Goal: Transaction & Acquisition: Purchase product/service

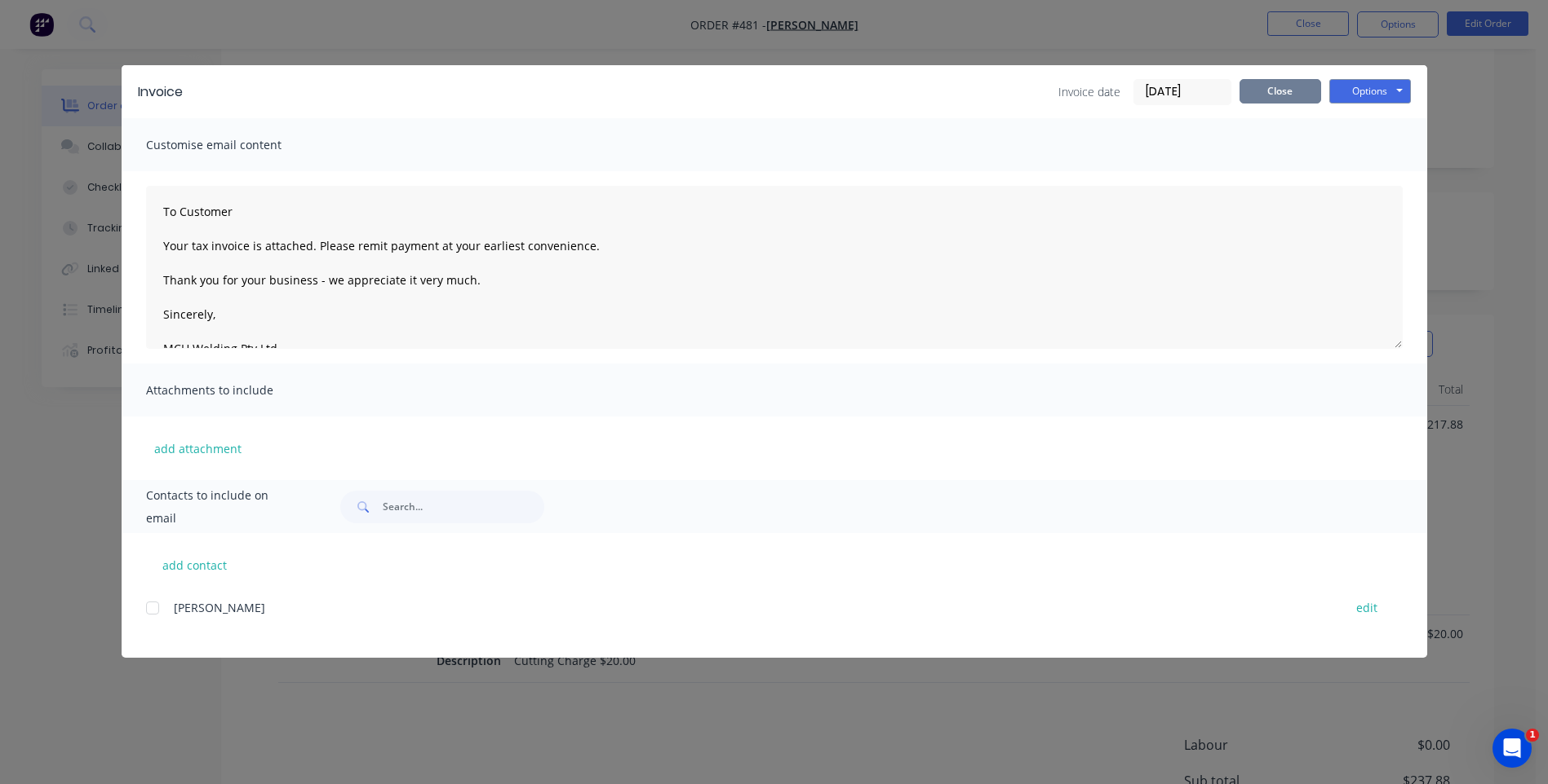
click at [1274, 84] on button "Close" at bounding box center [1279, 92] width 81 height 24
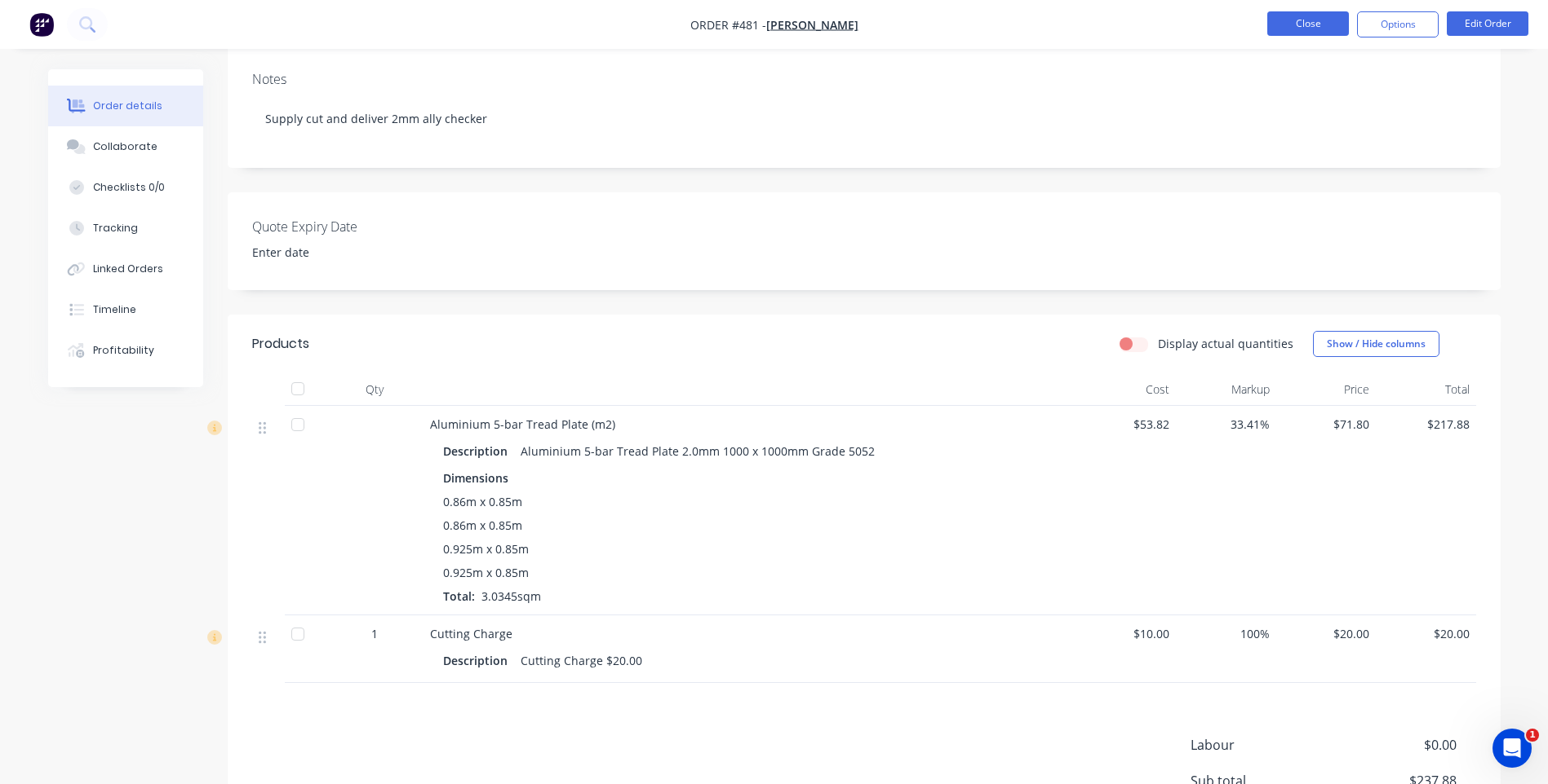
click at [1304, 26] on button "Close" at bounding box center [1307, 24] width 81 height 24
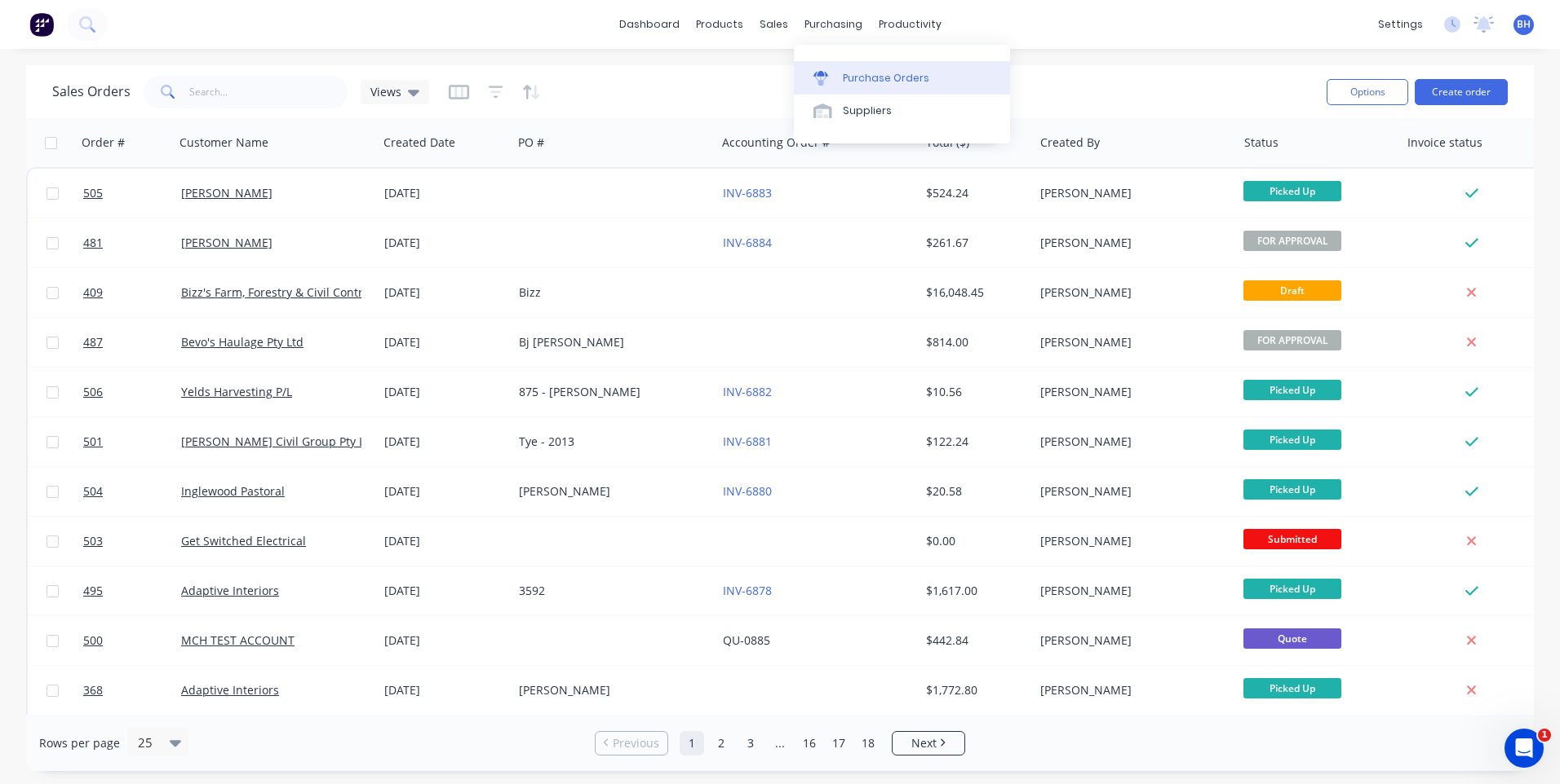
click at [839, 77] on link "Purchase Orders" at bounding box center [902, 77] width 216 height 32
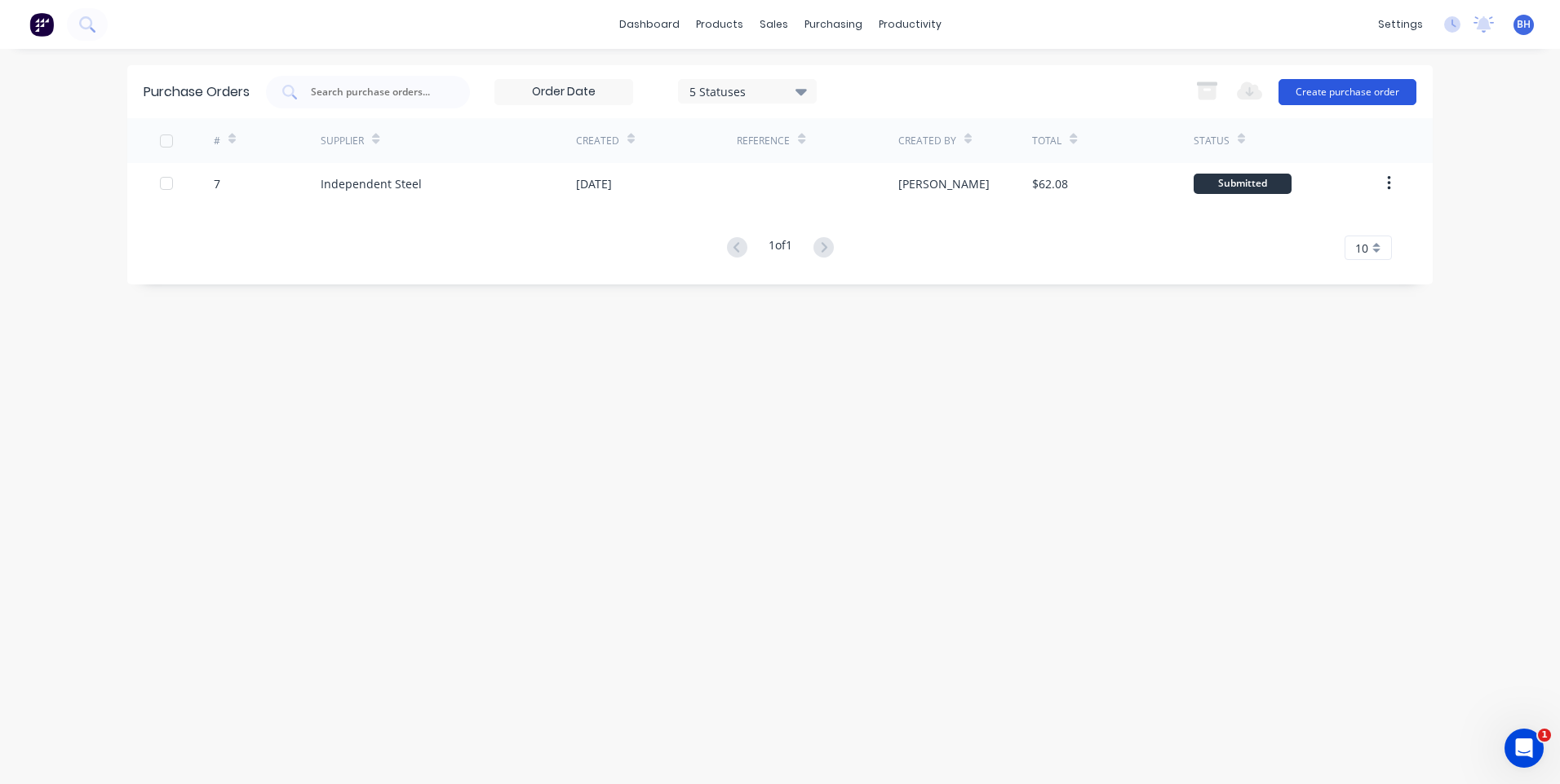
click at [1320, 87] on button "Create purchase order" at bounding box center [1347, 92] width 138 height 26
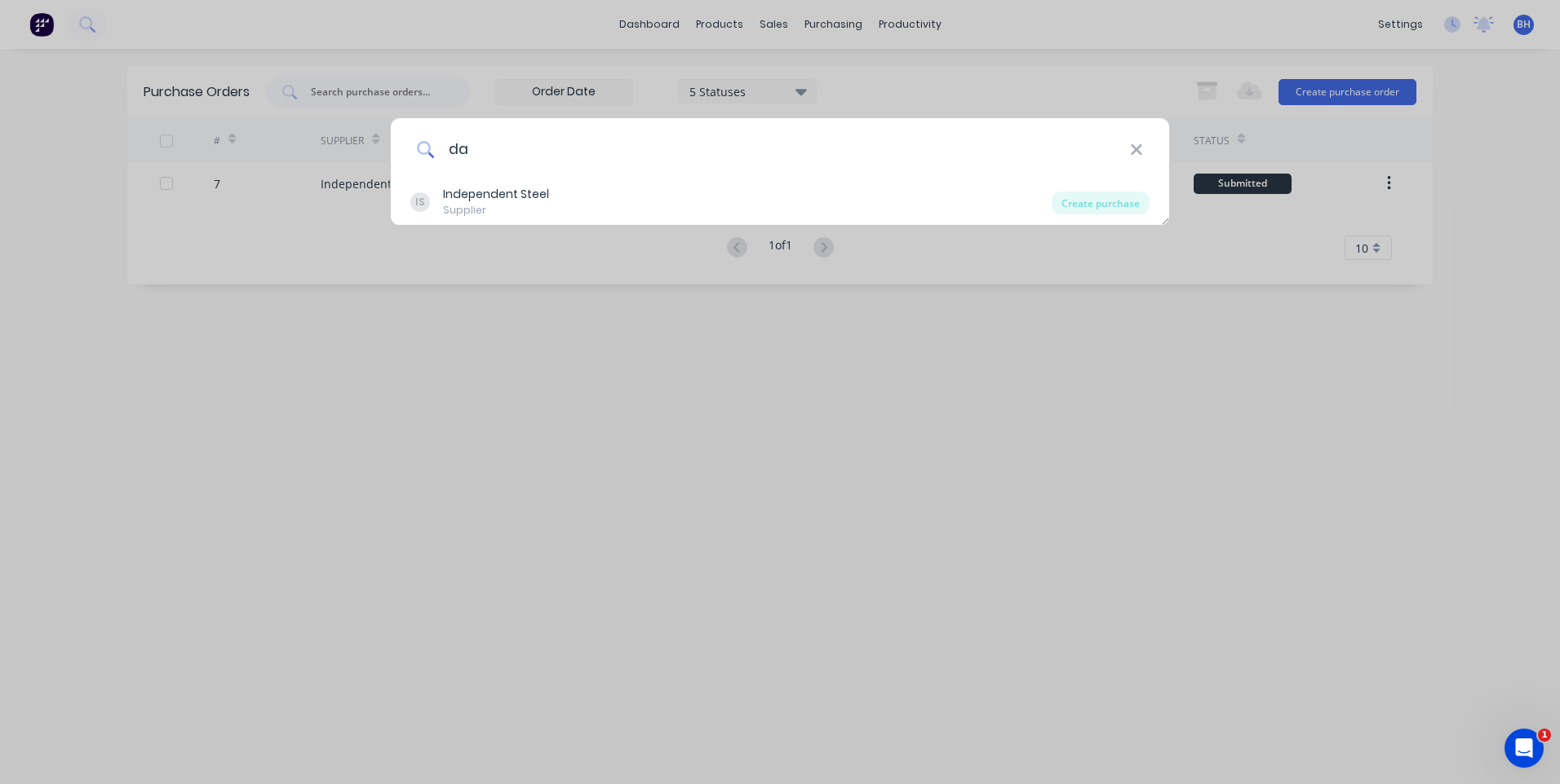
type input "d"
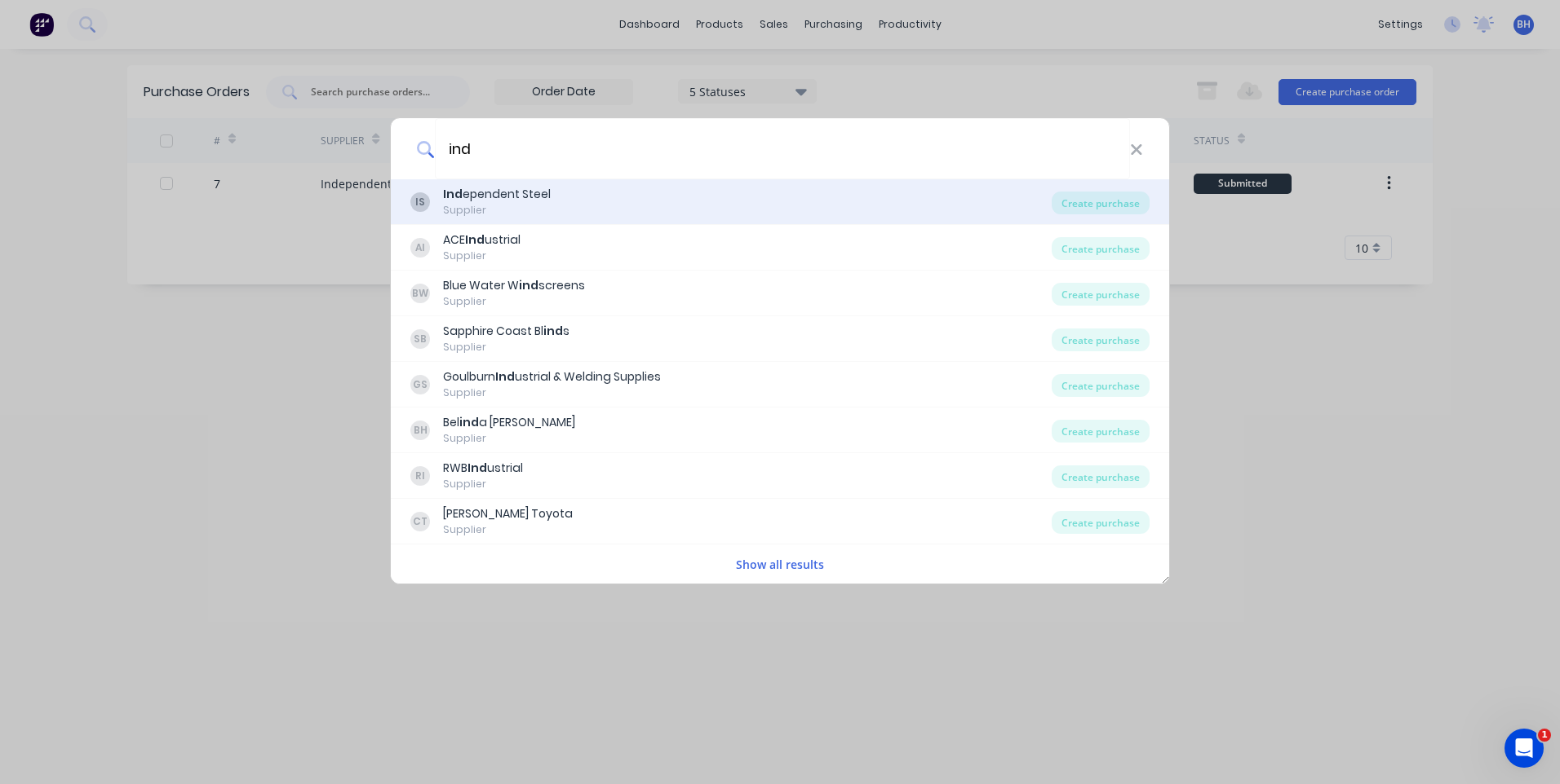
type input "ind"
click at [934, 208] on div "IS Ind ependent Steel Supplier" at bounding box center [730, 201] width 641 height 31
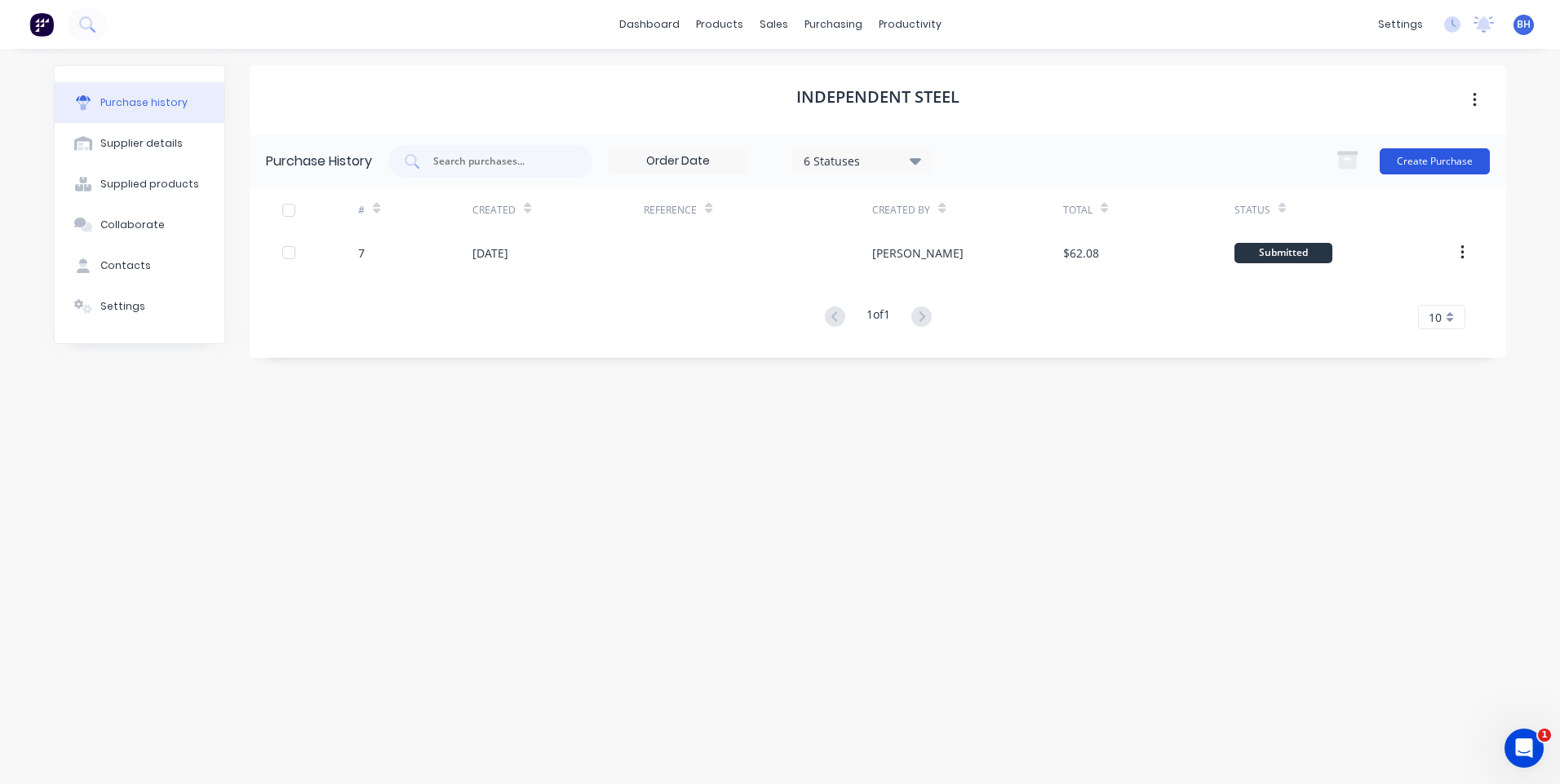
click at [1433, 154] on button "Create Purchase" at bounding box center [1434, 161] width 110 height 26
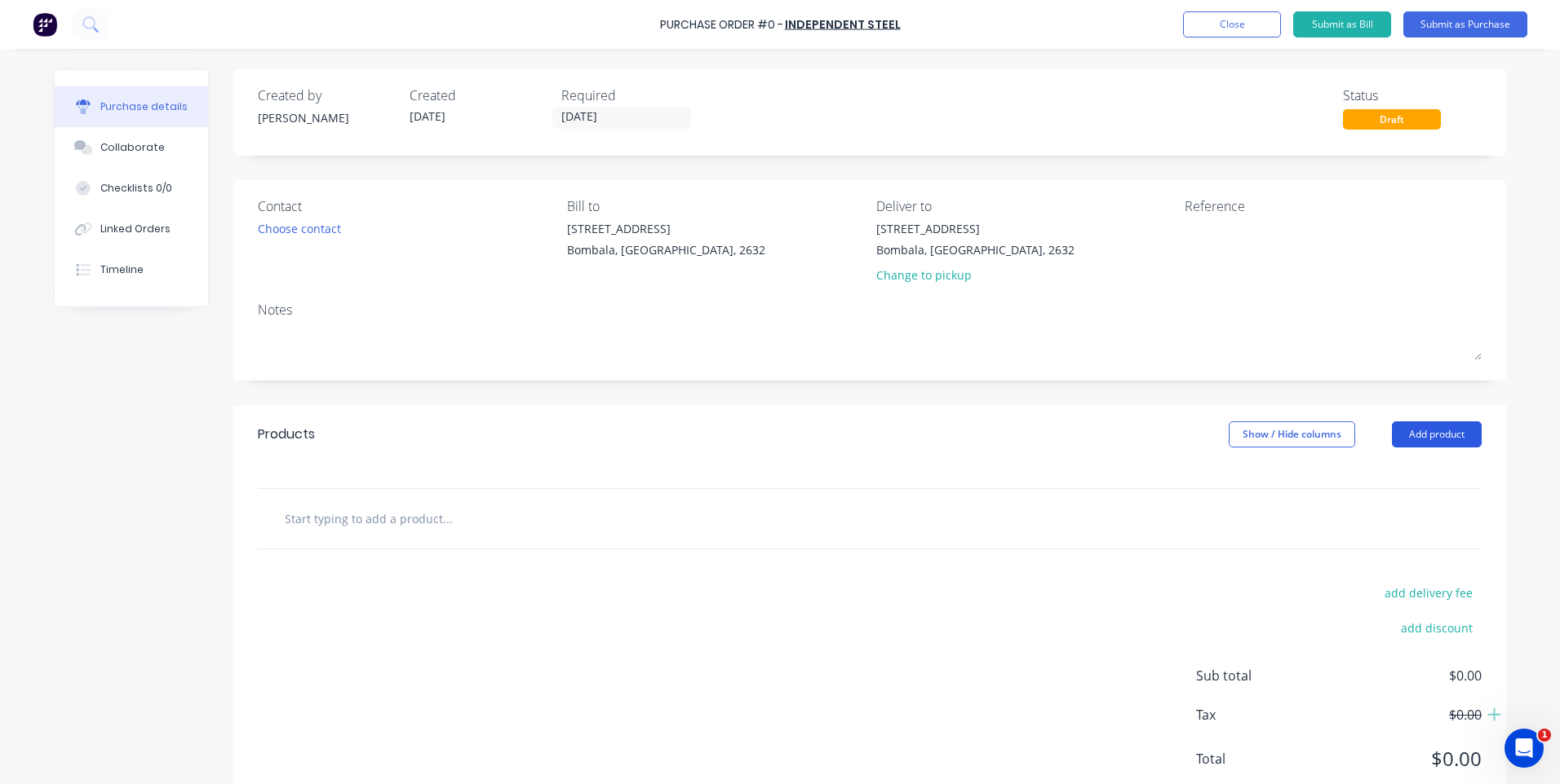
click at [1434, 428] on button "Add product" at bounding box center [1436, 434] width 90 height 26
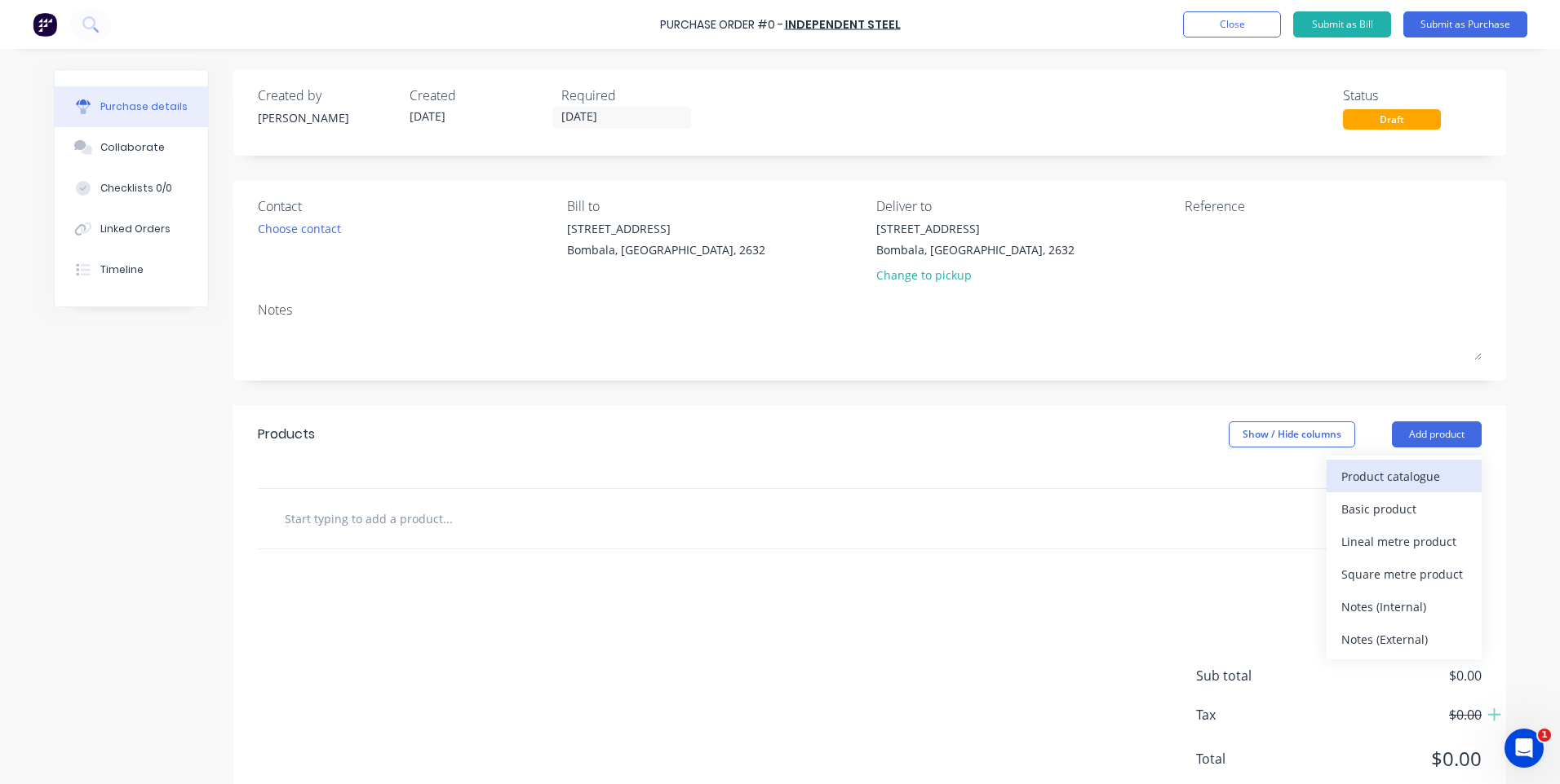
click at [1380, 470] on div "Product catalogue" at bounding box center [1404, 476] width 126 height 24
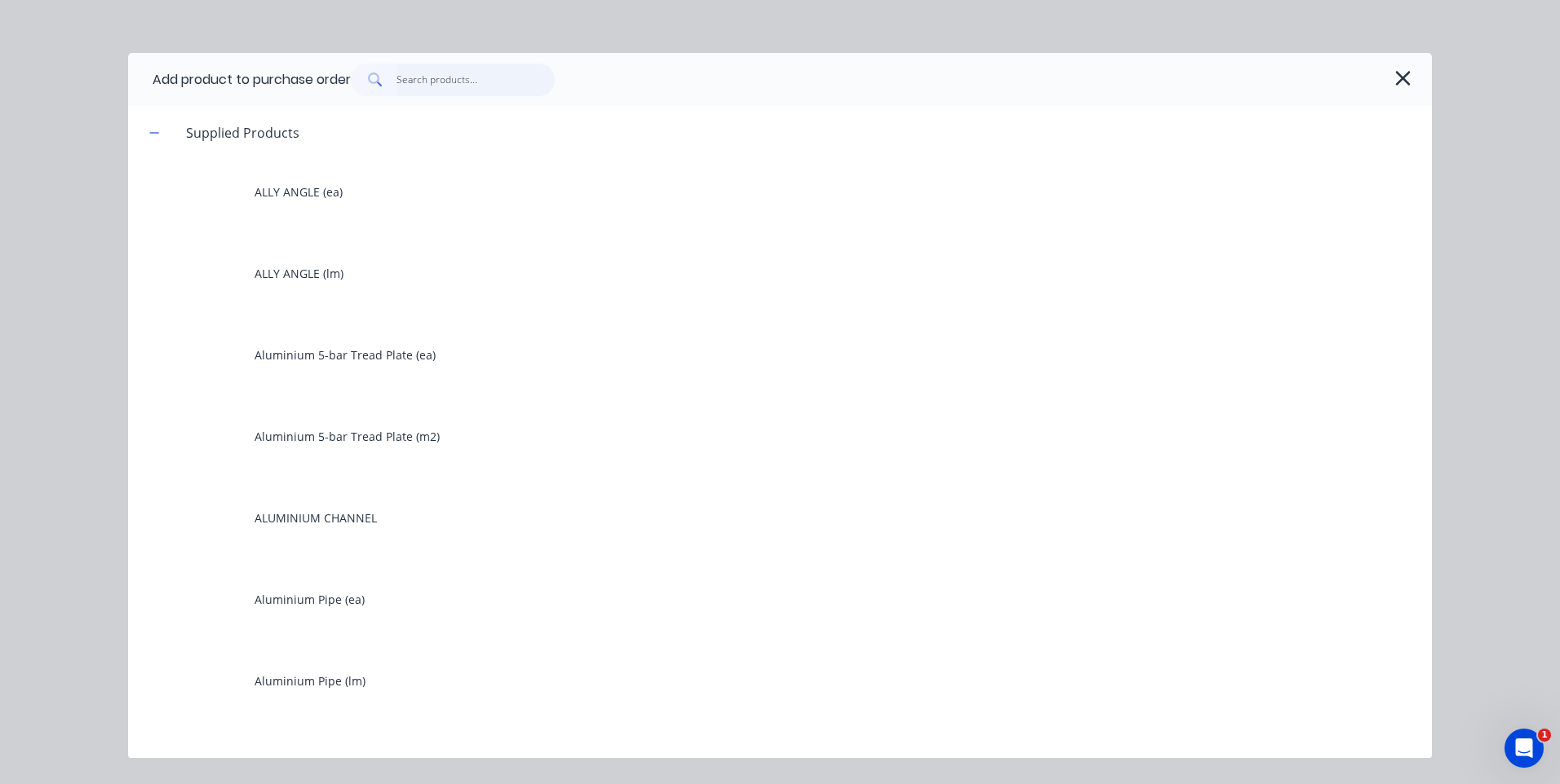
click at [432, 79] on input "text" at bounding box center [476, 79] width 159 height 32
type input "5"
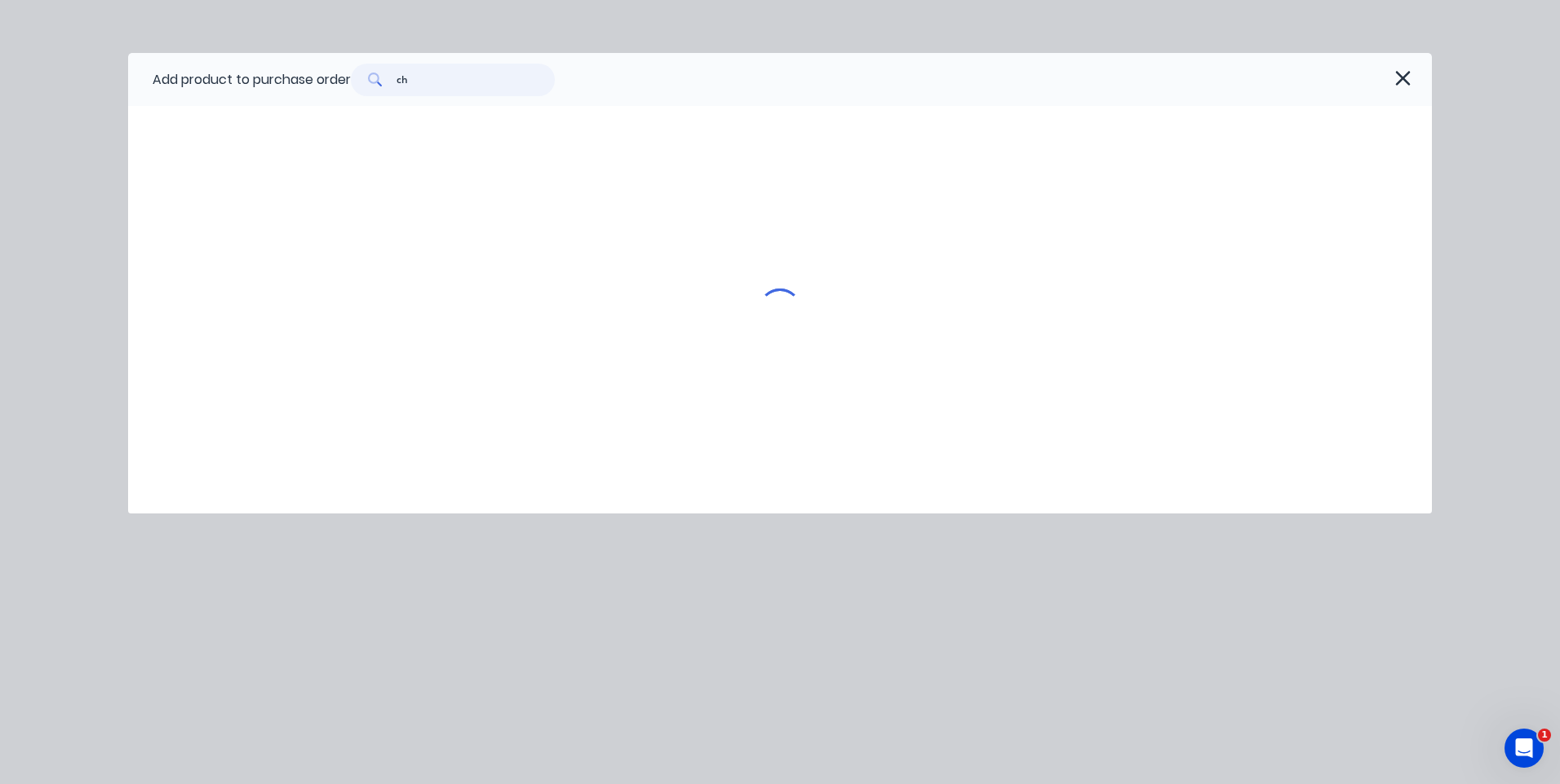
type input "c"
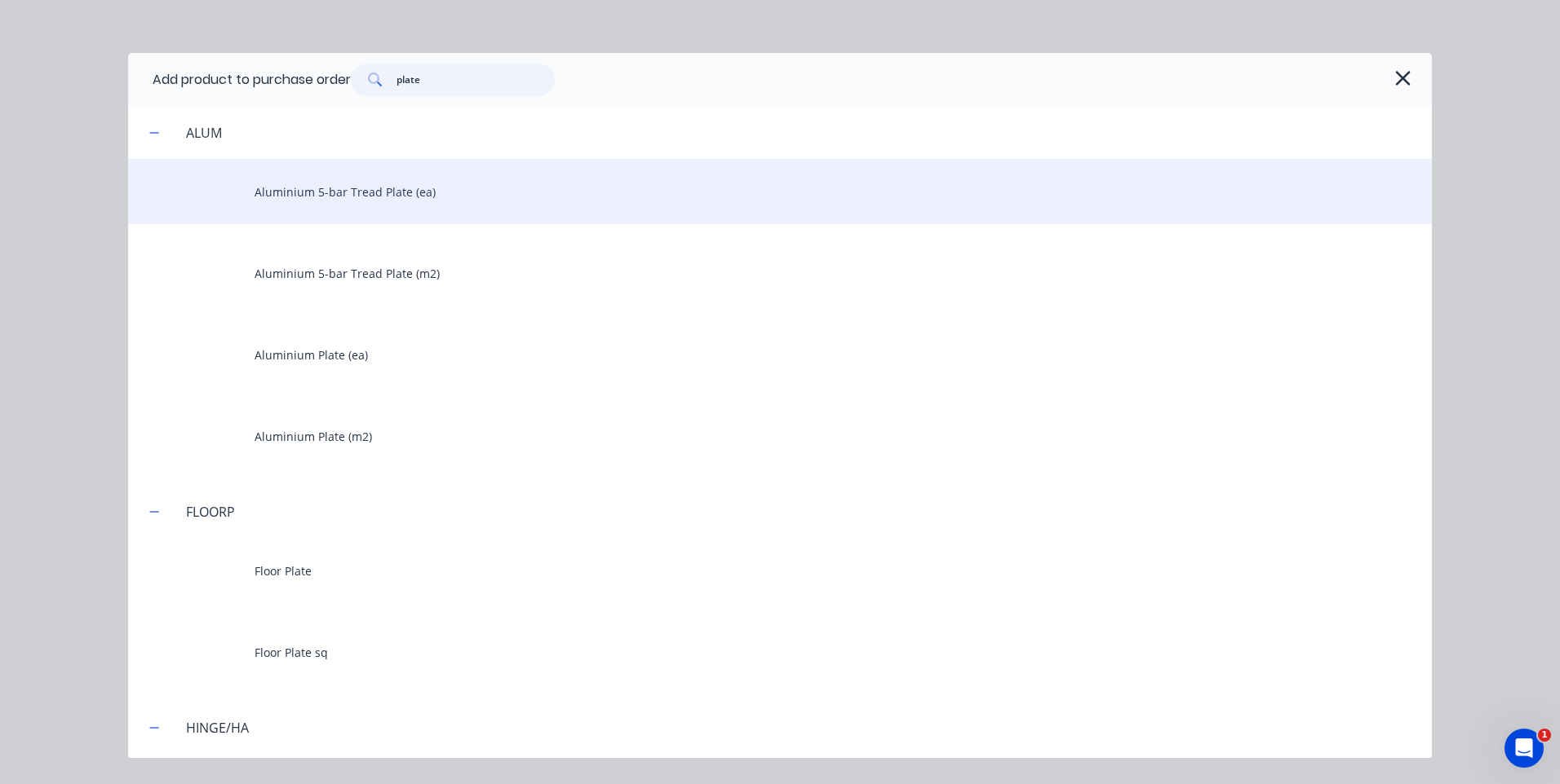
type input "plate"
click at [358, 185] on div "Aluminium 5-bar Tread Plate (ea)" at bounding box center [780, 191] width 1303 height 65
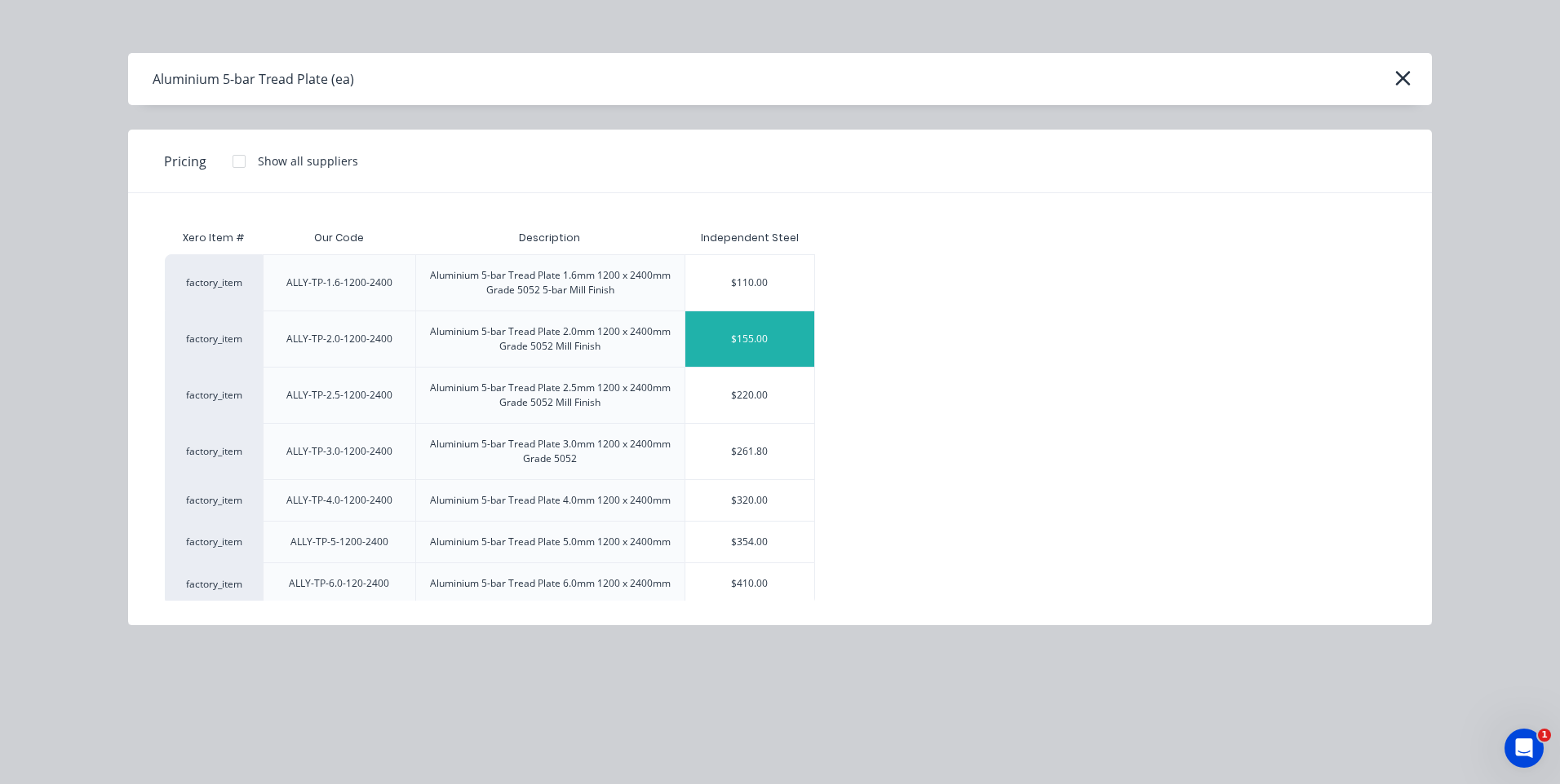
click at [759, 332] on div "$155.00" at bounding box center [749, 339] width 130 height 56
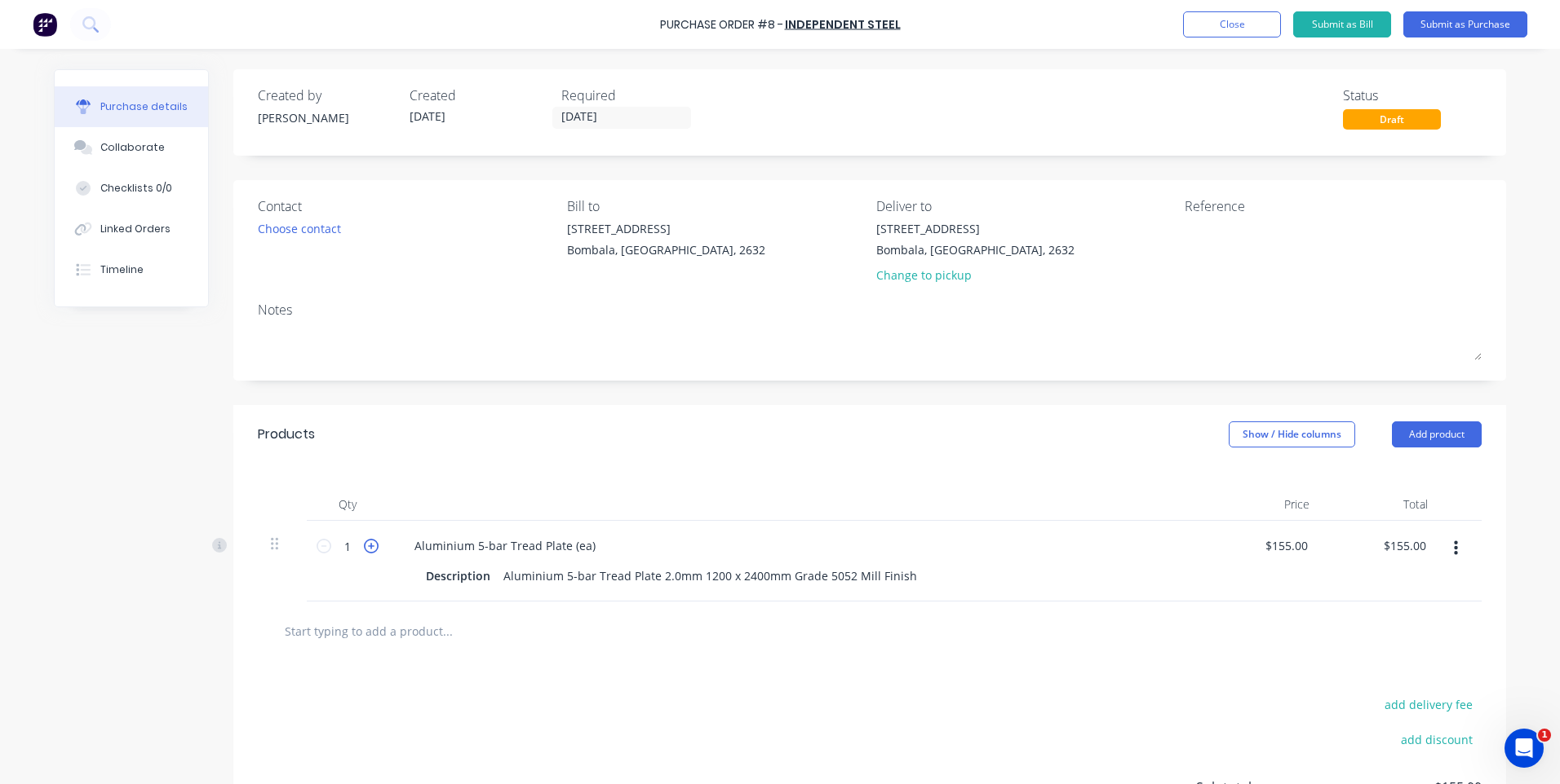
click at [364, 540] on icon at bounding box center [371, 546] width 15 height 15
type input "2"
type input "$310.00"
click at [1454, 550] on icon "button" at bounding box center [1455, 549] width 4 height 18
click at [1518, 533] on div "Purchase Order #8 - Independent Steel Add product Close Submit as Bill Submit a…" at bounding box center [780, 392] width 1560 height 784
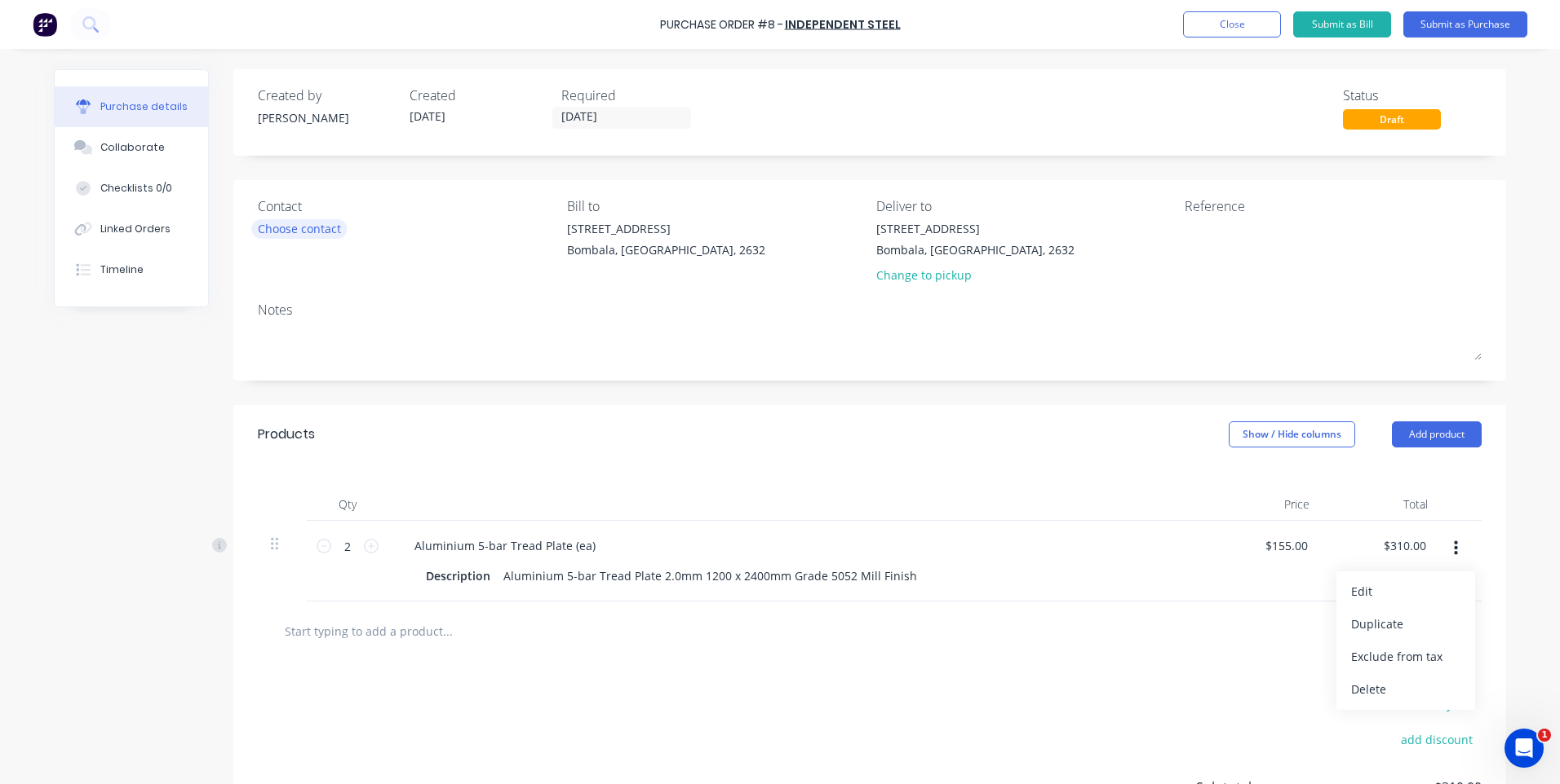
click at [306, 220] on div "Choose contact" at bounding box center [298, 228] width 83 height 17
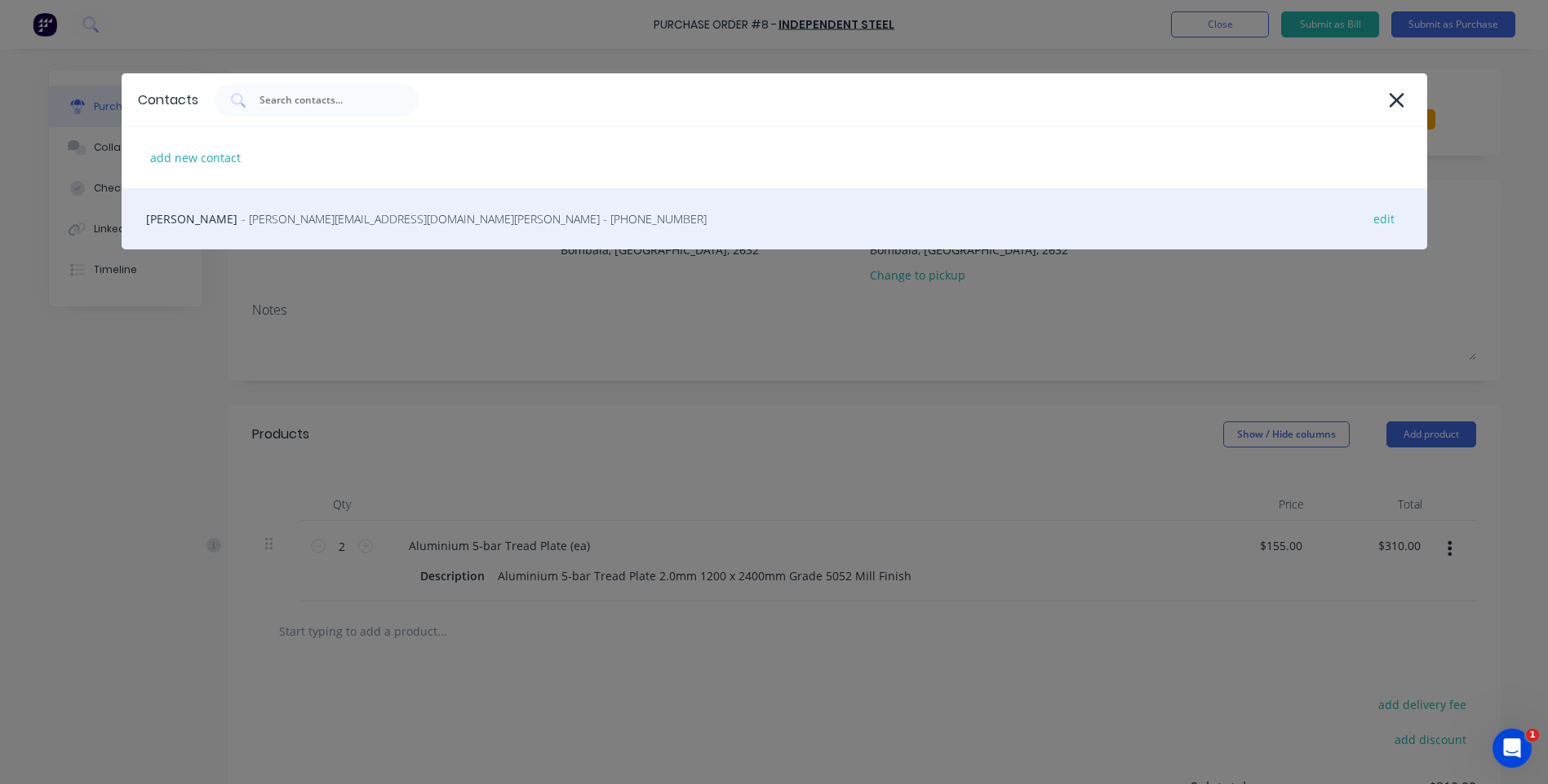
click at [264, 218] on span "- [PERSON_NAME][EMAIL_ADDRESS][DOMAIN_NAME][PERSON_NAME] - [PHONE_NUMBER]" at bounding box center [474, 219] width 465 height 17
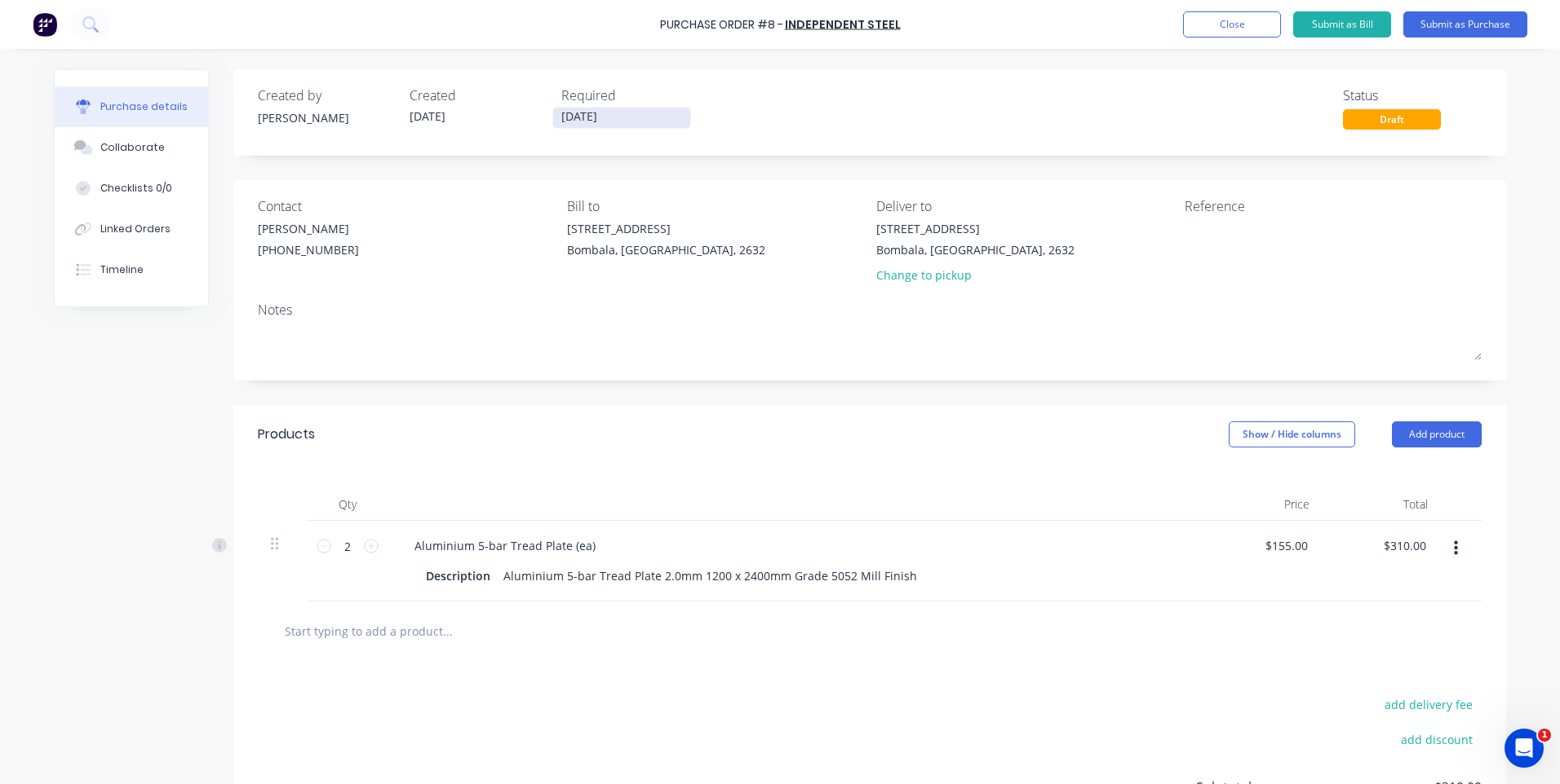
click at [596, 112] on input "[DATE]" at bounding box center [621, 117] width 137 height 20
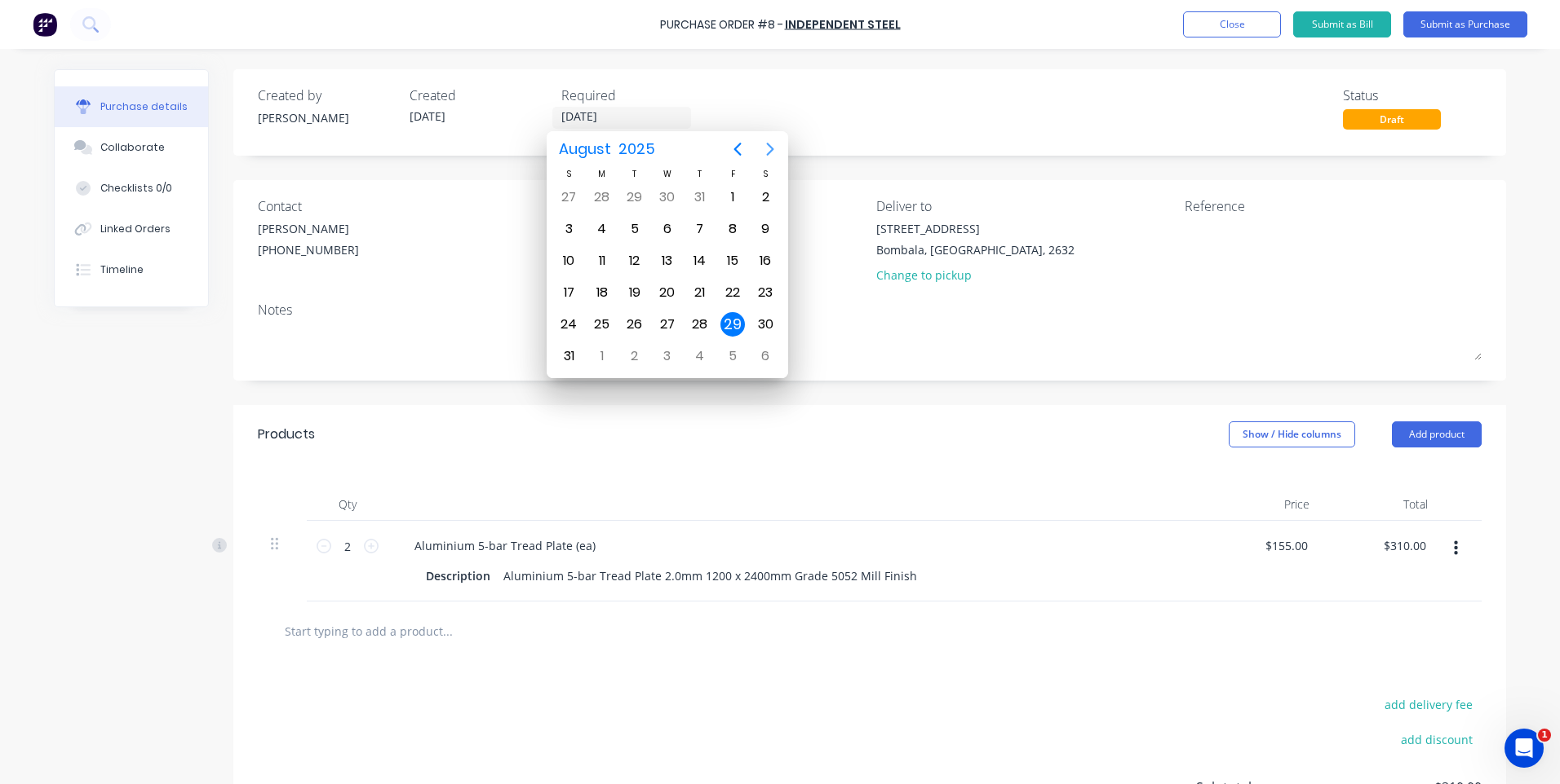
click at [766, 144] on icon "Next page" at bounding box center [770, 149] width 19 height 19
click at [732, 194] on div "5" at bounding box center [733, 197] width 24 height 24
type input "[DATE]"
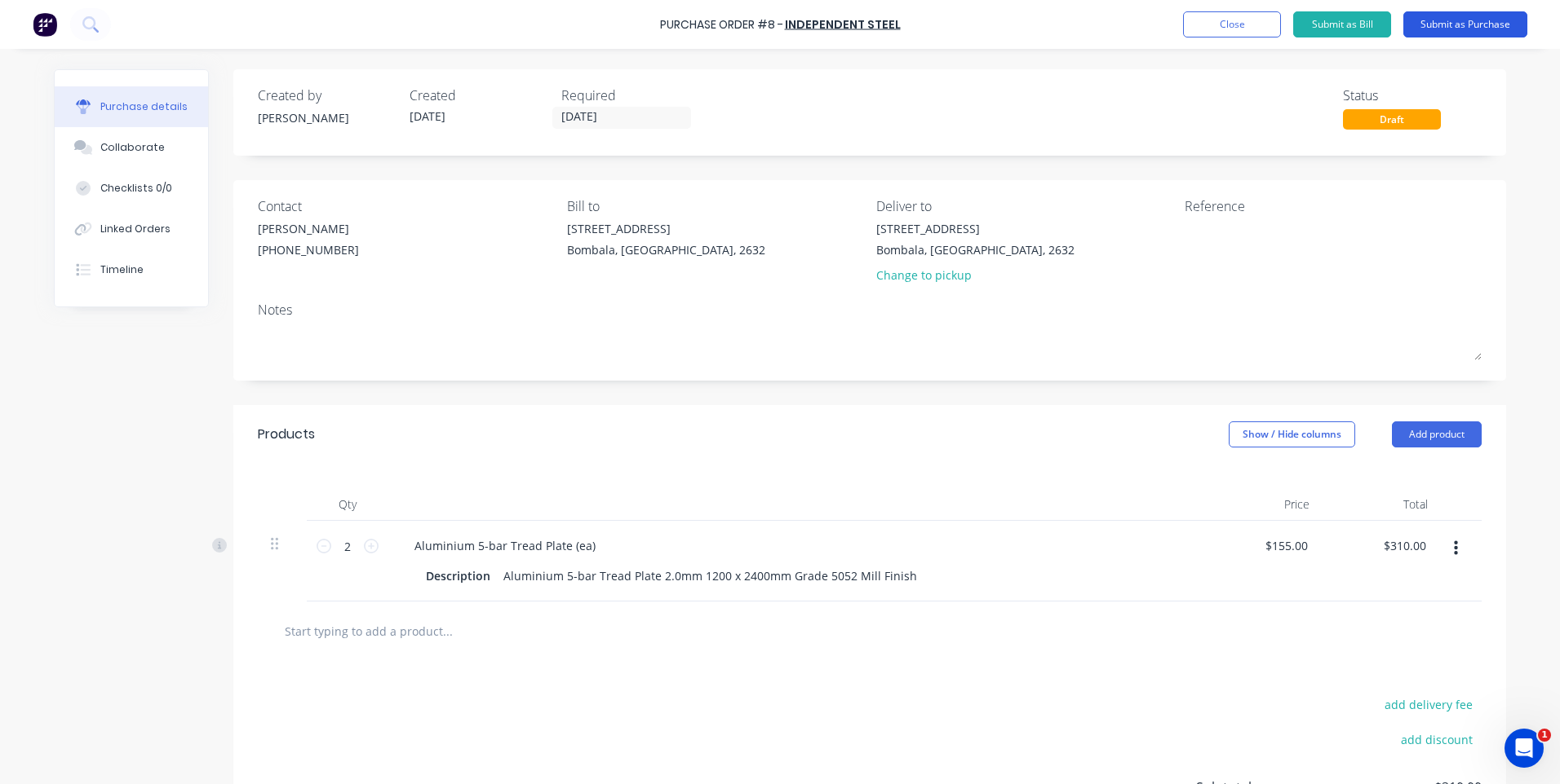
click at [1468, 19] on button "Submit as Purchase" at bounding box center [1465, 24] width 124 height 26
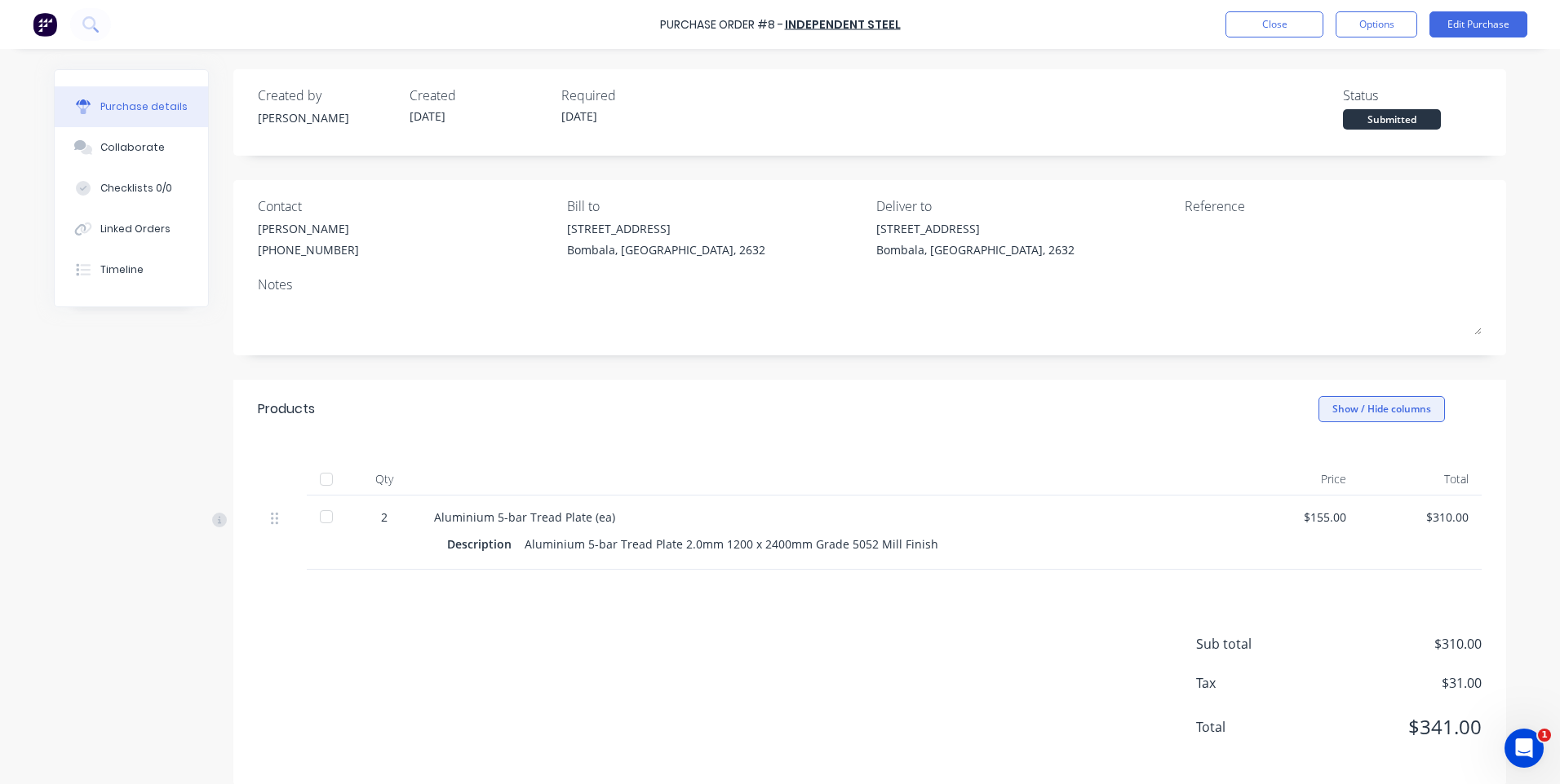
click at [1381, 409] on button "Show / Hide columns" at bounding box center [1381, 409] width 127 height 26
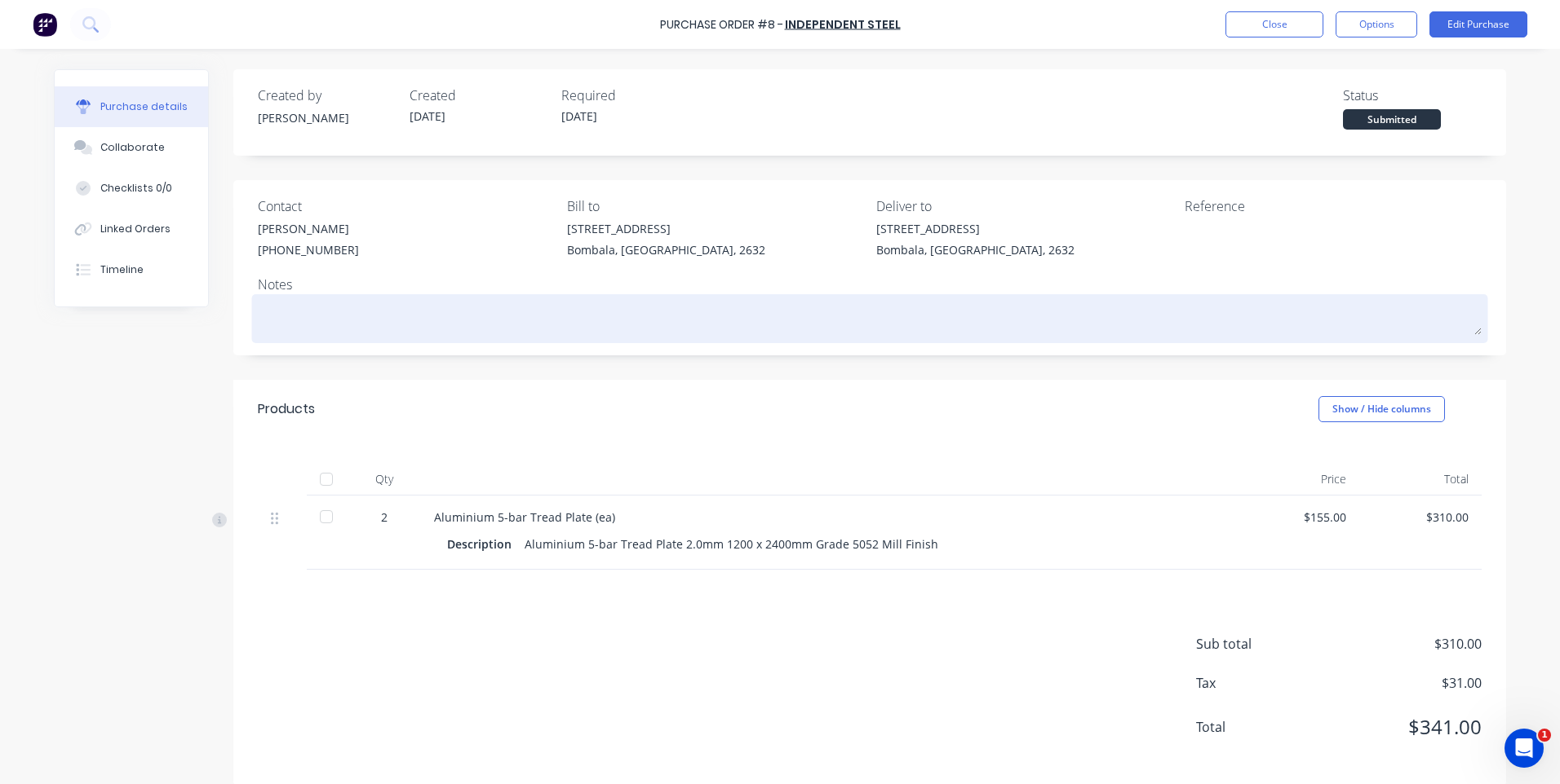
click at [1341, 305] on textarea at bounding box center [869, 317] width 1223 height 37
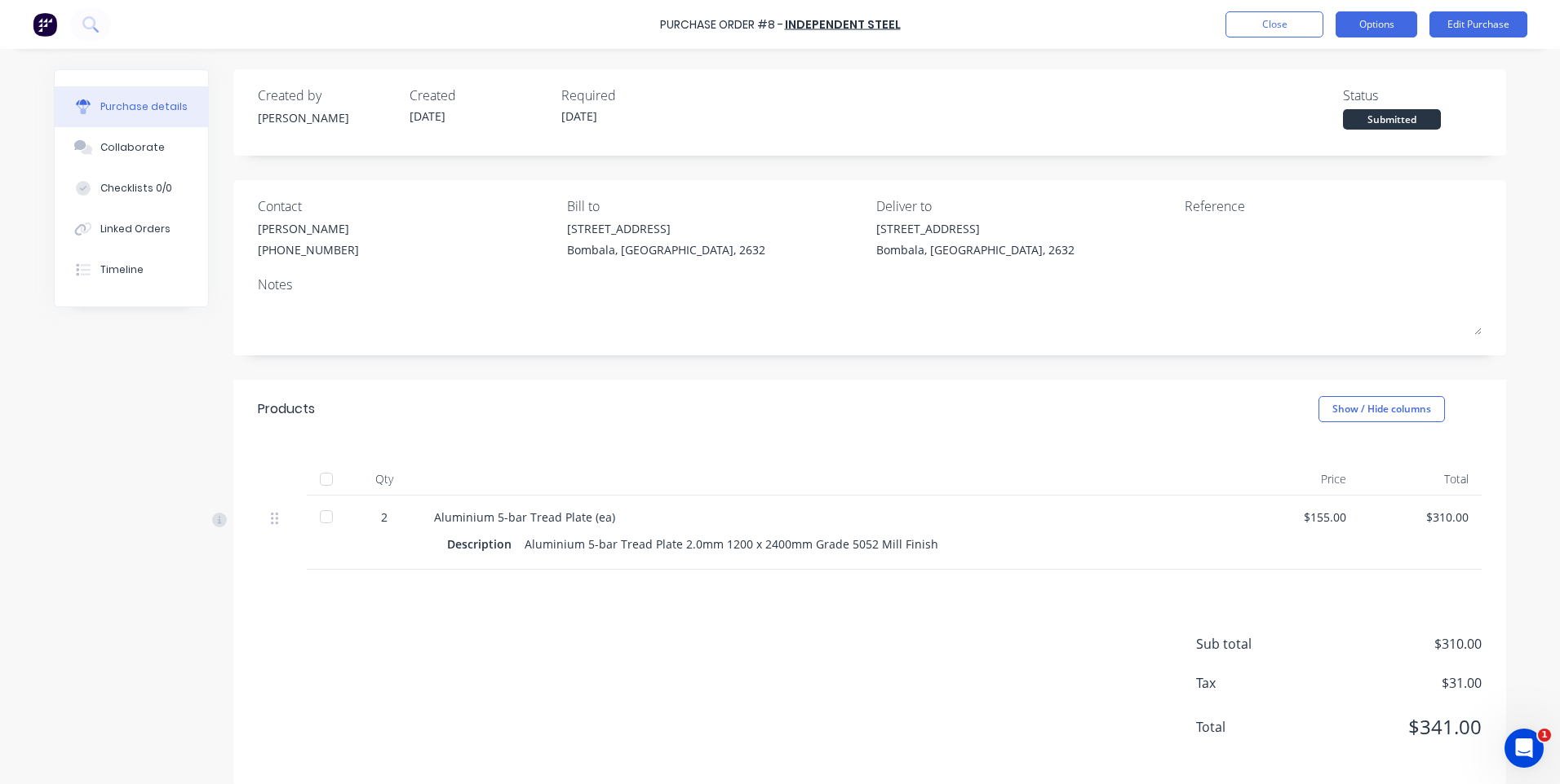
click at [1356, 28] on button "Options" at bounding box center [1376, 24] width 81 height 26
click at [1254, 20] on button "Close" at bounding box center [1274, 24] width 98 height 26
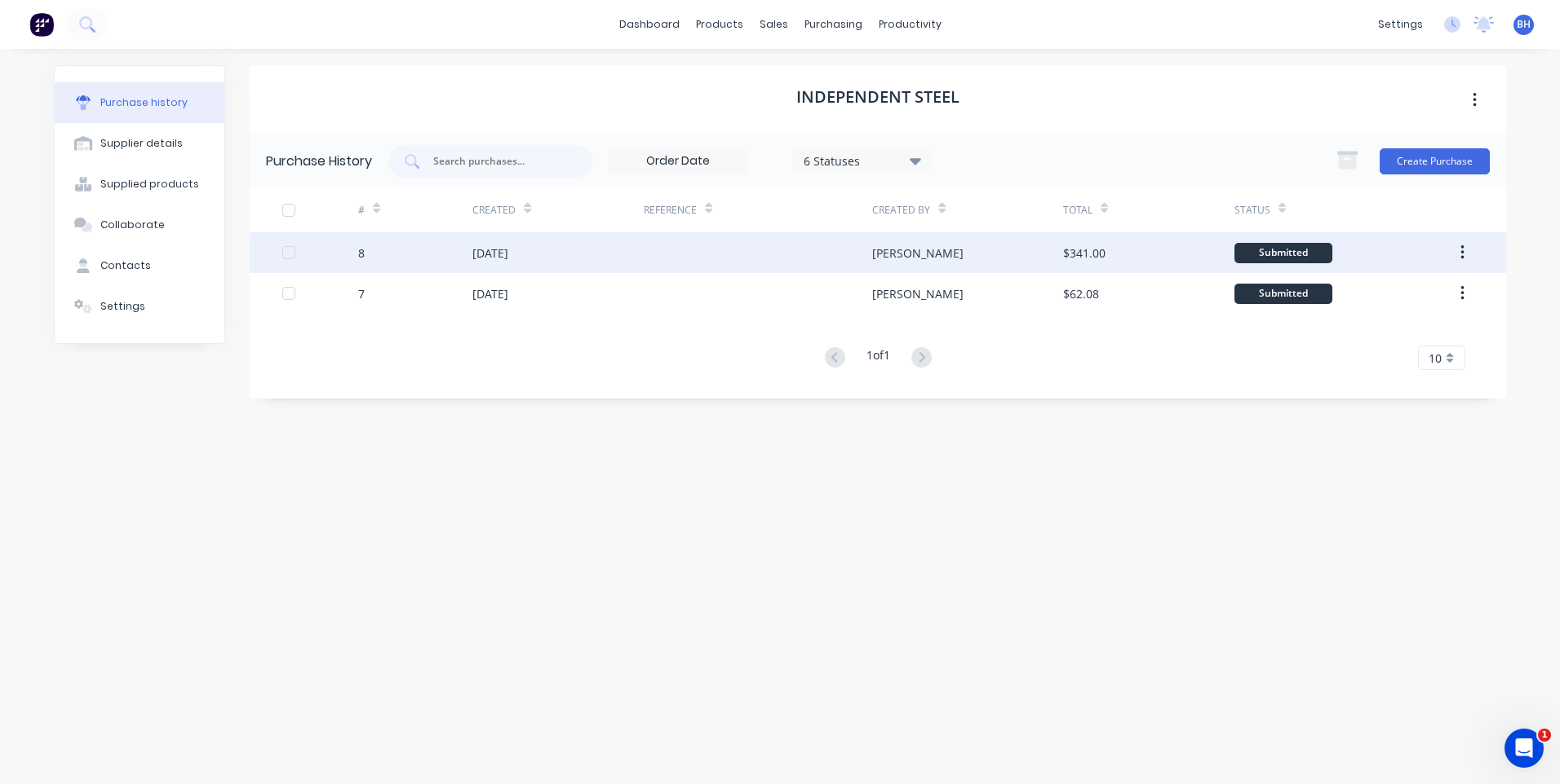
click at [759, 255] on div at bounding box center [758, 252] width 229 height 41
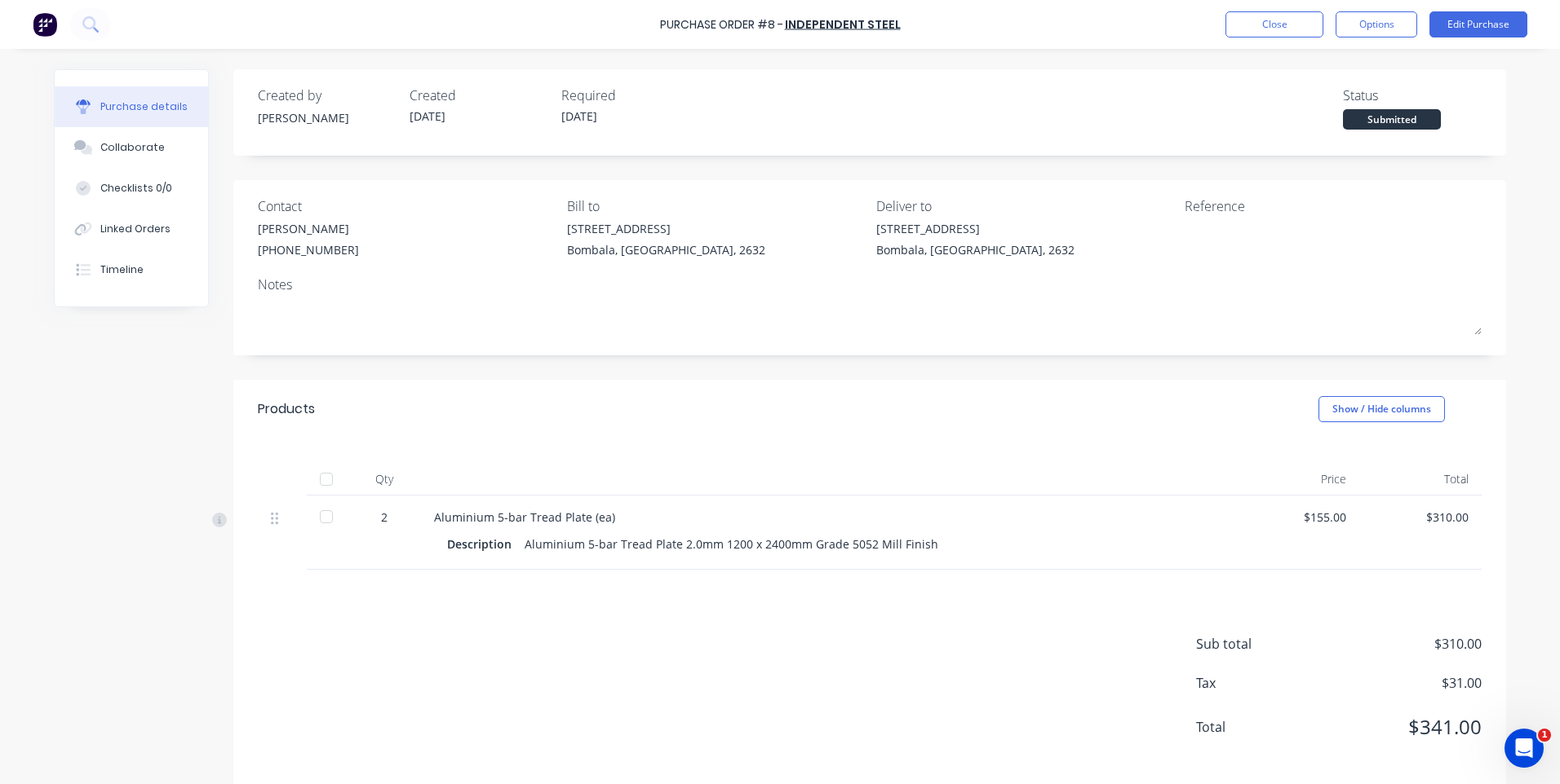
click at [1403, 119] on div "Submitted" at bounding box center [1392, 119] width 98 height 20
click at [1394, 23] on button "Options" at bounding box center [1376, 24] width 81 height 26
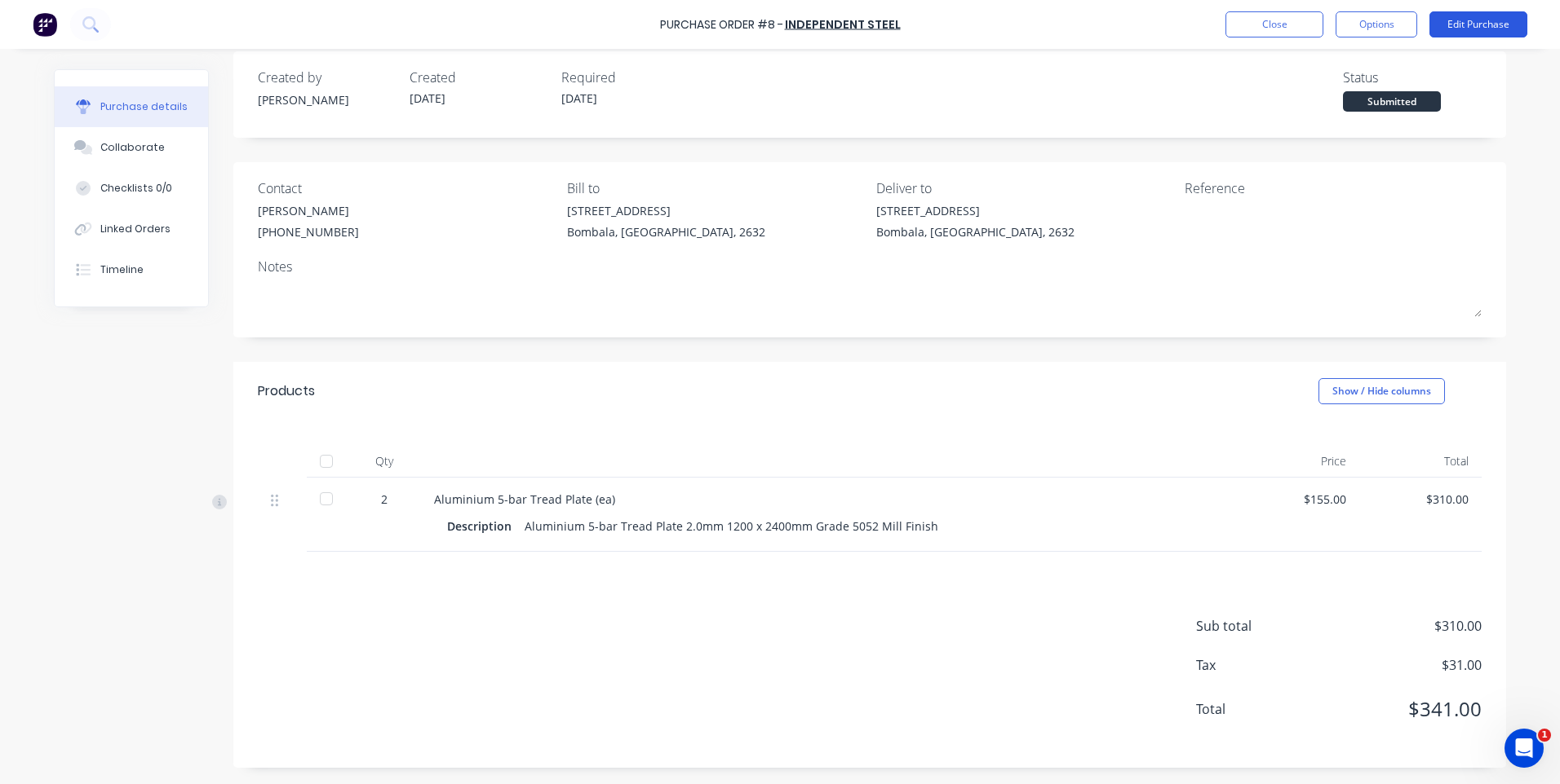
click at [1481, 21] on button "Edit Purchase" at bounding box center [1478, 24] width 98 height 26
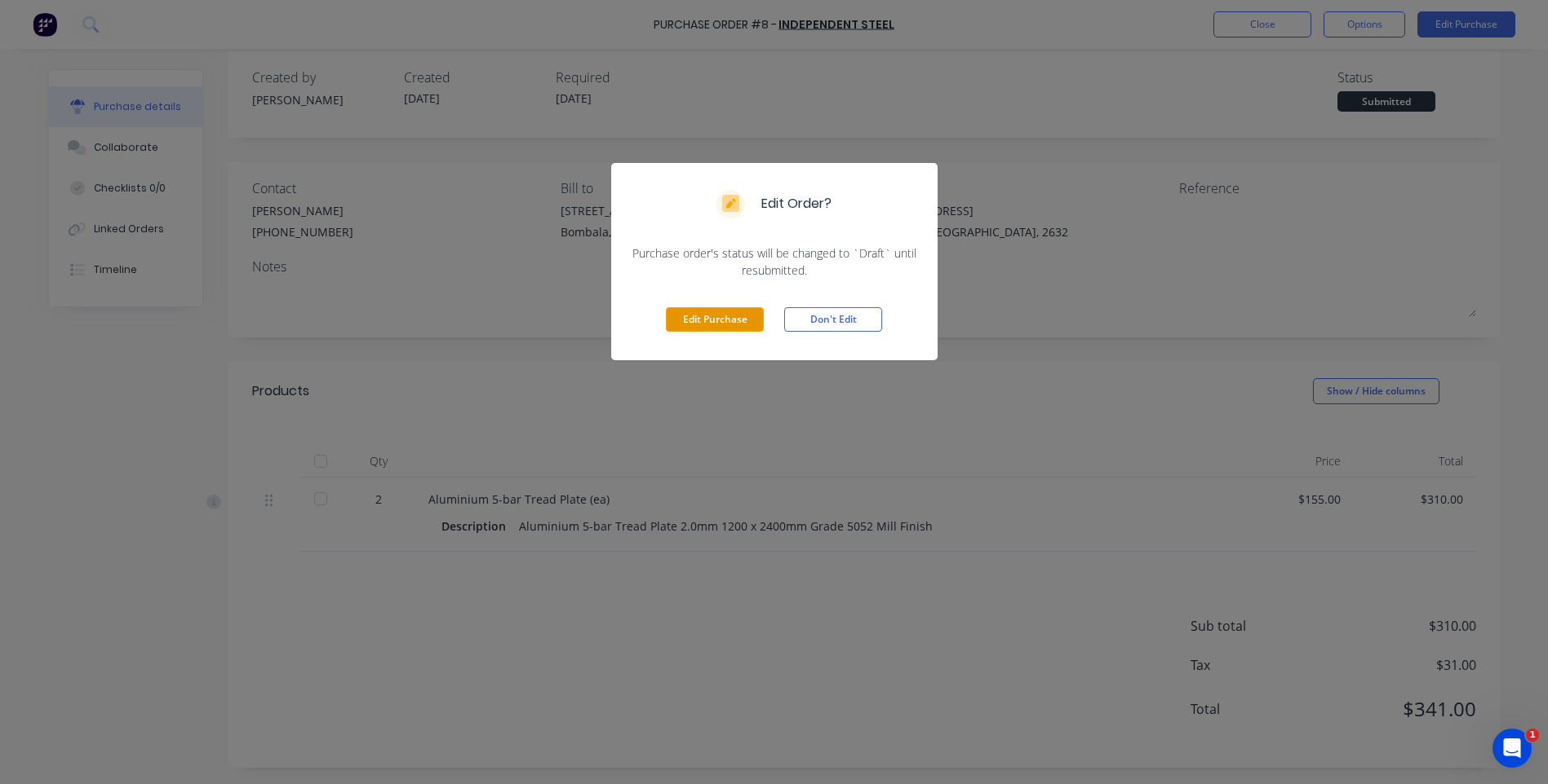
click at [719, 320] on button "Edit Purchase" at bounding box center [715, 319] width 98 height 24
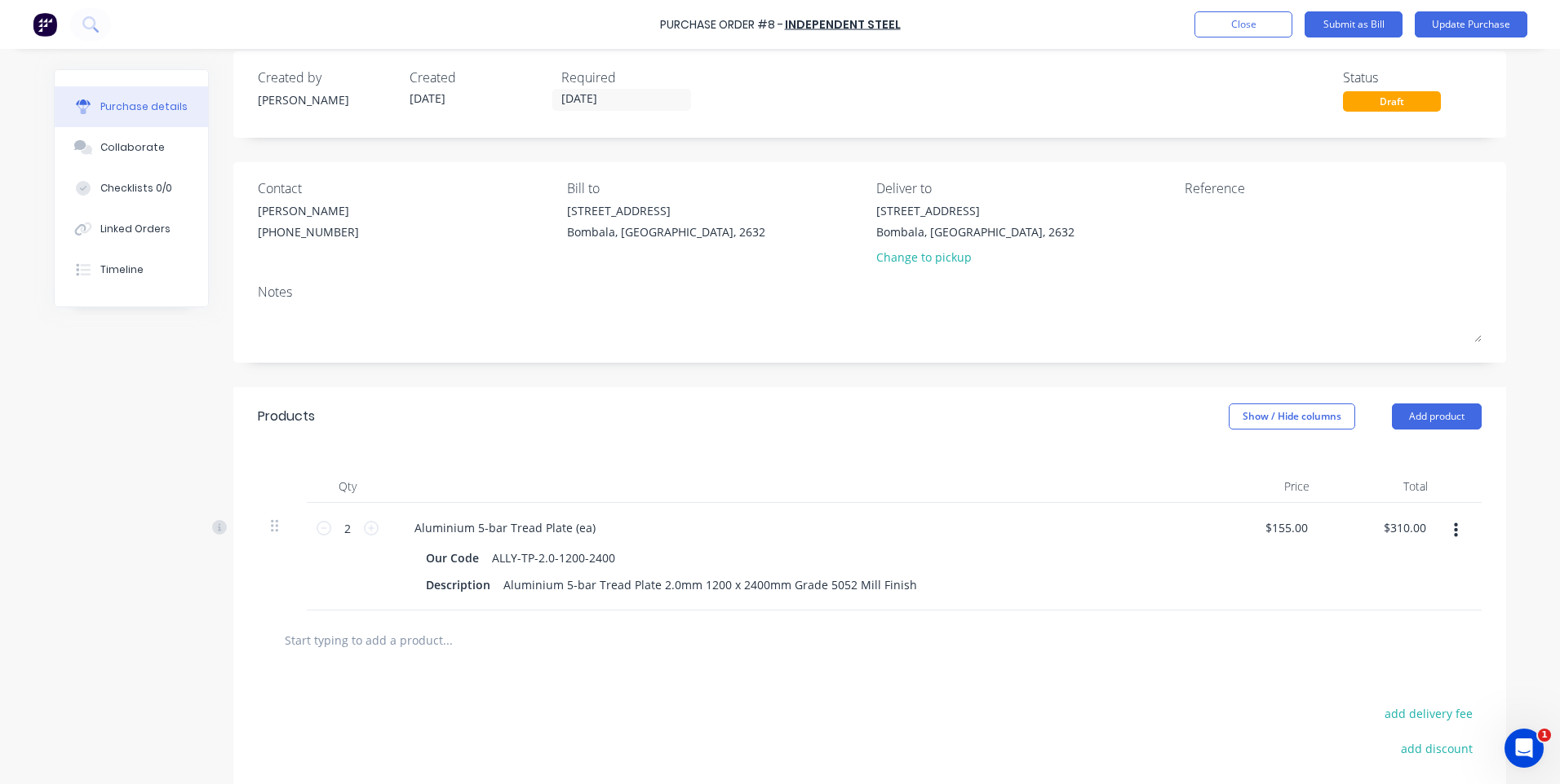
click at [1454, 535] on icon "button" at bounding box center [1455, 530] width 4 height 15
click at [1525, 512] on div "Purchase Order #8 - Independent Steel Add product Close Submit as Bill Update P…" at bounding box center [780, 392] width 1560 height 784
click at [1237, 412] on button "Show / Hide columns" at bounding box center [1291, 417] width 127 height 26
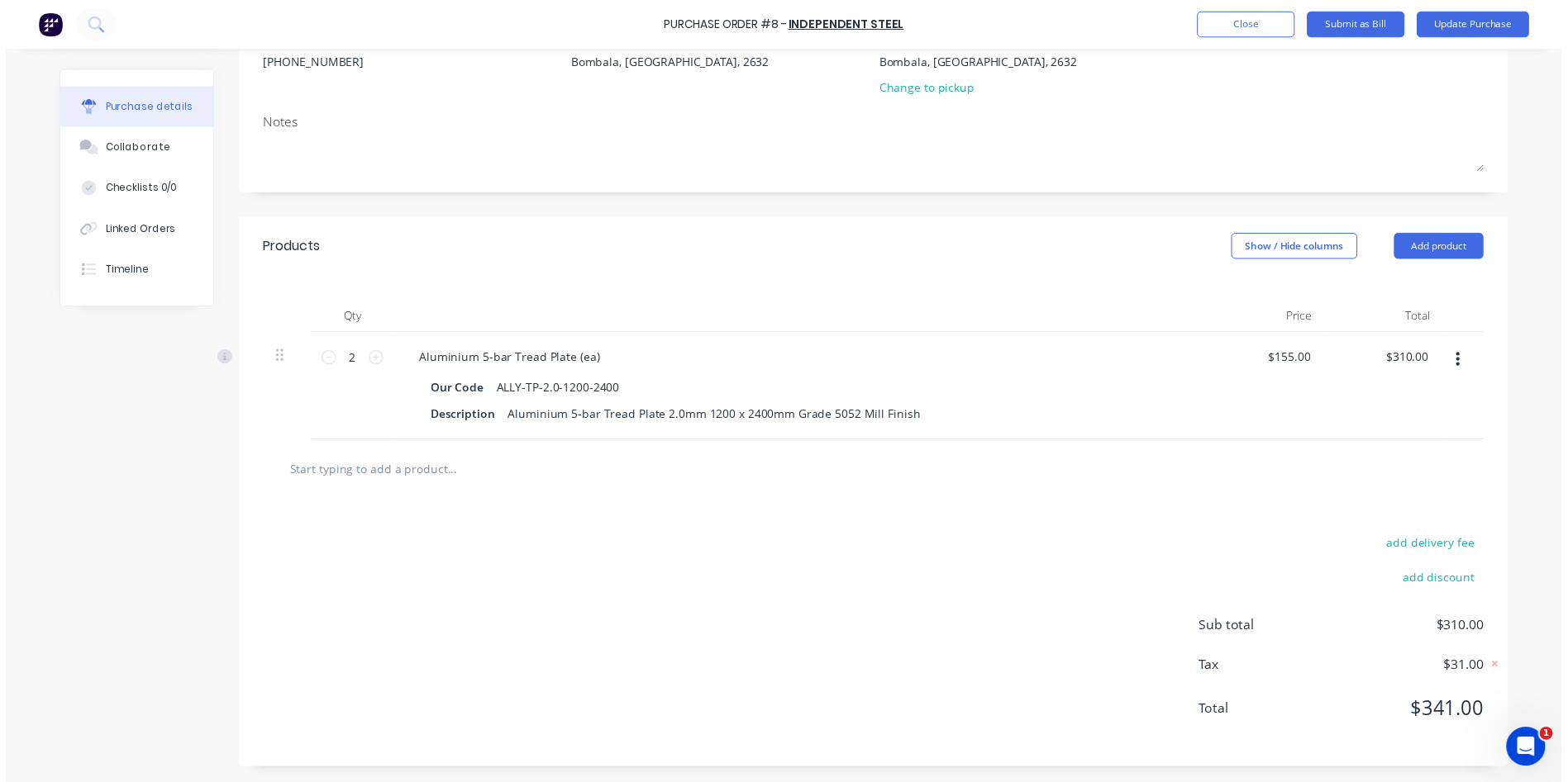
scroll to position [0, 0]
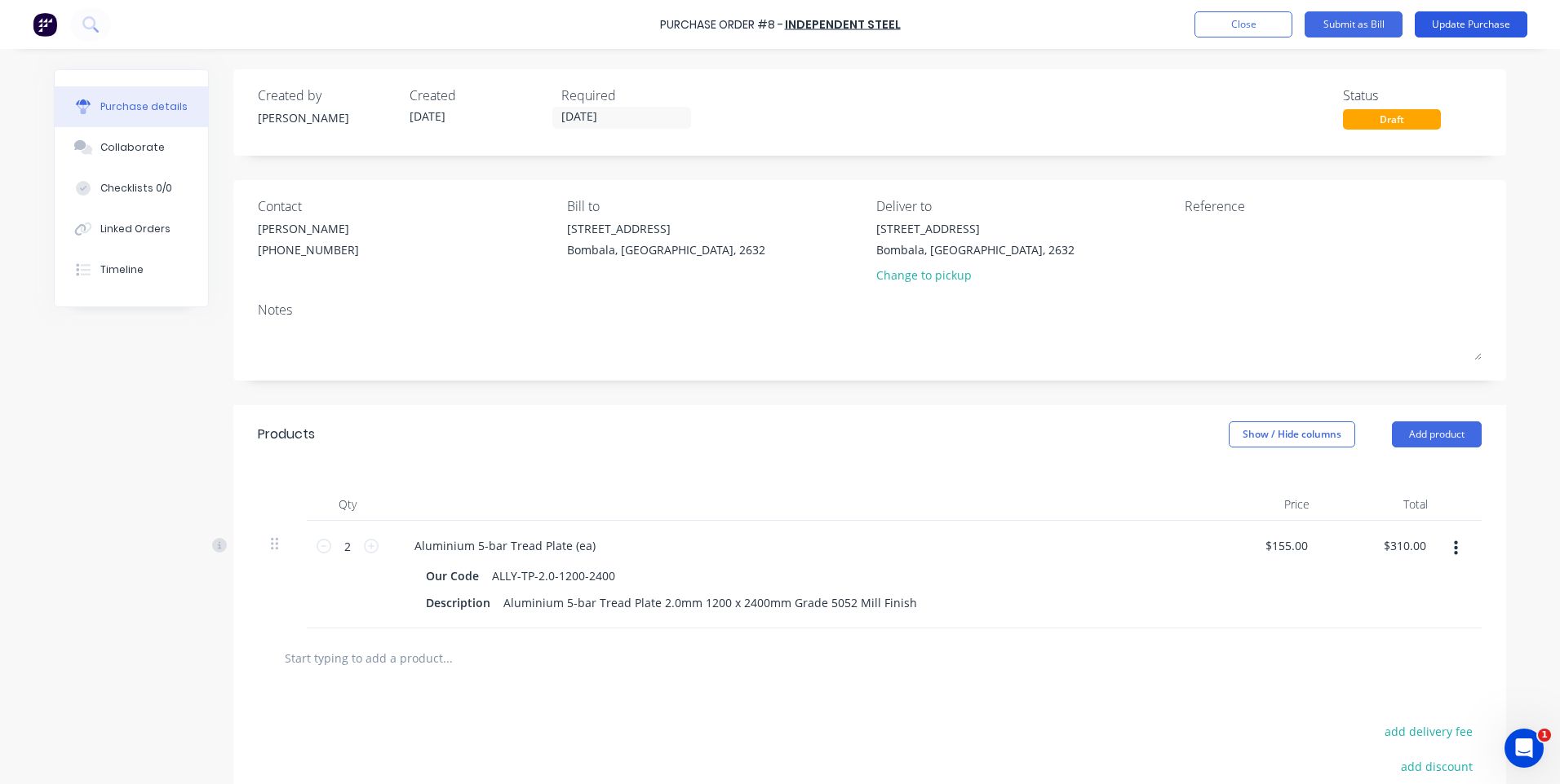
click at [1456, 19] on button "Update Purchase" at bounding box center [1470, 24] width 113 height 26
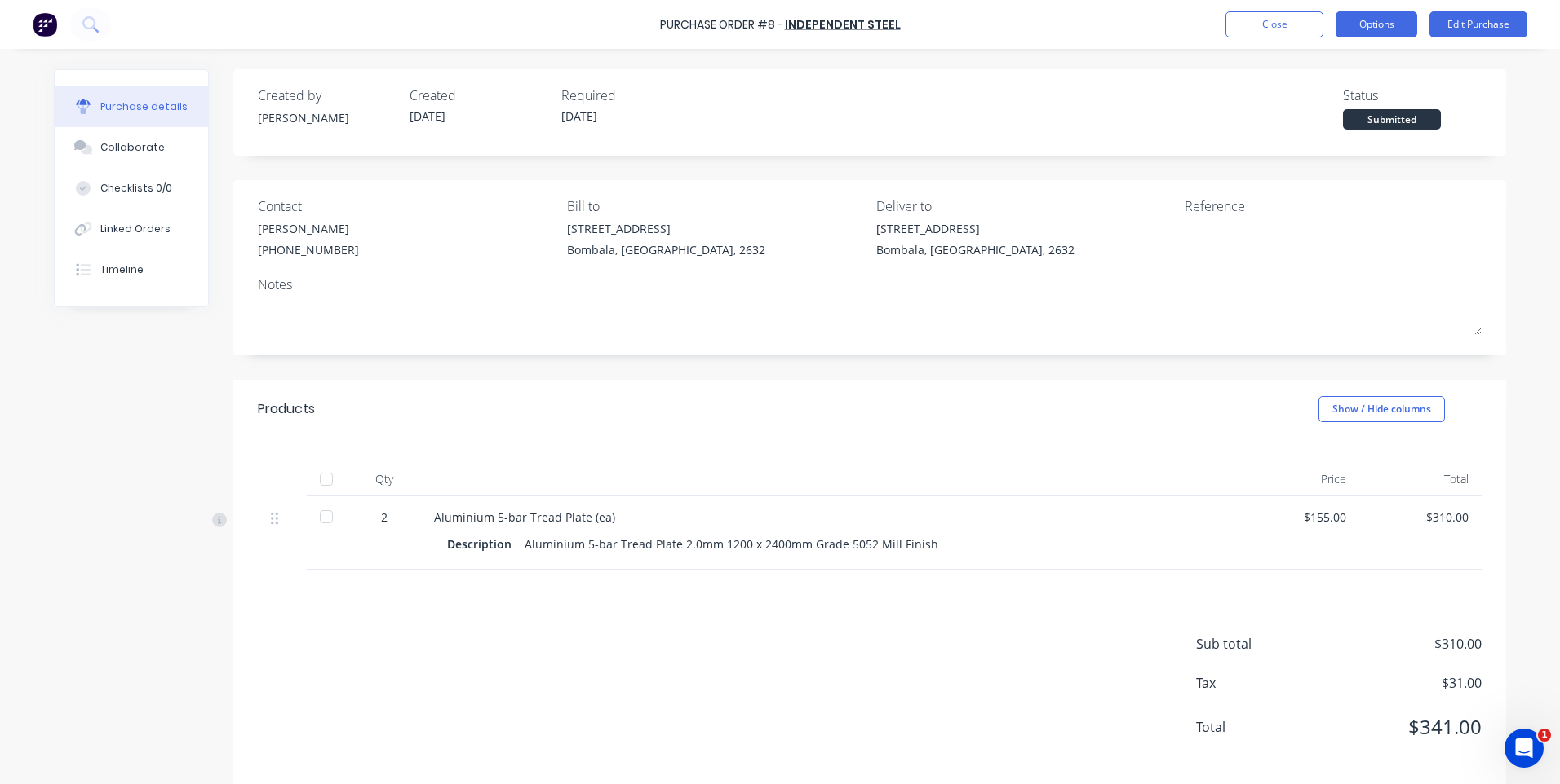
click at [1384, 24] on button "Options" at bounding box center [1376, 24] width 81 height 26
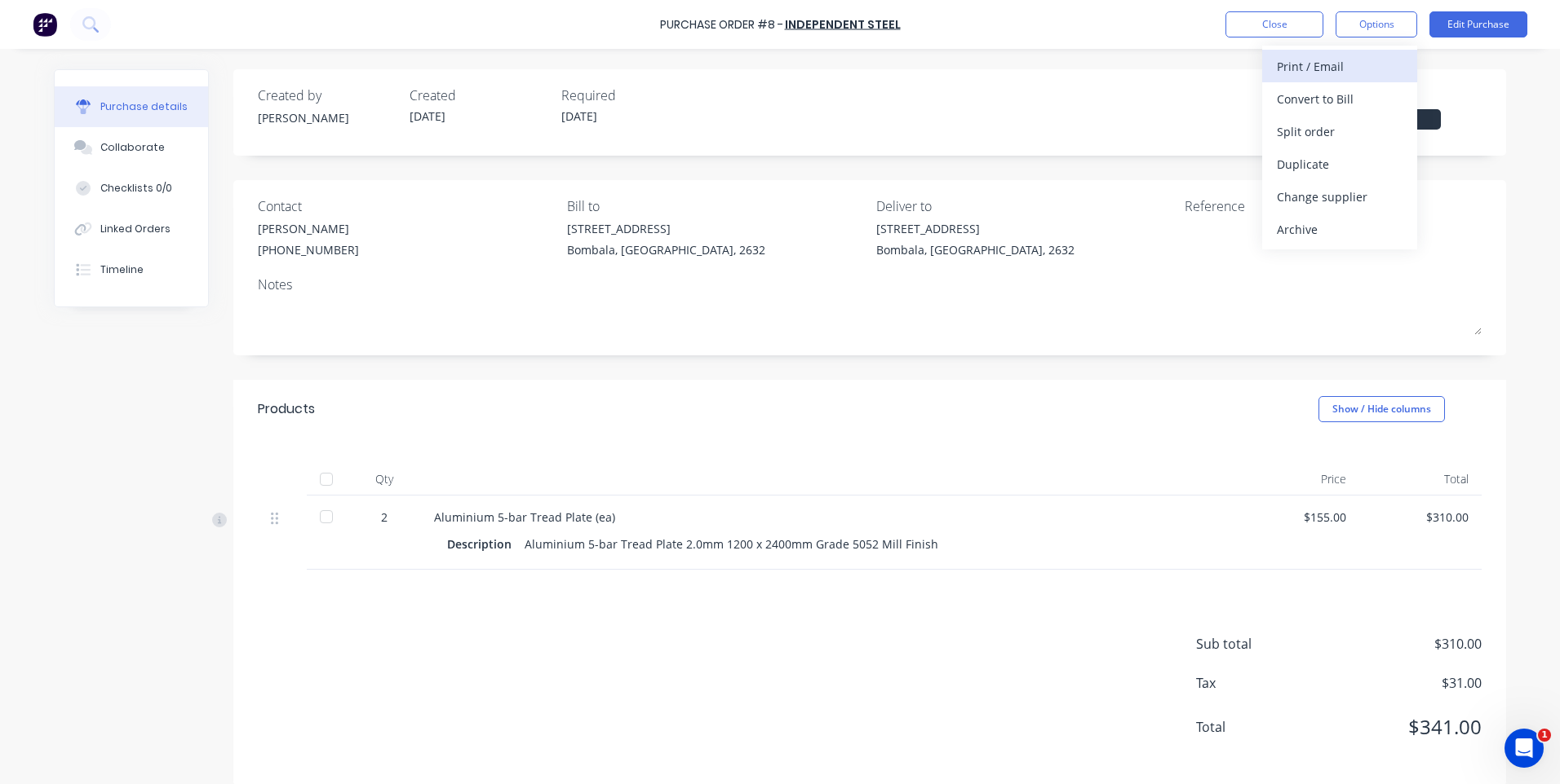
click at [1296, 65] on div "Print / Email" at bounding box center [1339, 66] width 126 height 24
click at [1310, 126] on div "Without pricing" at bounding box center [1339, 131] width 126 height 24
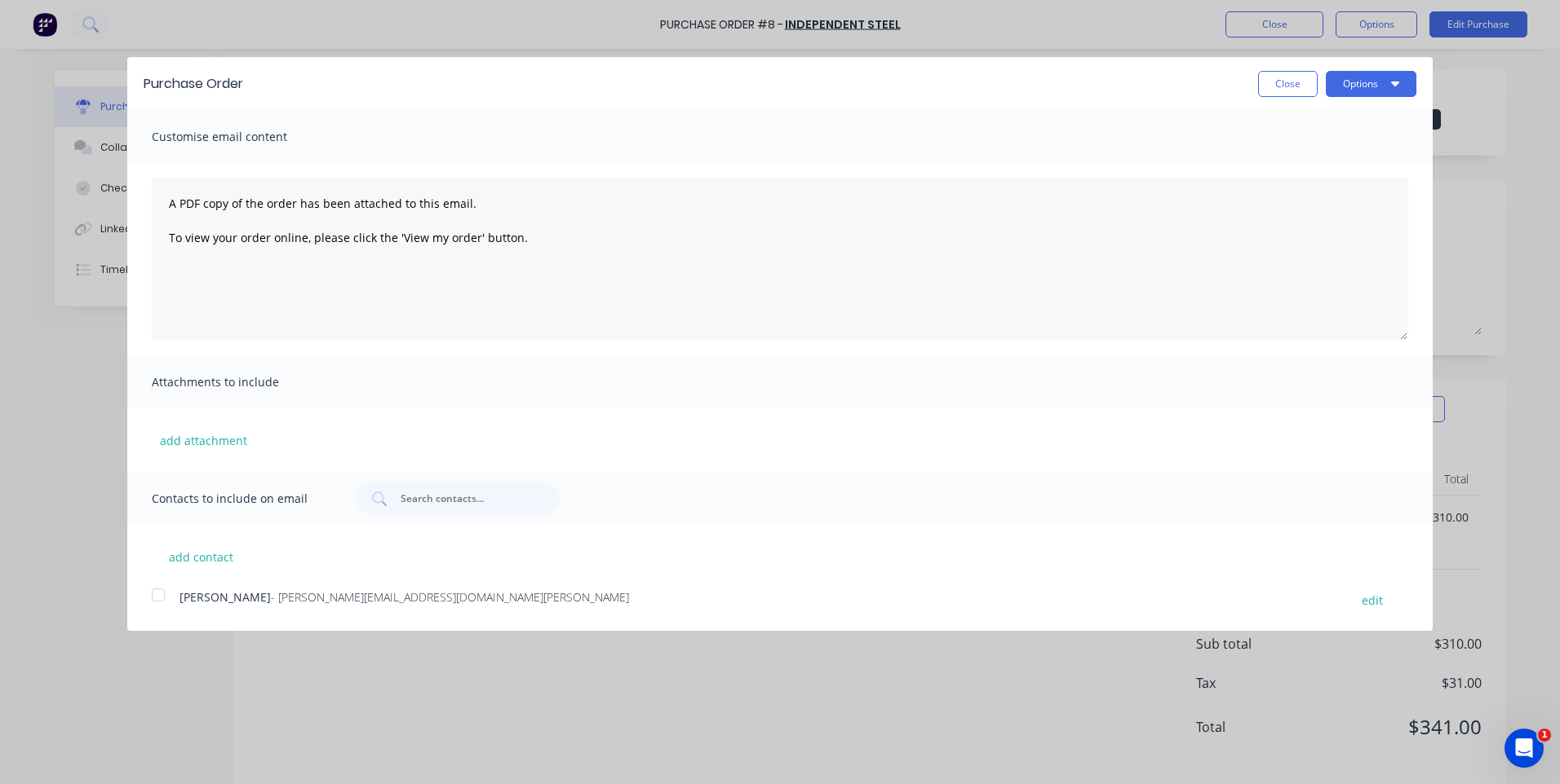
click at [168, 597] on div at bounding box center [158, 595] width 32 height 32
click at [1344, 82] on button "Options" at bounding box center [1371, 84] width 91 height 26
click at [1284, 122] on div "Print" at bounding box center [1338, 125] width 126 height 24
click at [1290, 154] on div "Email" at bounding box center [1338, 157] width 126 height 24
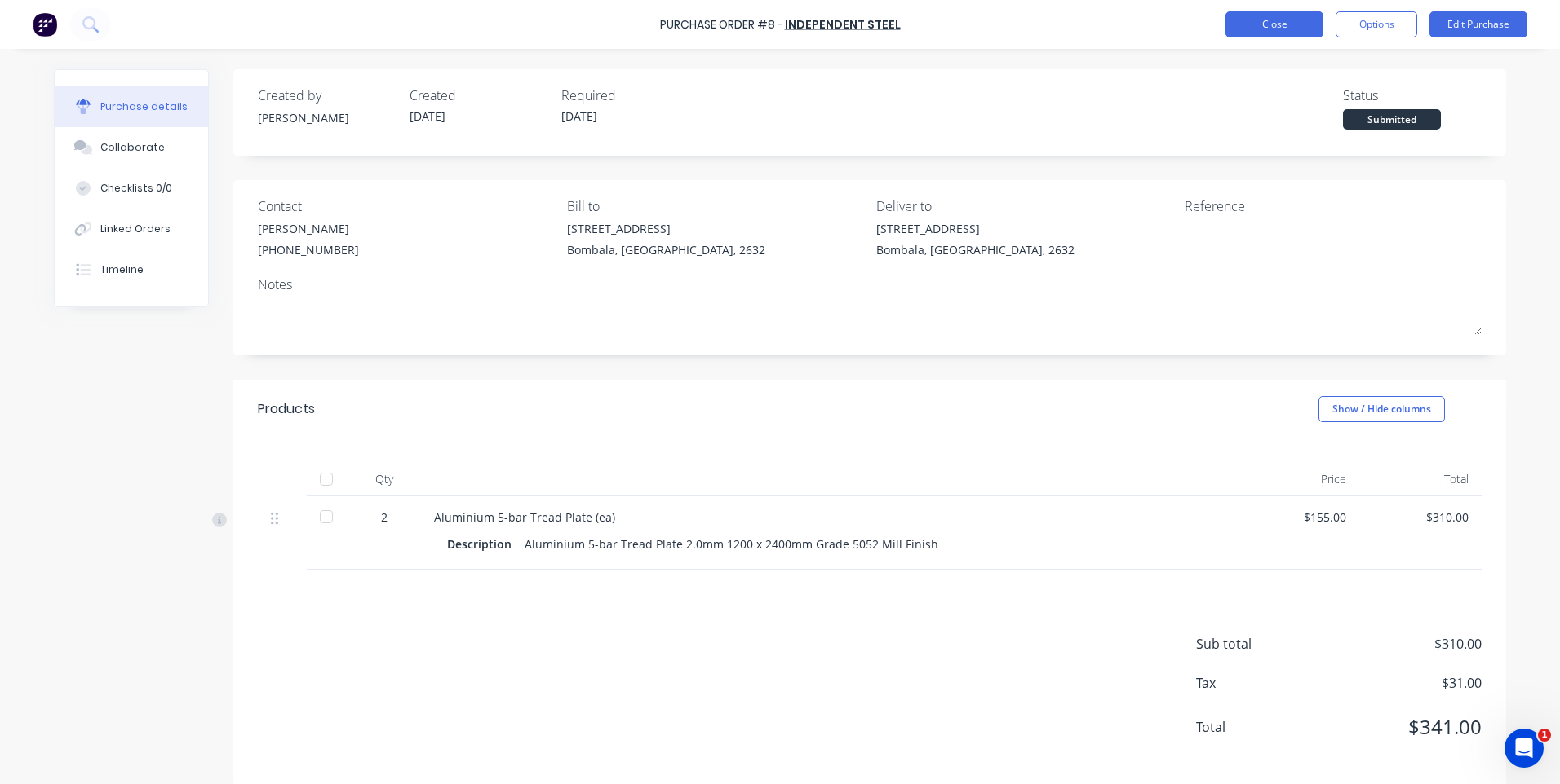
click at [1280, 27] on button "Close" at bounding box center [1274, 24] width 98 height 26
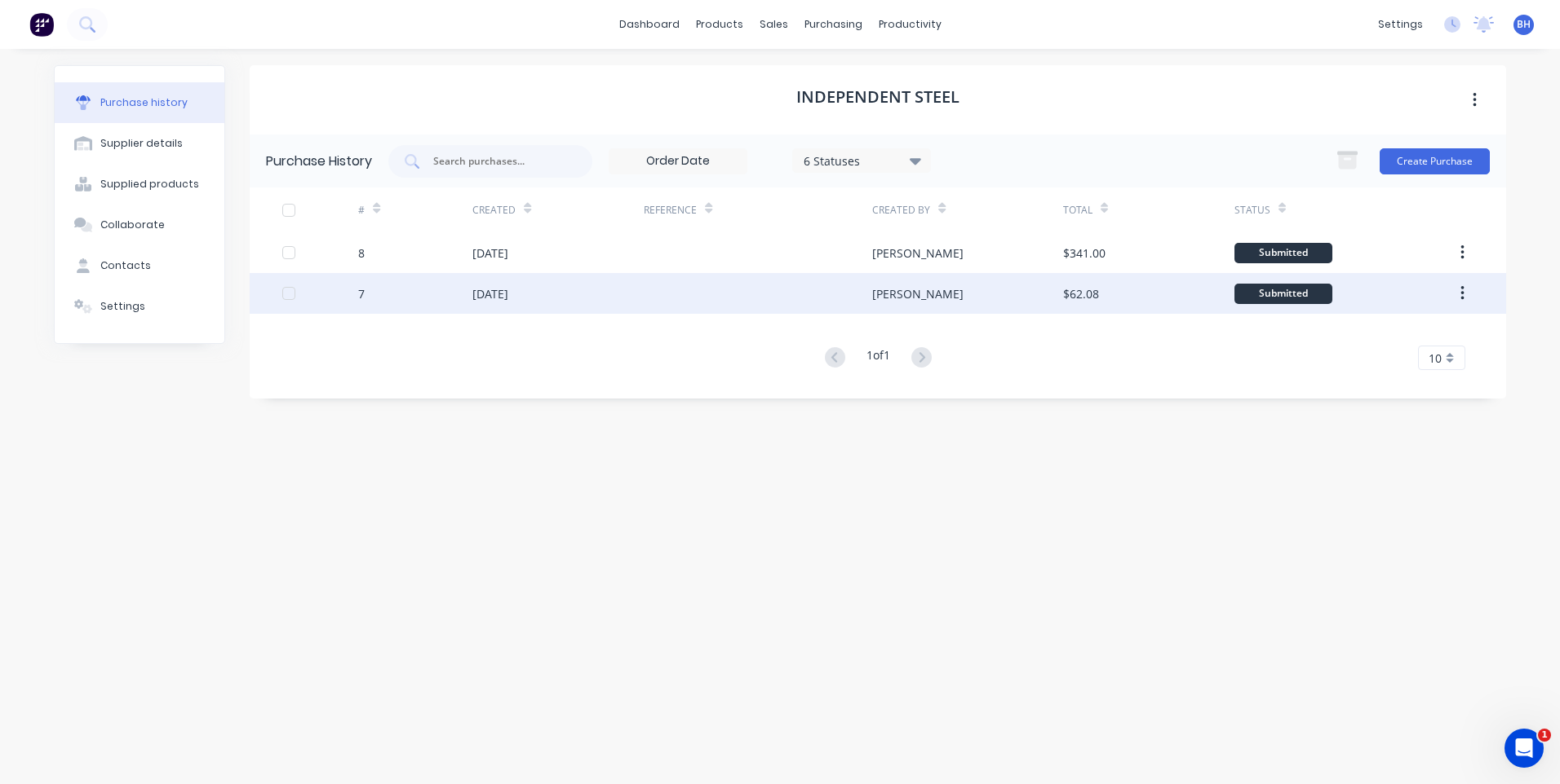
click at [687, 291] on div at bounding box center [758, 293] width 229 height 41
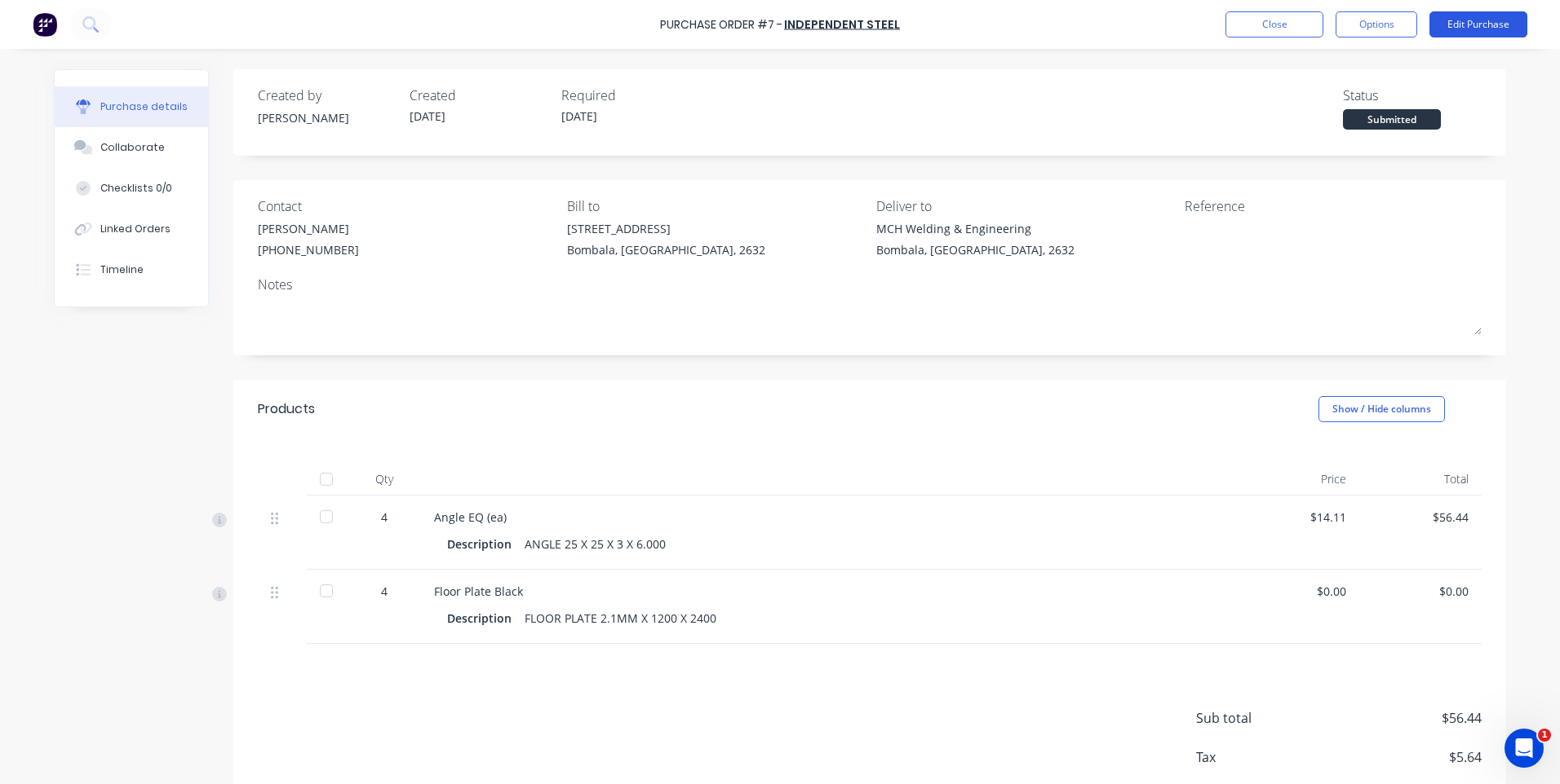
click at [1481, 20] on button "Edit Purchase" at bounding box center [1478, 24] width 98 height 26
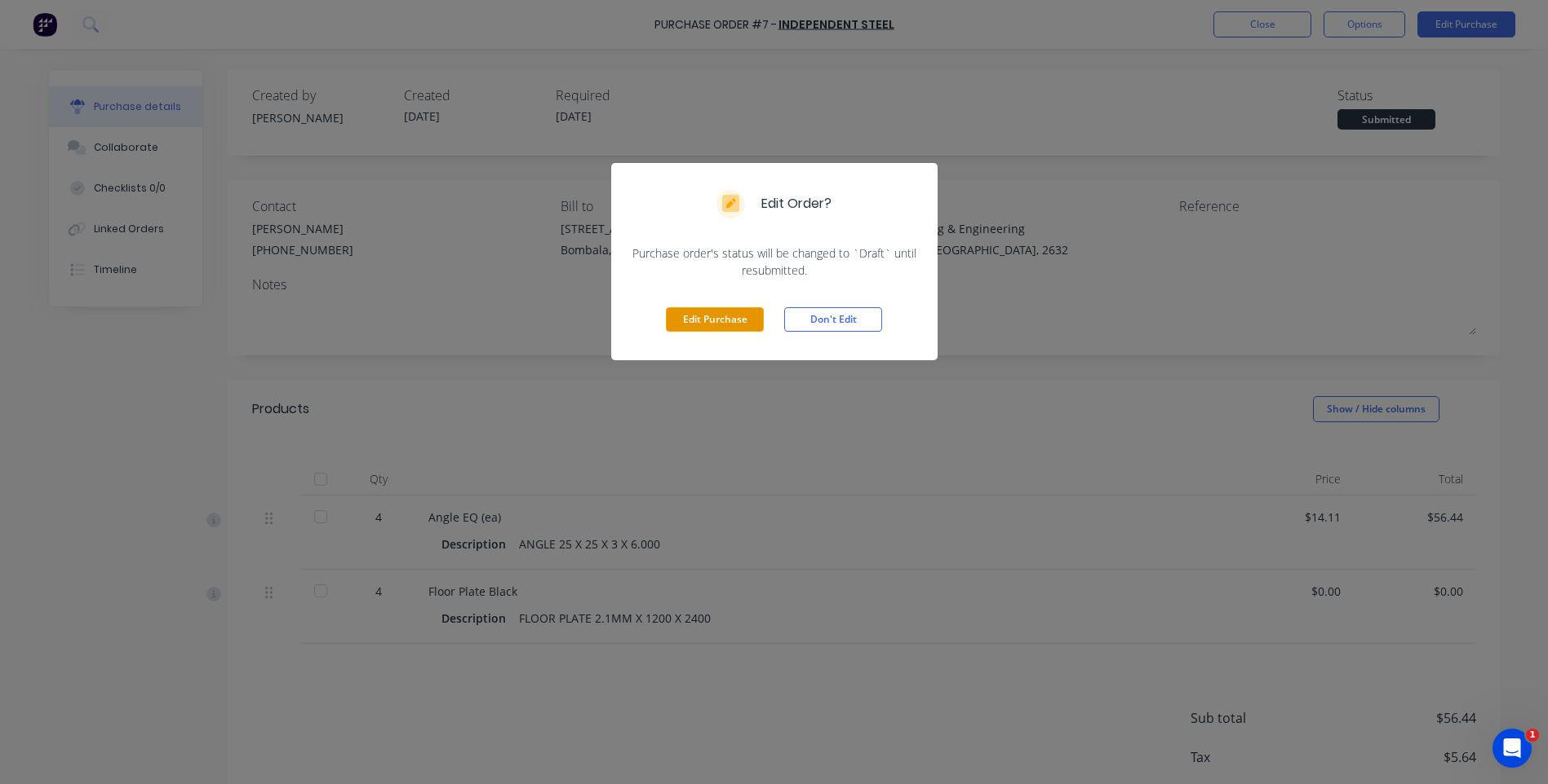
click at [721, 316] on button "Edit Purchase" at bounding box center [715, 319] width 98 height 24
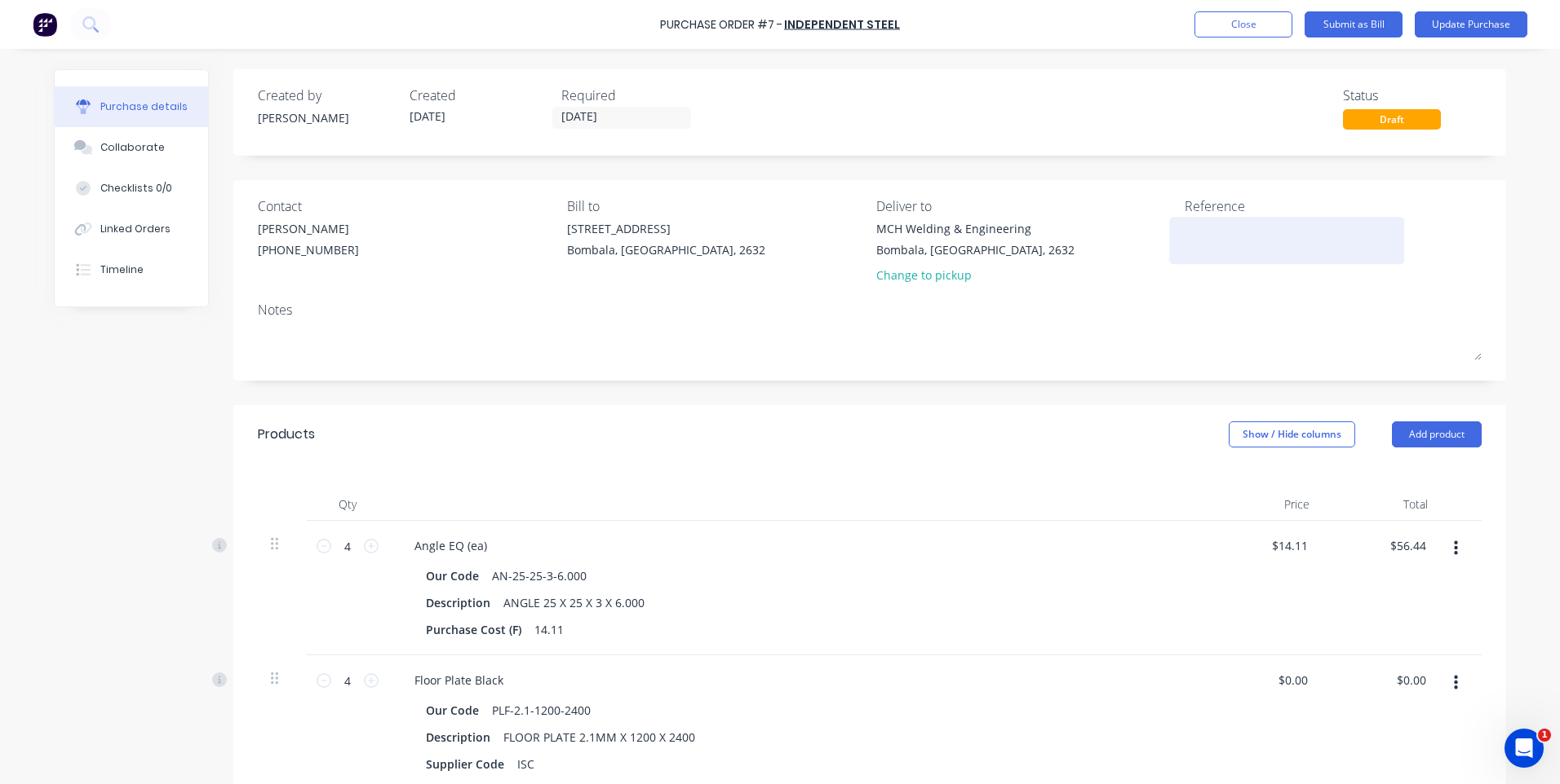
click at [1198, 222] on textarea at bounding box center [1287, 238] width 204 height 37
type textarea "MCH Stock"
type textarea "x"
type textarea "MCH Stock"
click at [1450, 17] on button "Update Purchase" at bounding box center [1470, 24] width 113 height 26
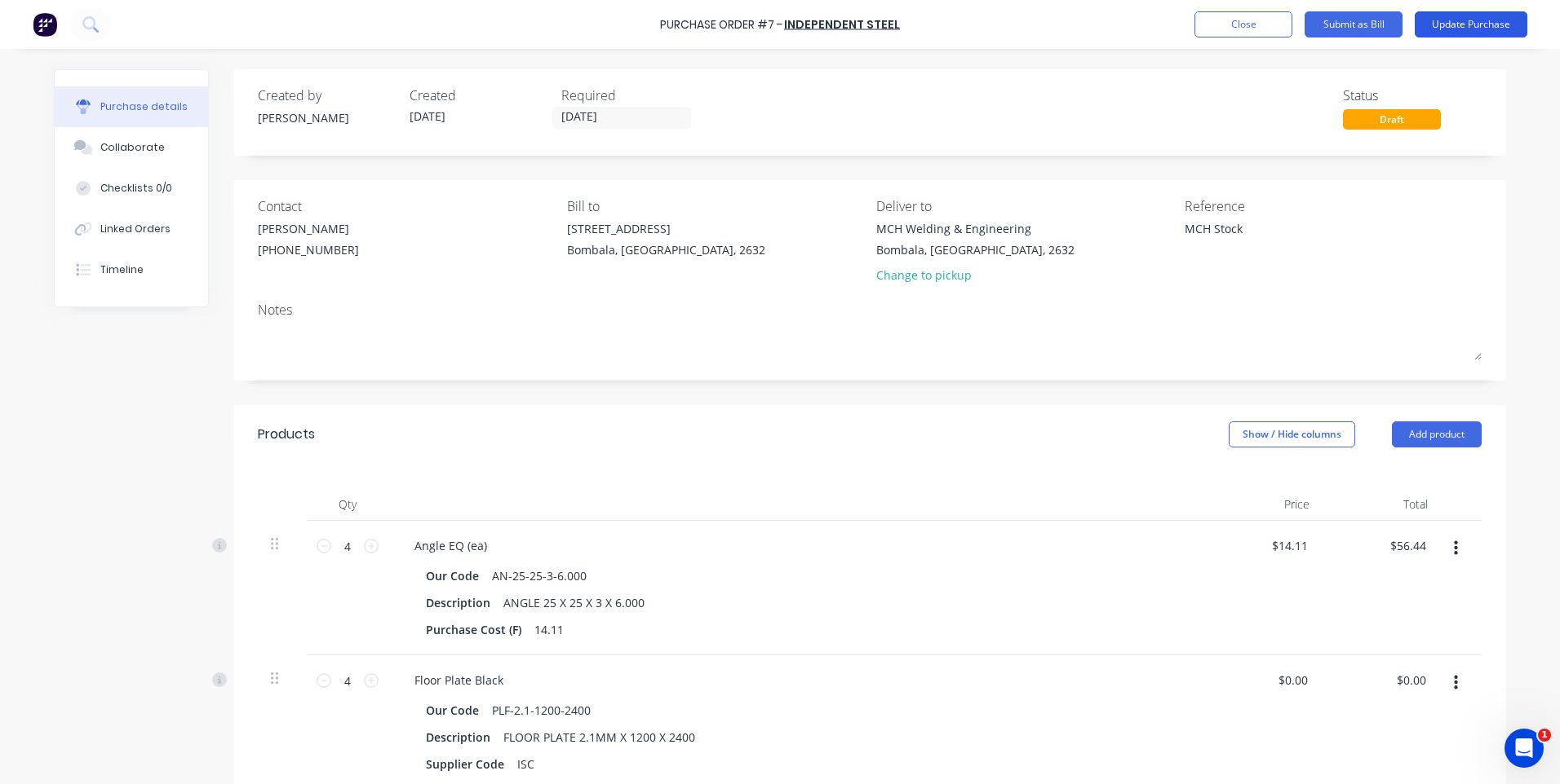
type textarea "x"
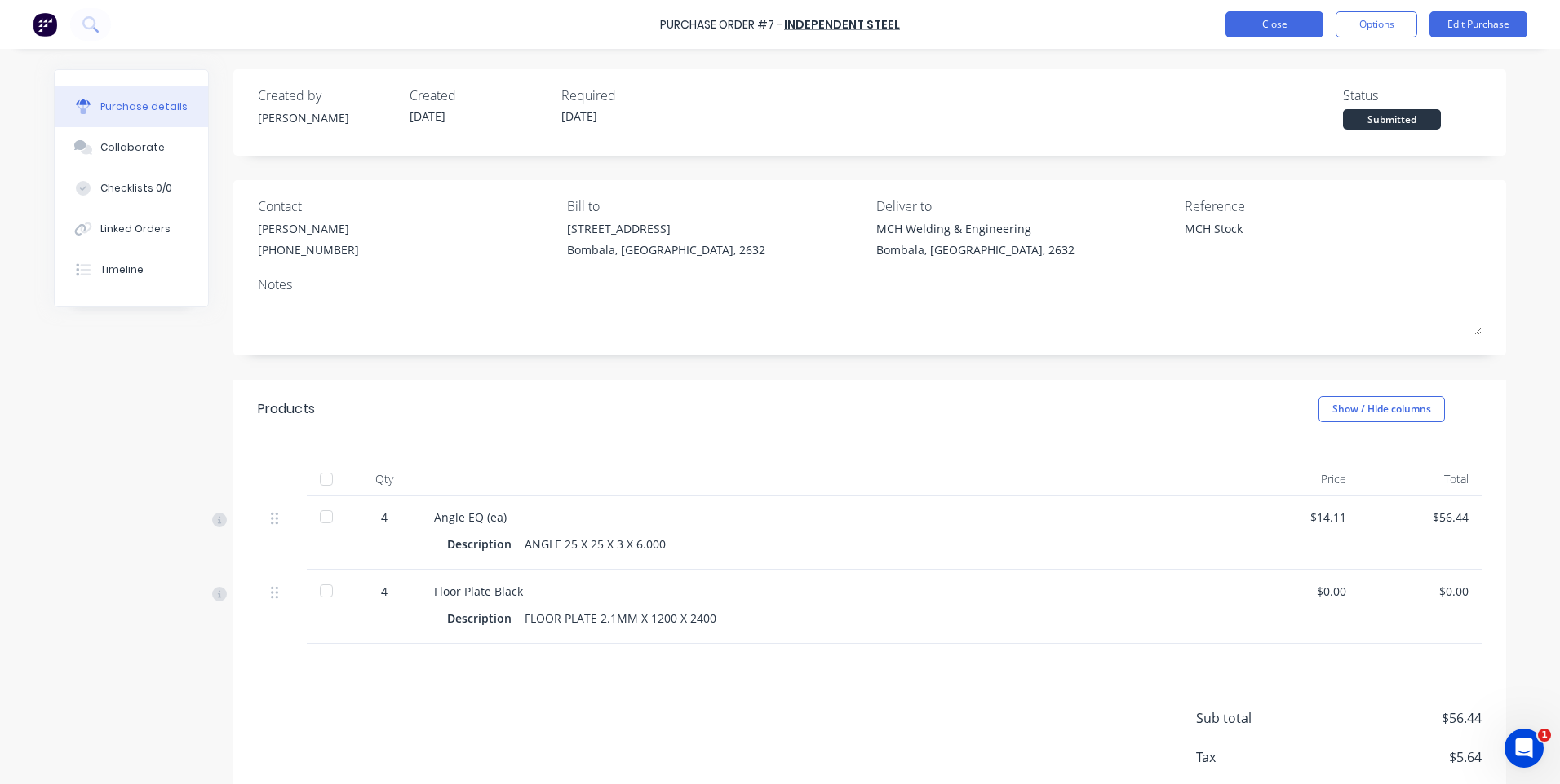
click at [1276, 29] on button "Close" at bounding box center [1274, 24] width 98 height 26
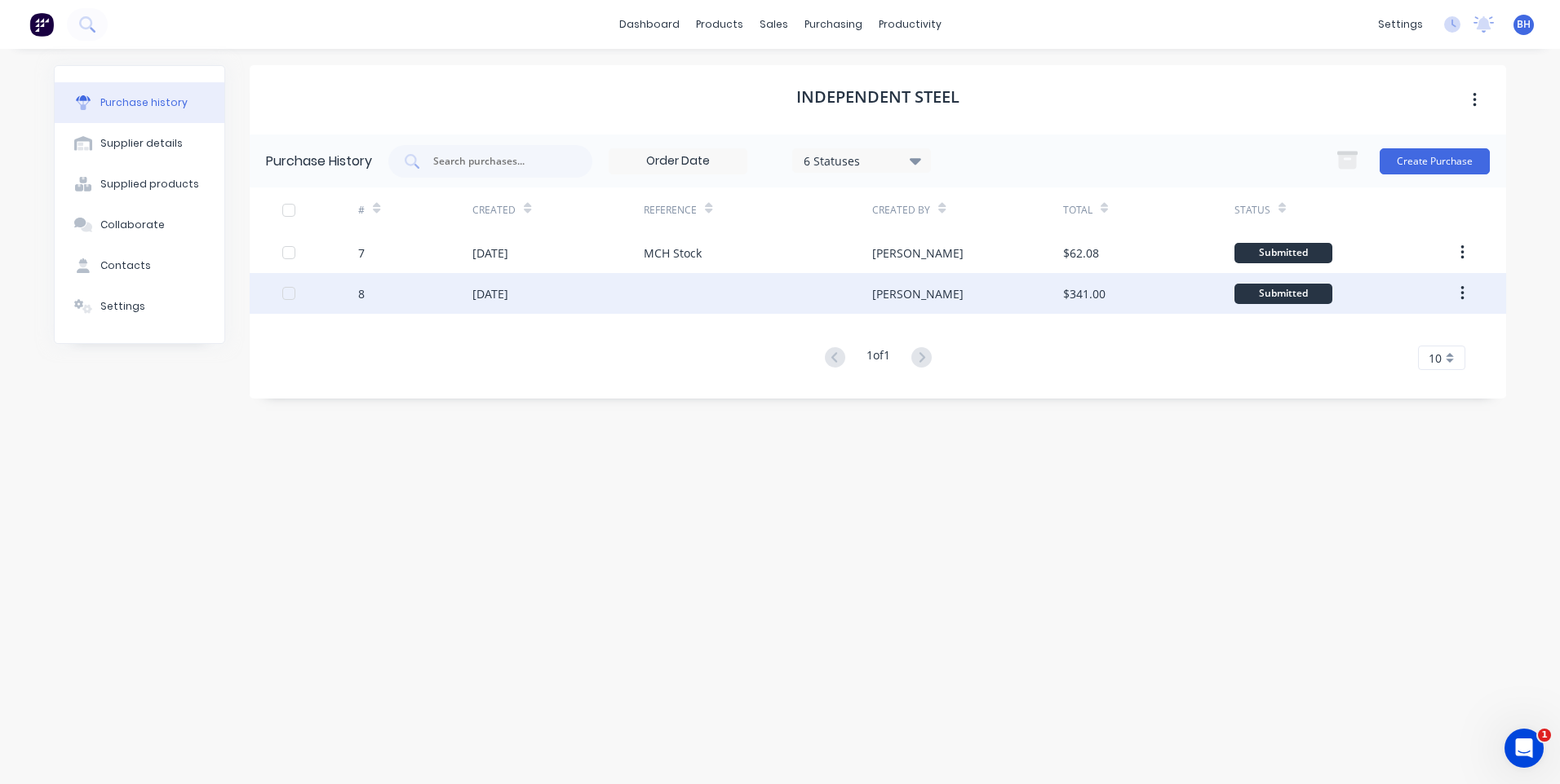
click at [731, 297] on div at bounding box center [758, 293] width 229 height 41
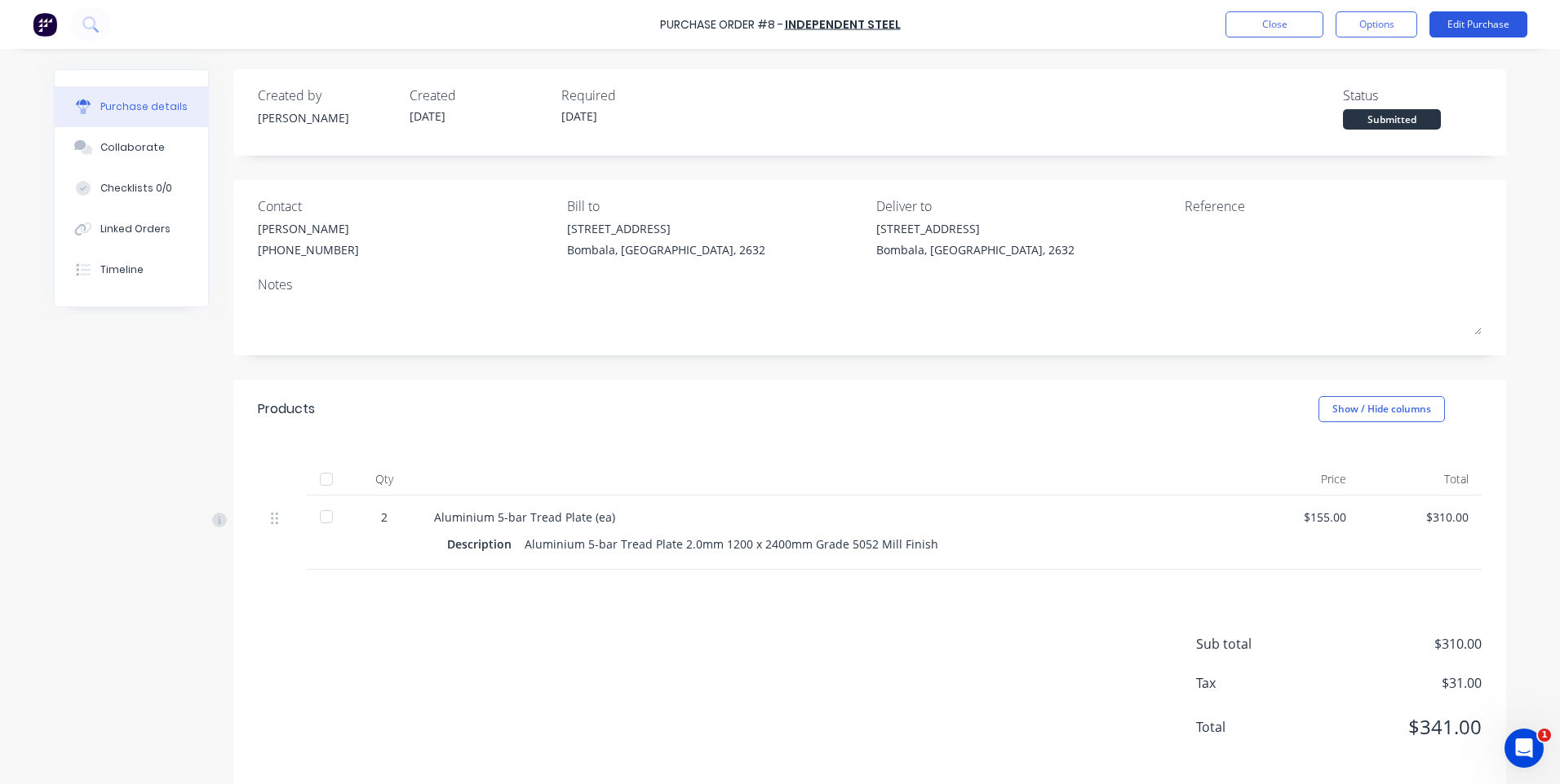
click at [1468, 19] on button "Edit Purchase" at bounding box center [1478, 24] width 98 height 26
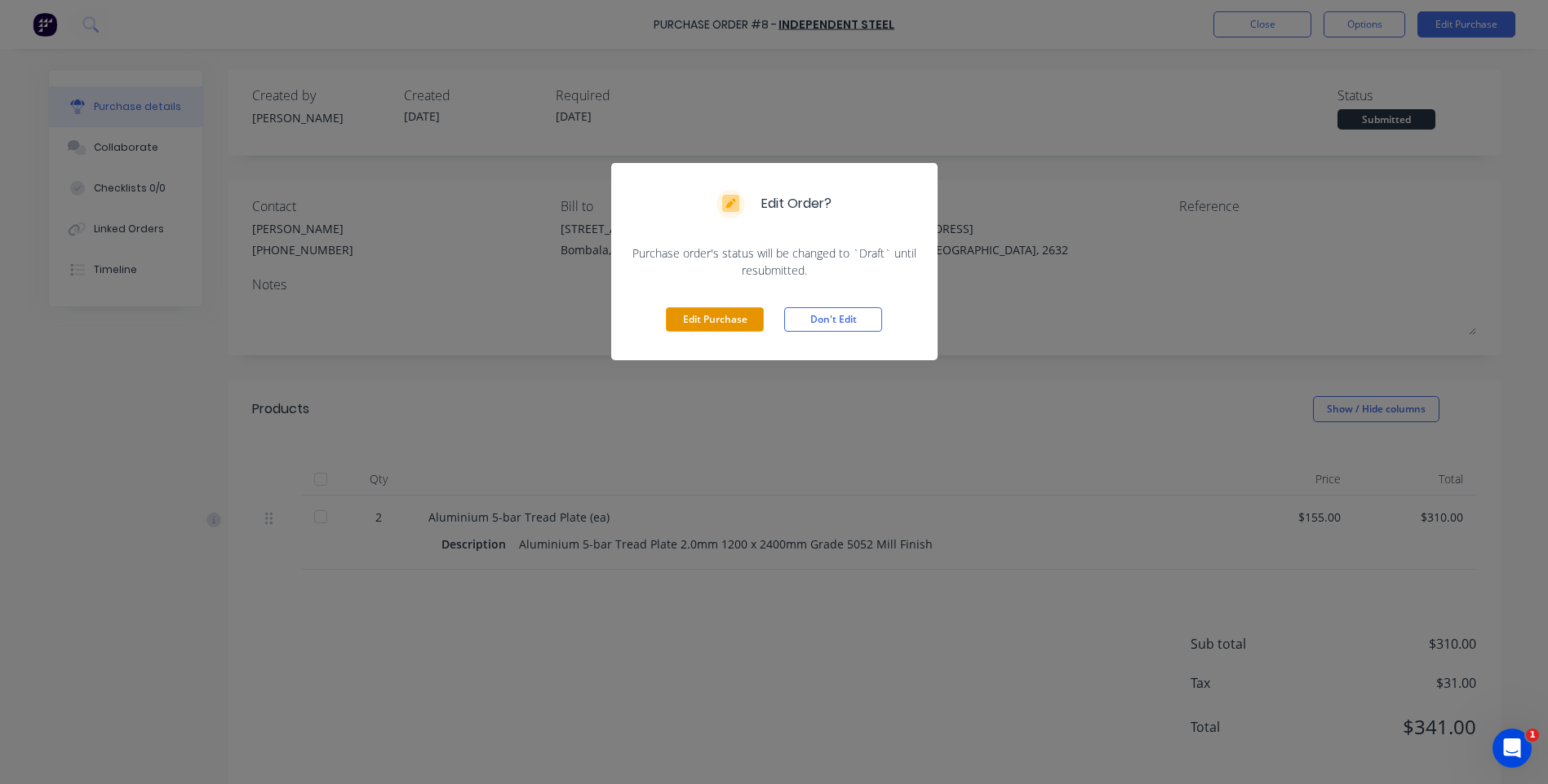
click at [745, 320] on button "Edit Purchase" at bounding box center [715, 319] width 98 height 24
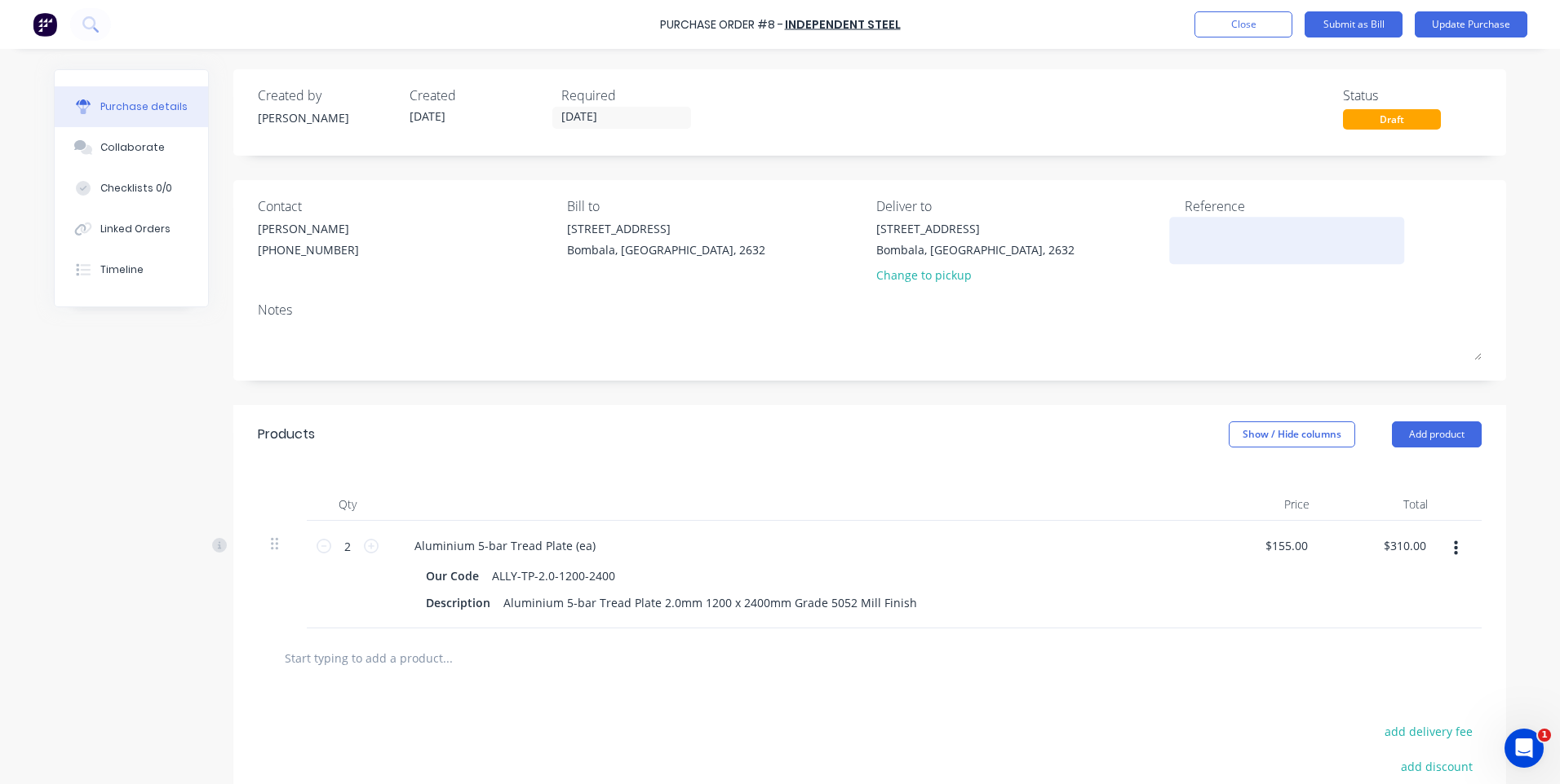
click at [1211, 235] on textarea at bounding box center [1287, 238] width 204 height 37
type textarea "MCH Stock"
type textarea "x"
type textarea "MCH Stock"
click at [1454, 20] on button "Update Purchase" at bounding box center [1470, 24] width 113 height 26
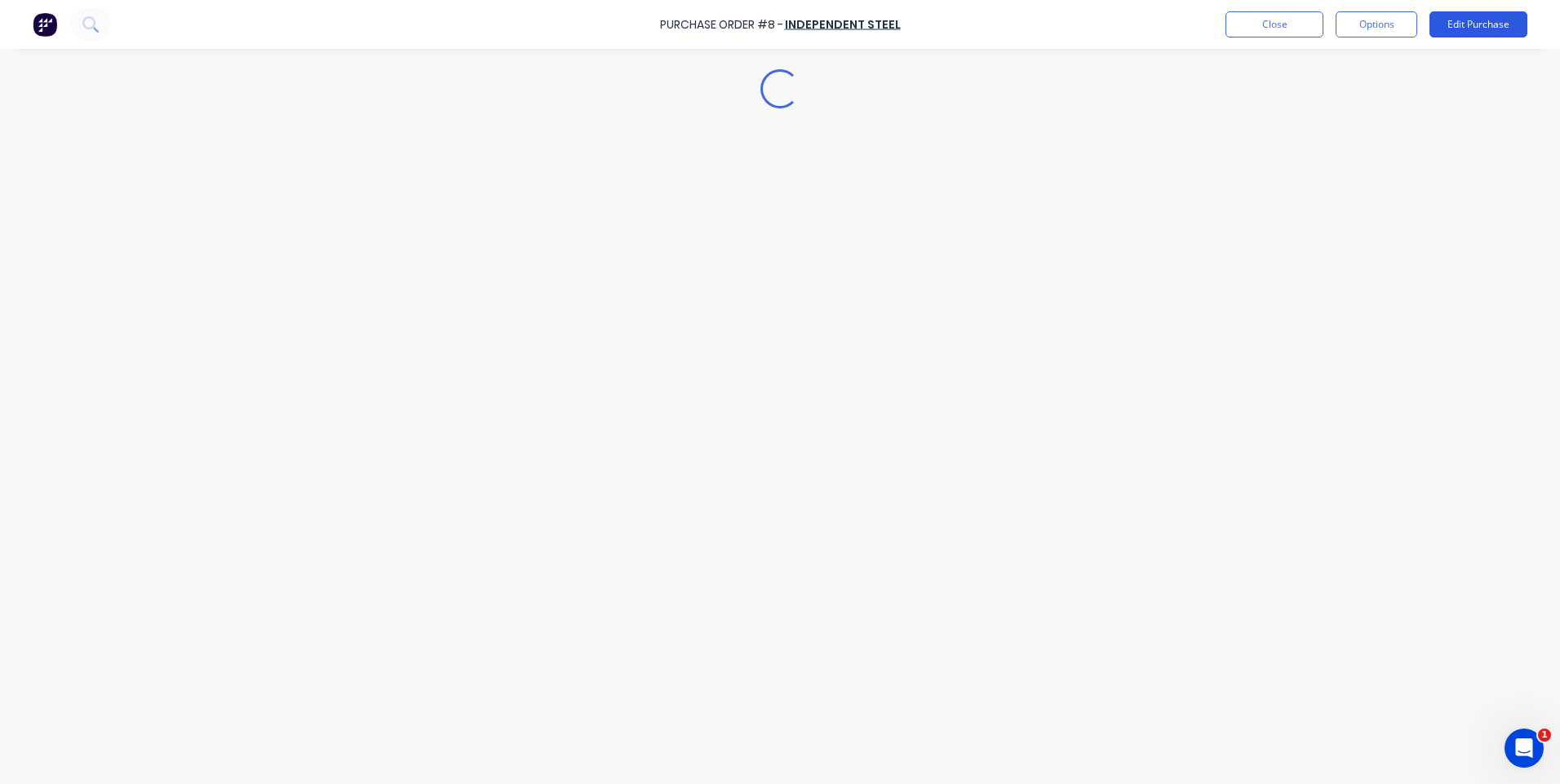
type textarea "x"
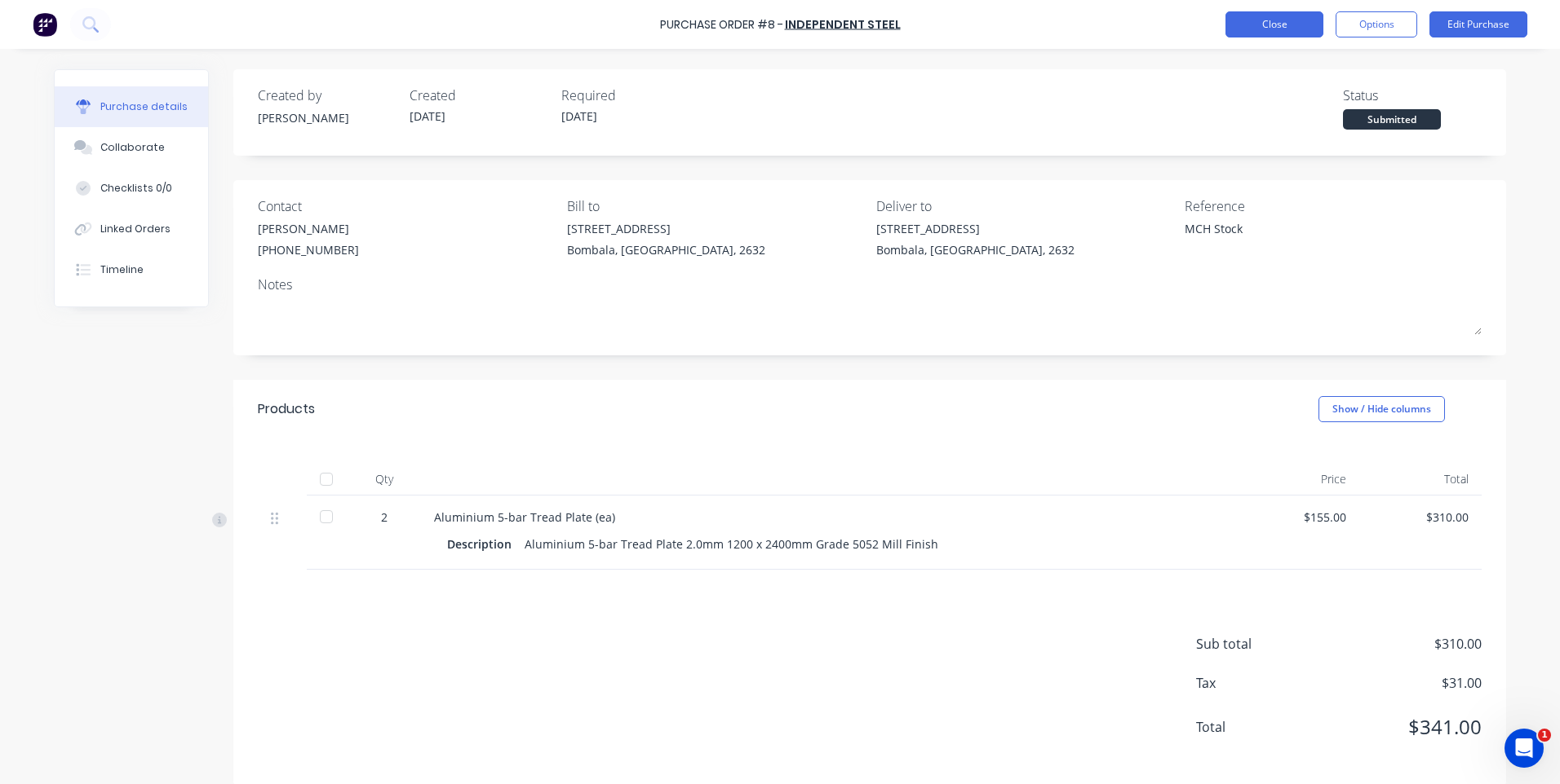
click at [1262, 18] on button "Close" at bounding box center [1274, 24] width 98 height 26
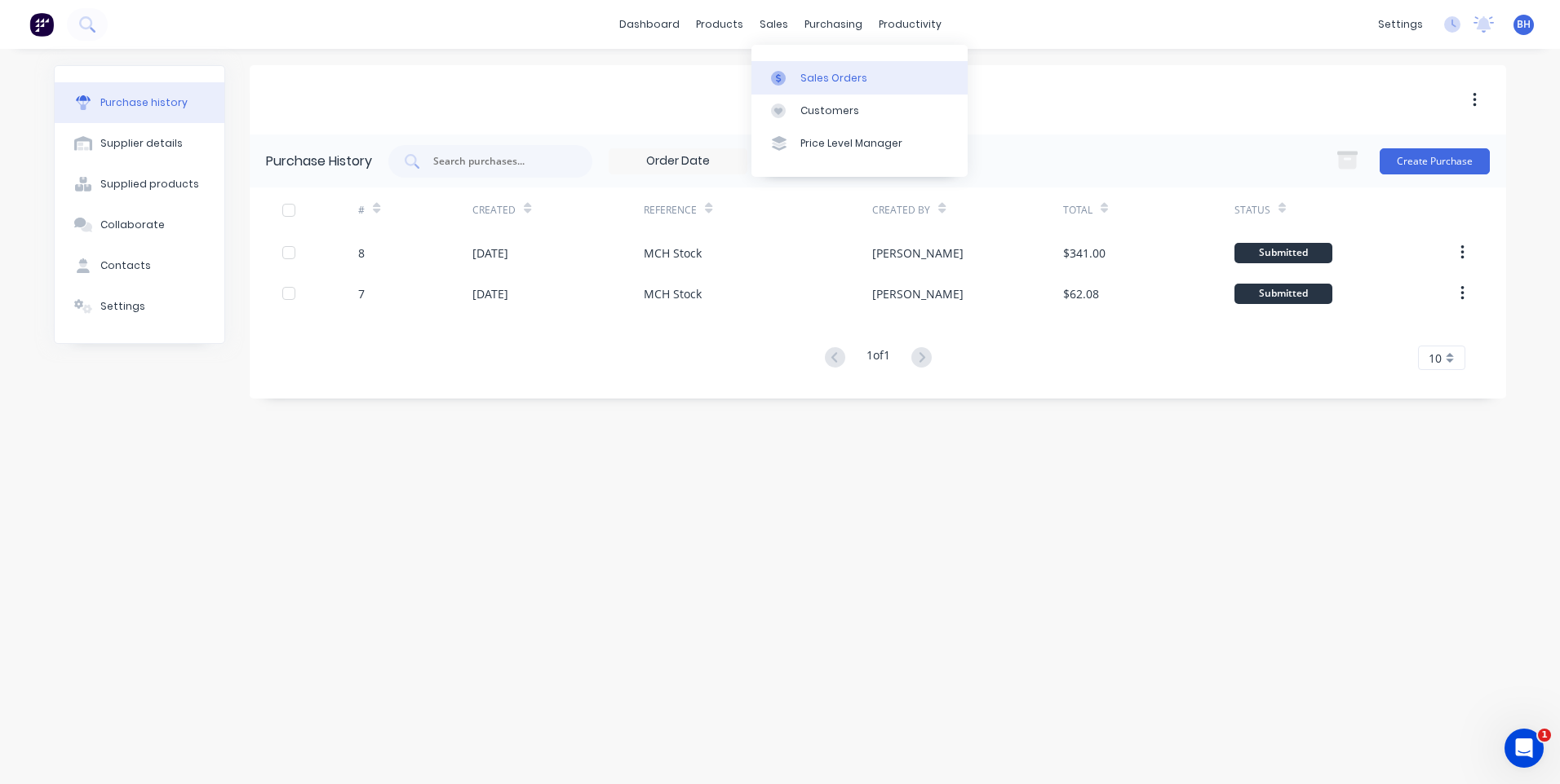
click at [807, 72] on div "Sales Orders" at bounding box center [833, 78] width 67 height 15
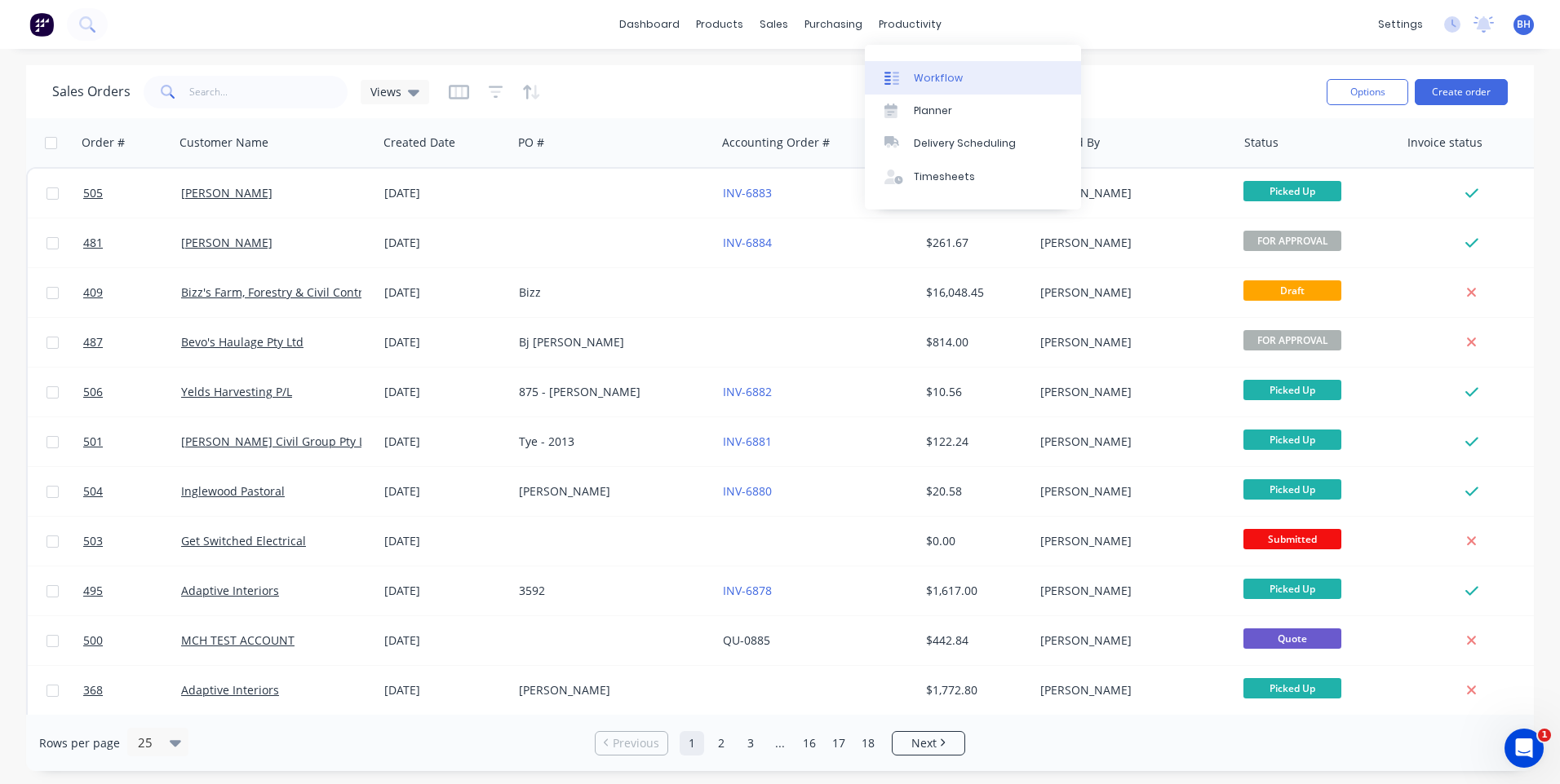
click at [920, 76] on div "Workflow" at bounding box center [938, 78] width 49 height 15
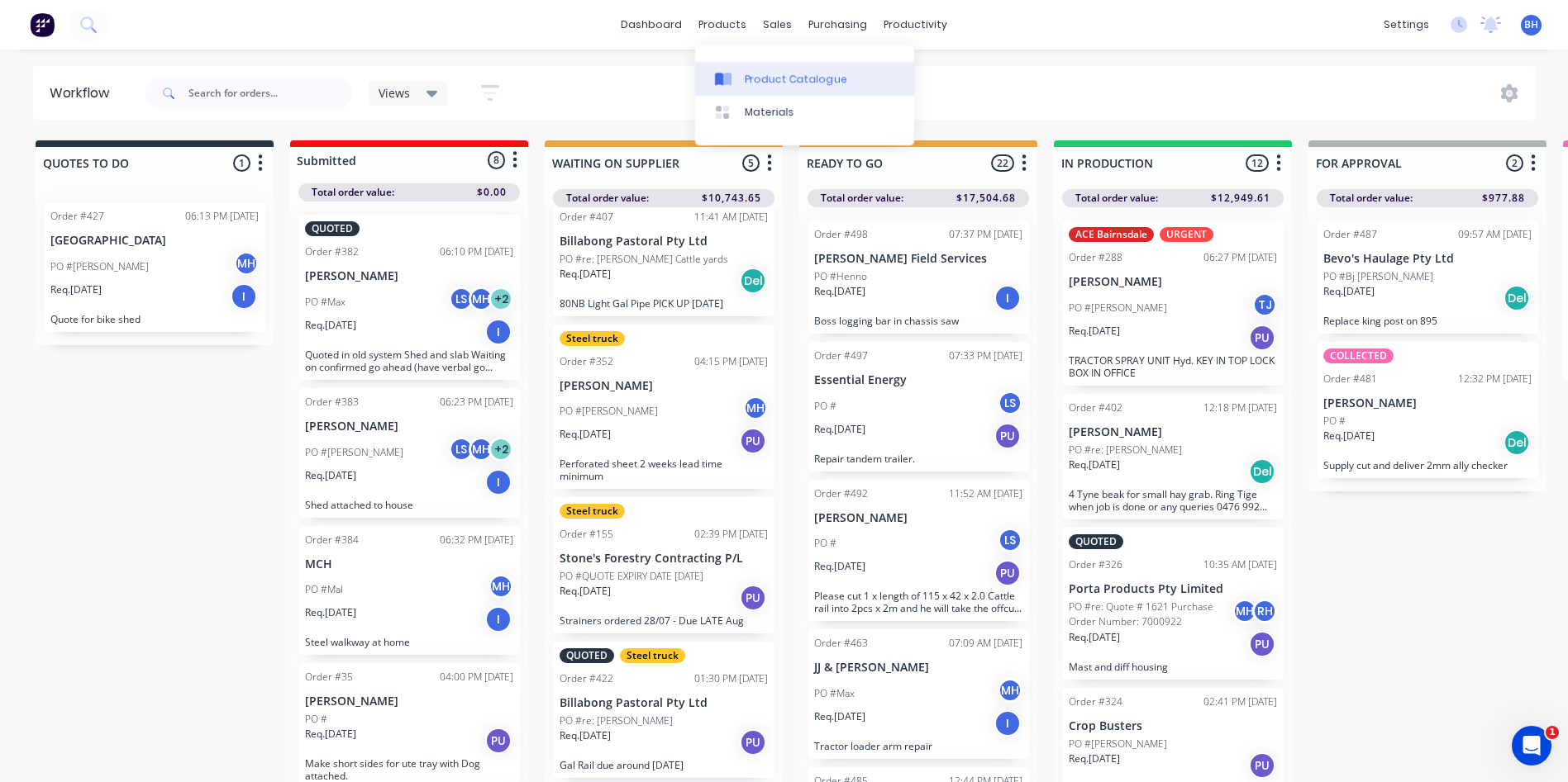
click at [750, 77] on div "Product Catalogue" at bounding box center [795, 79] width 103 height 15
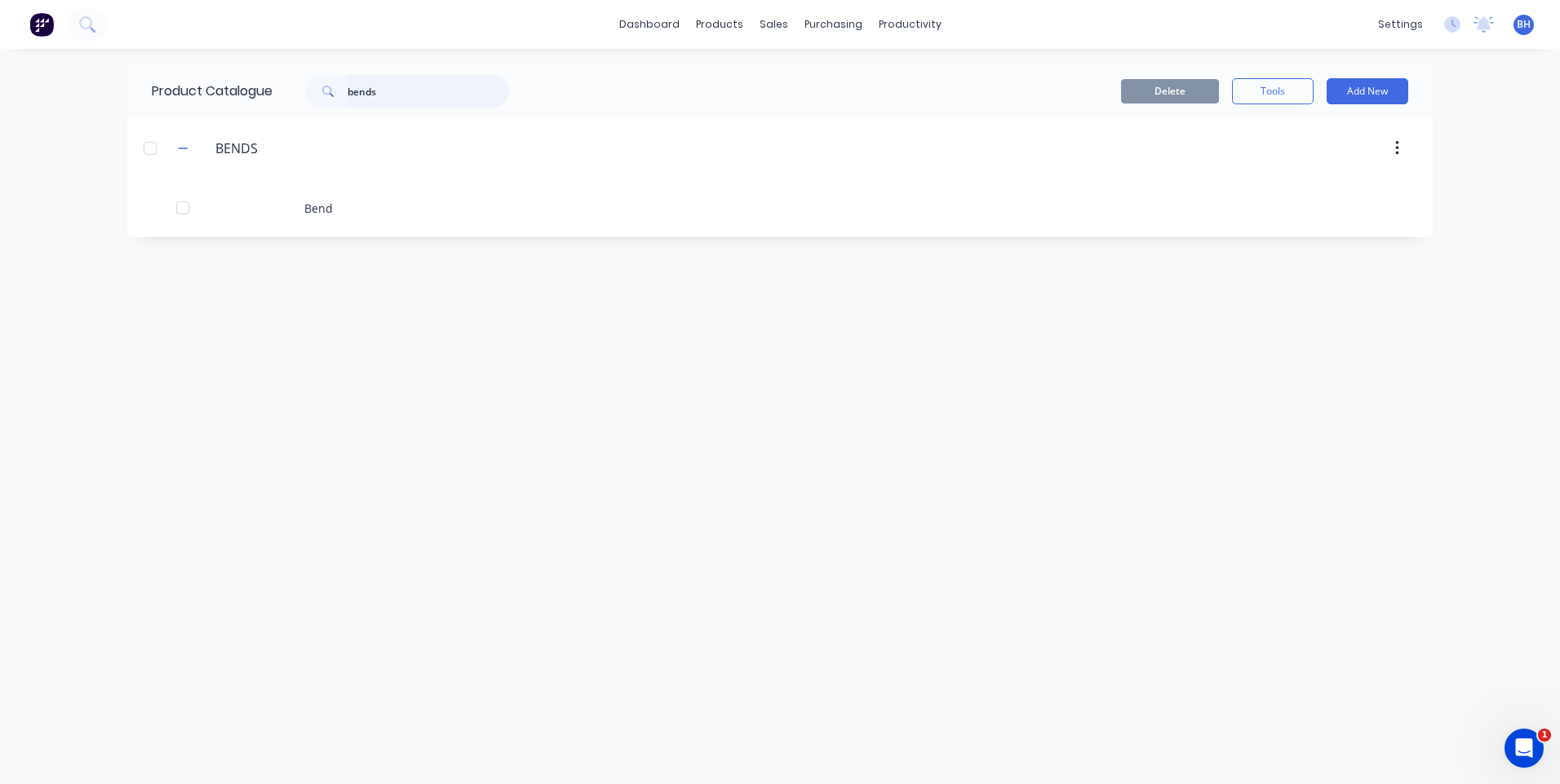
click at [382, 93] on input "bends" at bounding box center [428, 91] width 161 height 32
type input "b"
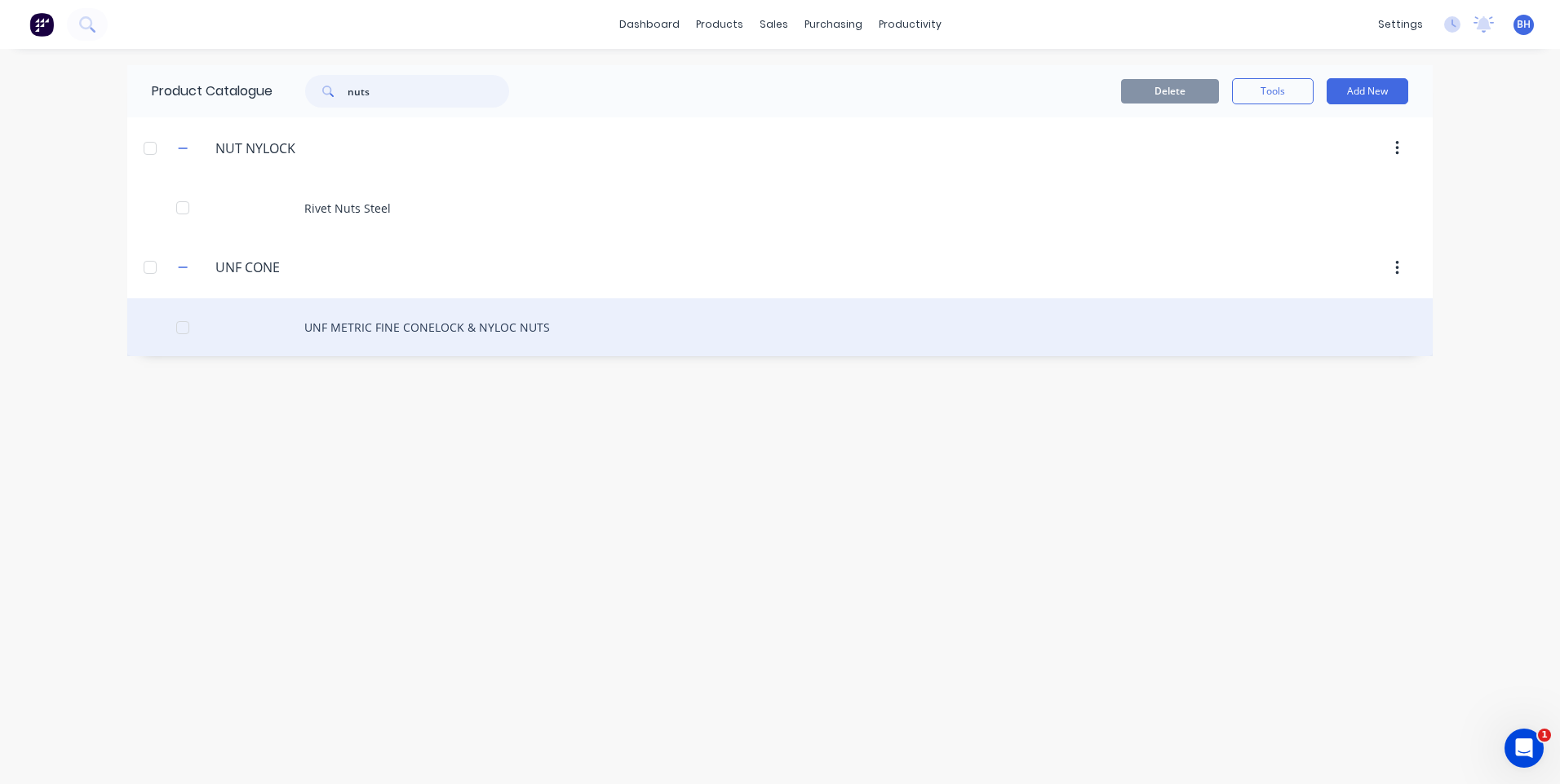
type input "nuts"
click at [361, 319] on div "UNF METRIC FINE CONELOCK & NYLOC NUTS" at bounding box center [780, 327] width 1305 height 58
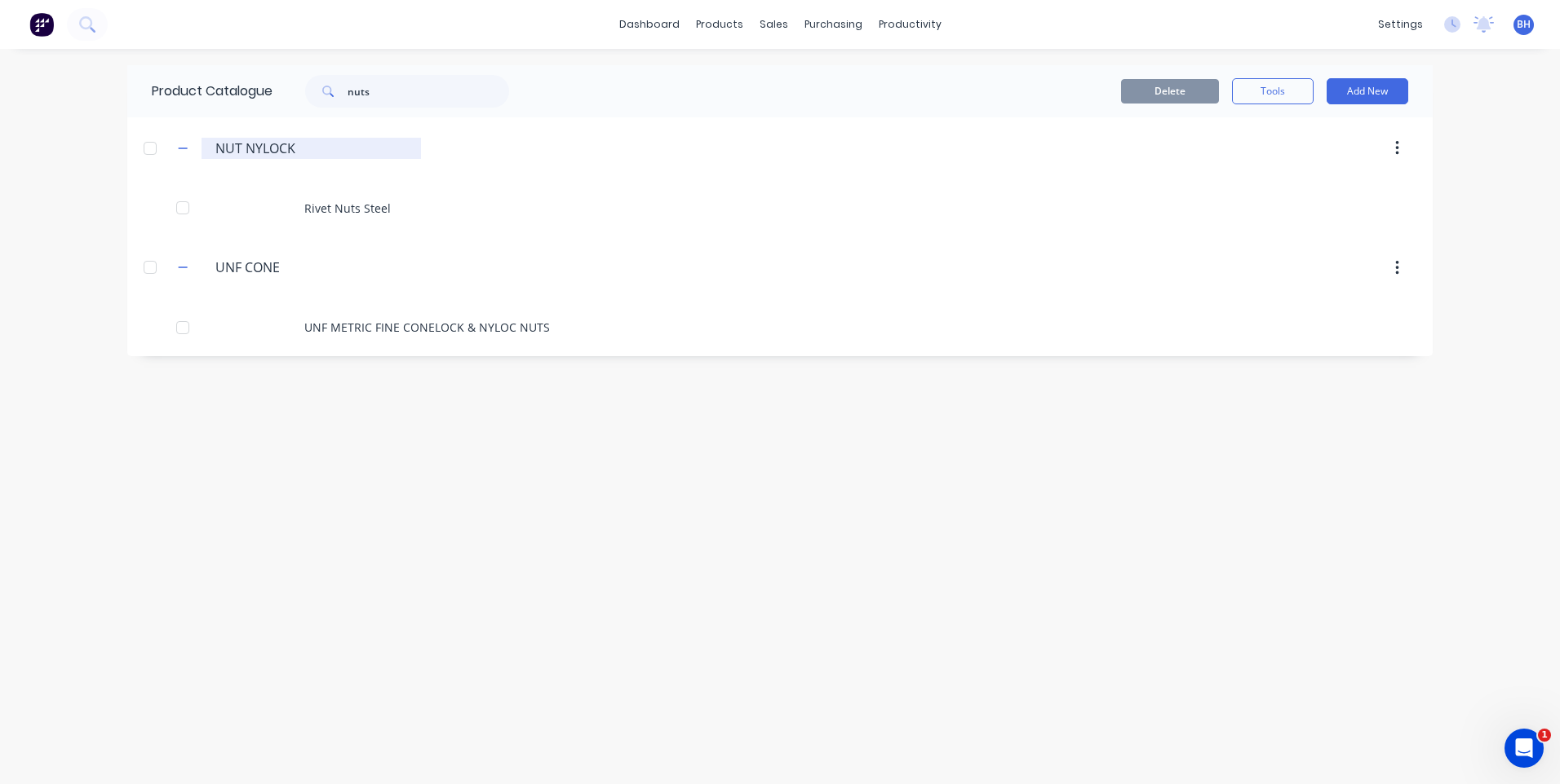
click at [273, 143] on input "NUT NYLOCK" at bounding box center [312, 148] width 194 height 19
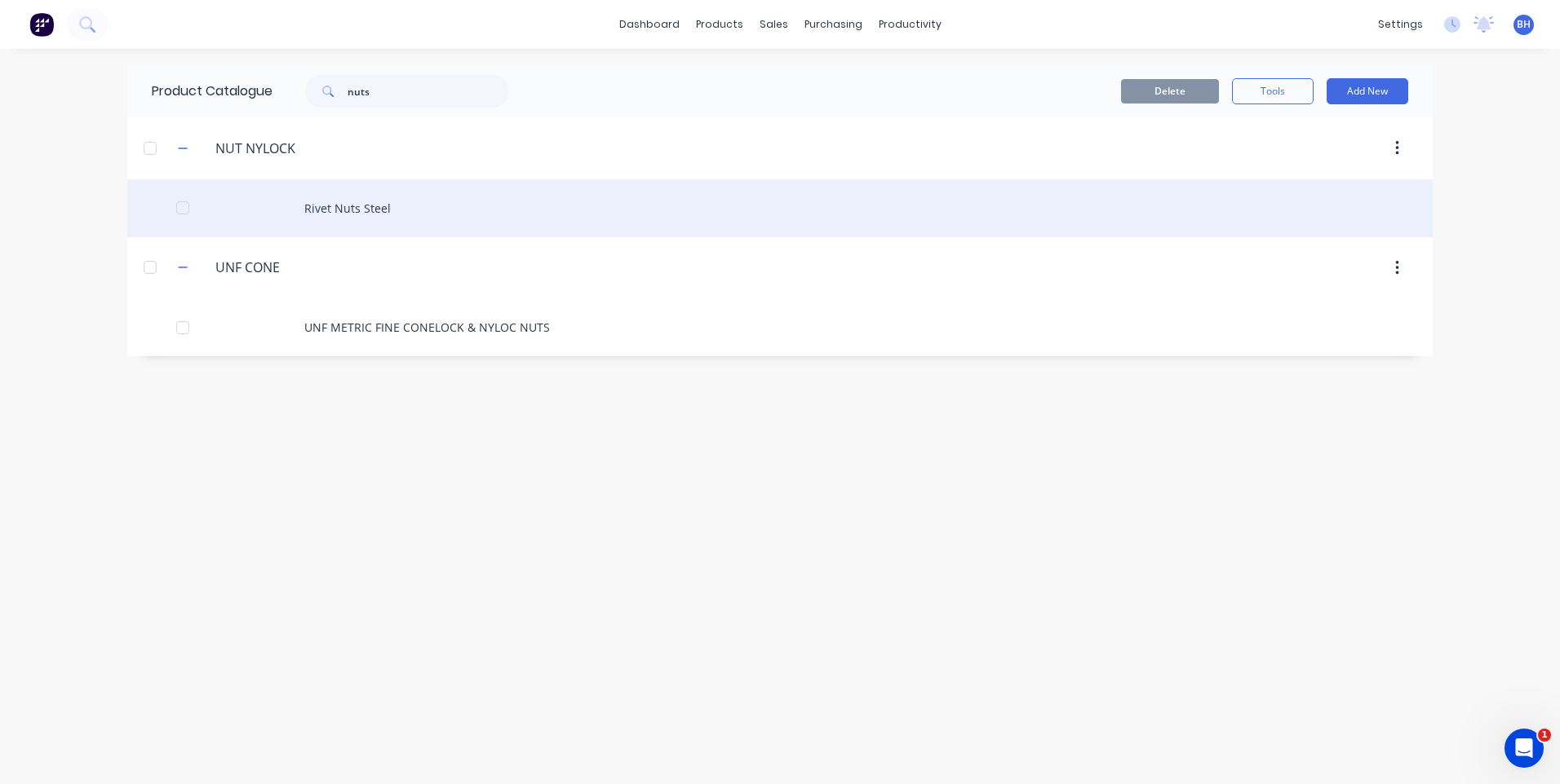
click at [325, 208] on div "Rivet Nuts Steel" at bounding box center [780, 208] width 1305 height 58
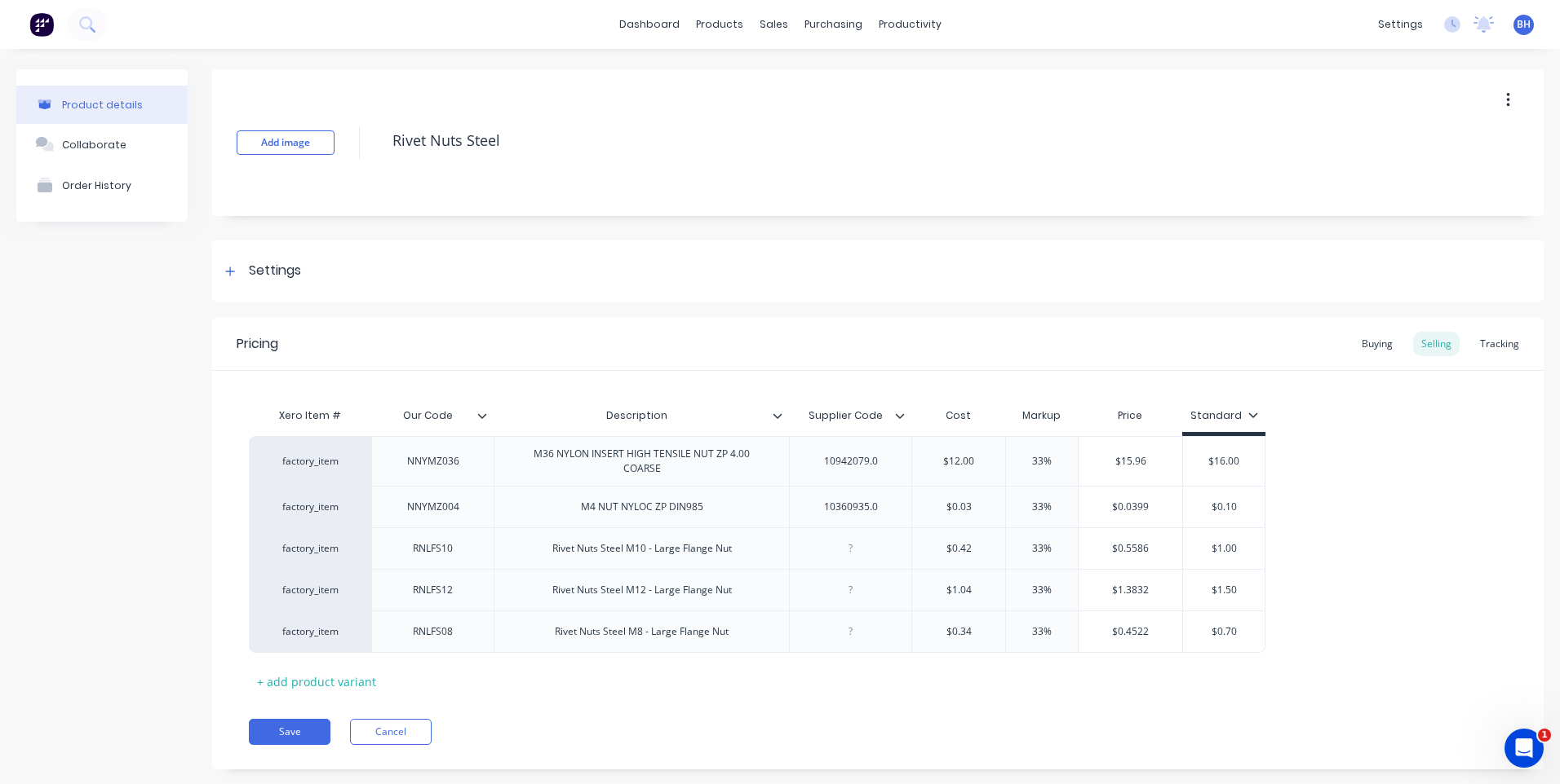
type textarea "x"
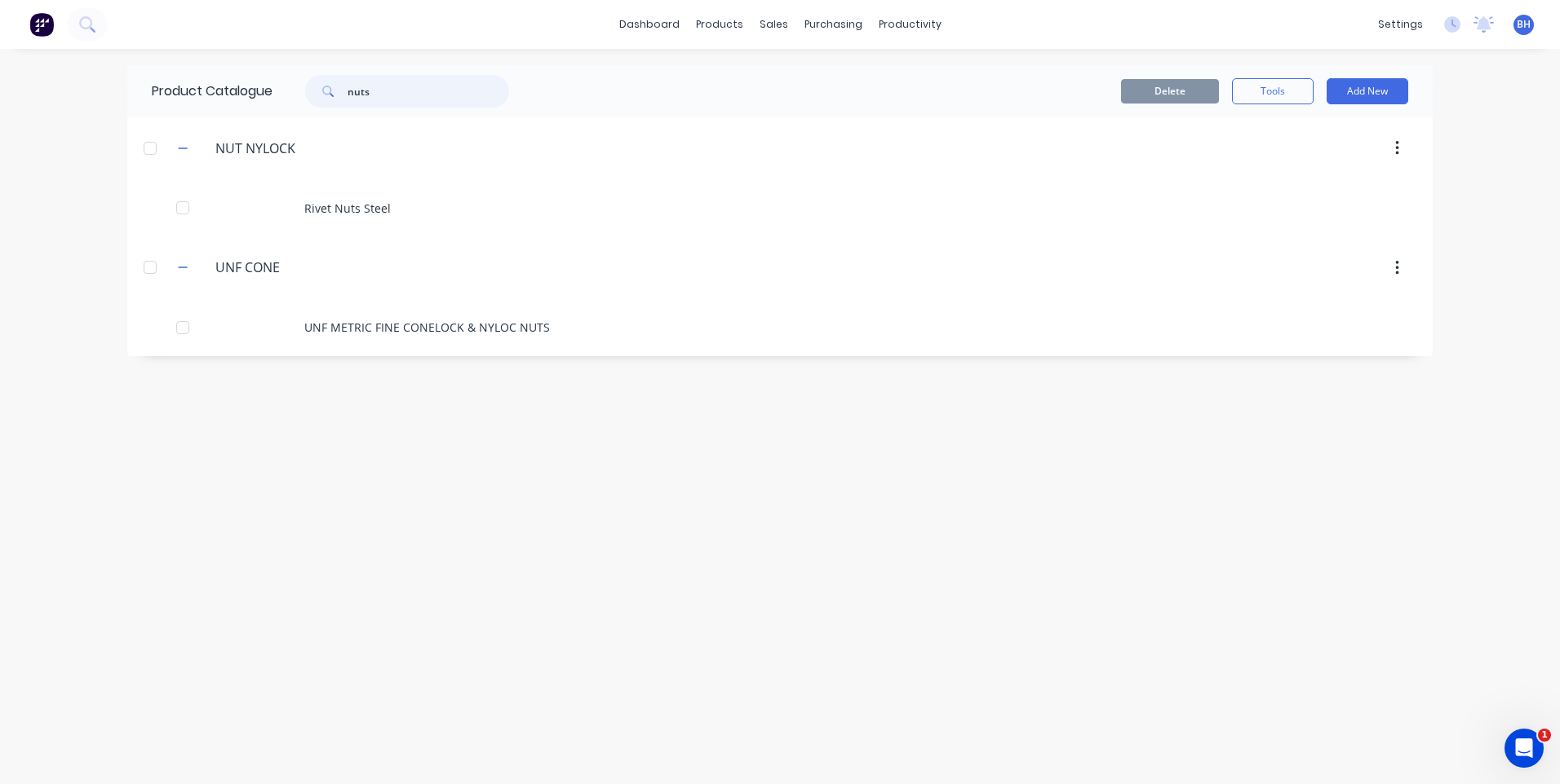
click at [393, 94] on input "nuts" at bounding box center [428, 91] width 161 height 32
type input "n"
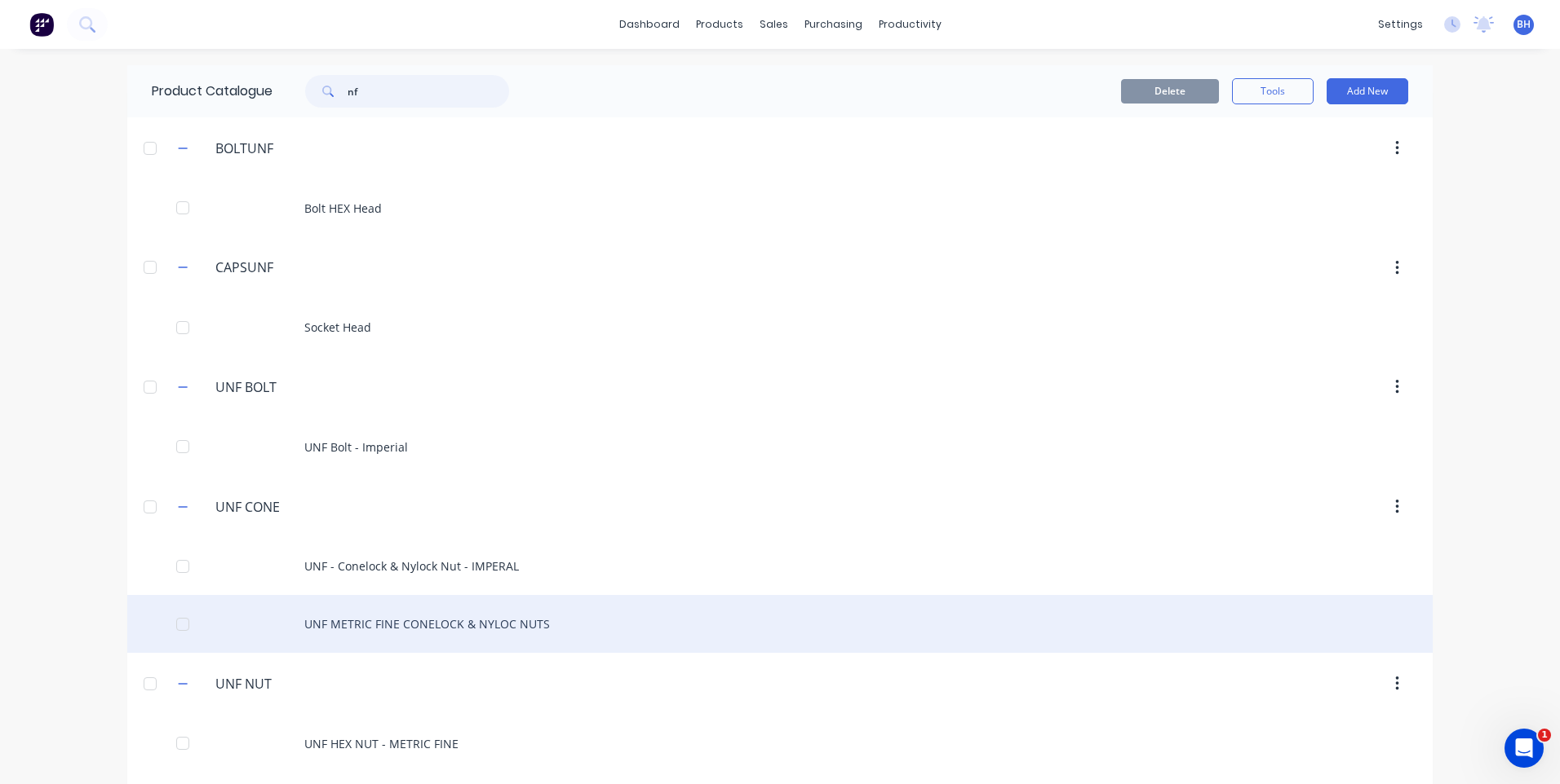
type input "nf"
click at [458, 618] on div "UNF METRIC FINE CONELOCK & NYLOC NUTS" at bounding box center [780, 624] width 1305 height 58
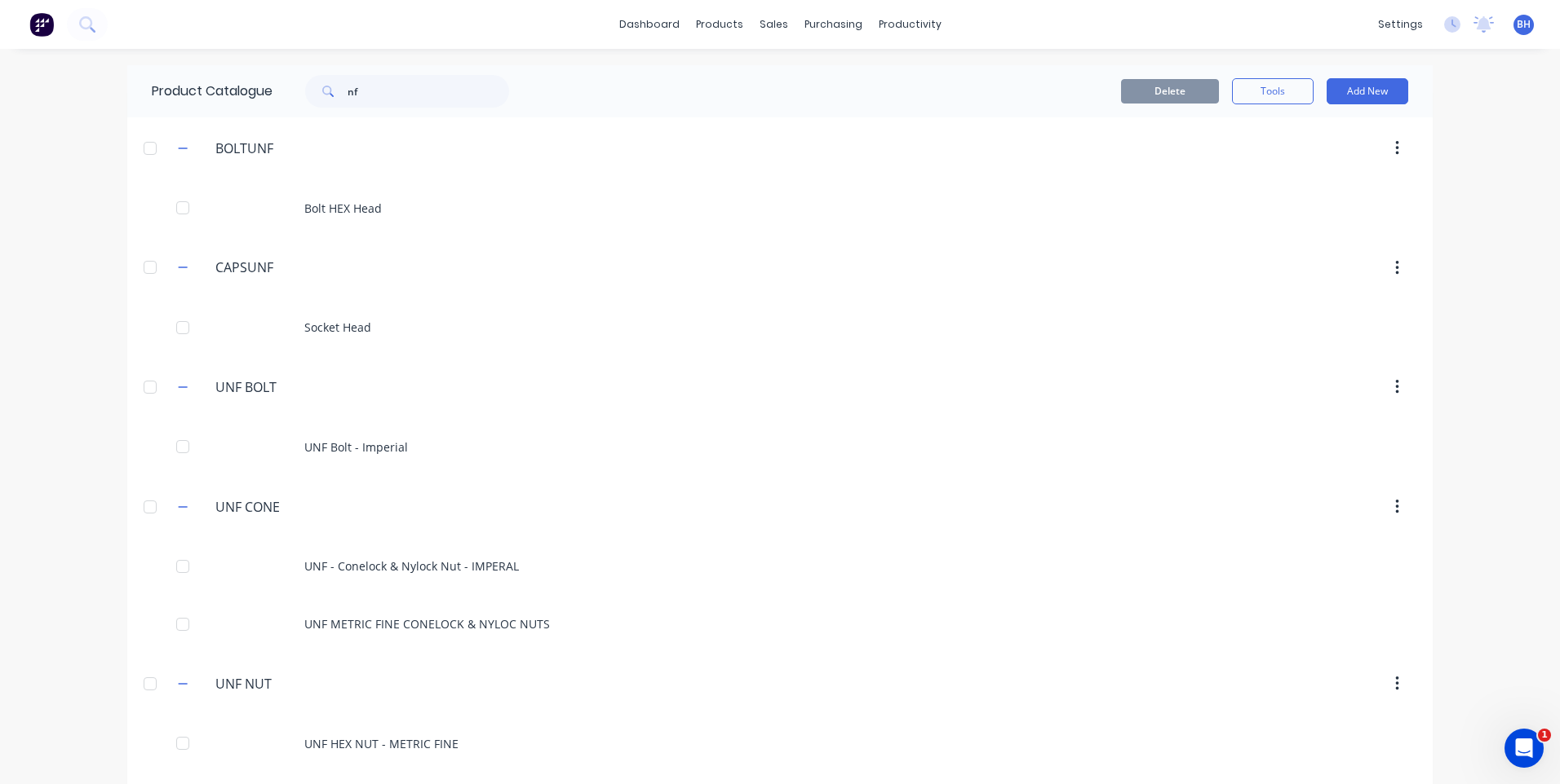
scroll to position [63, 0]
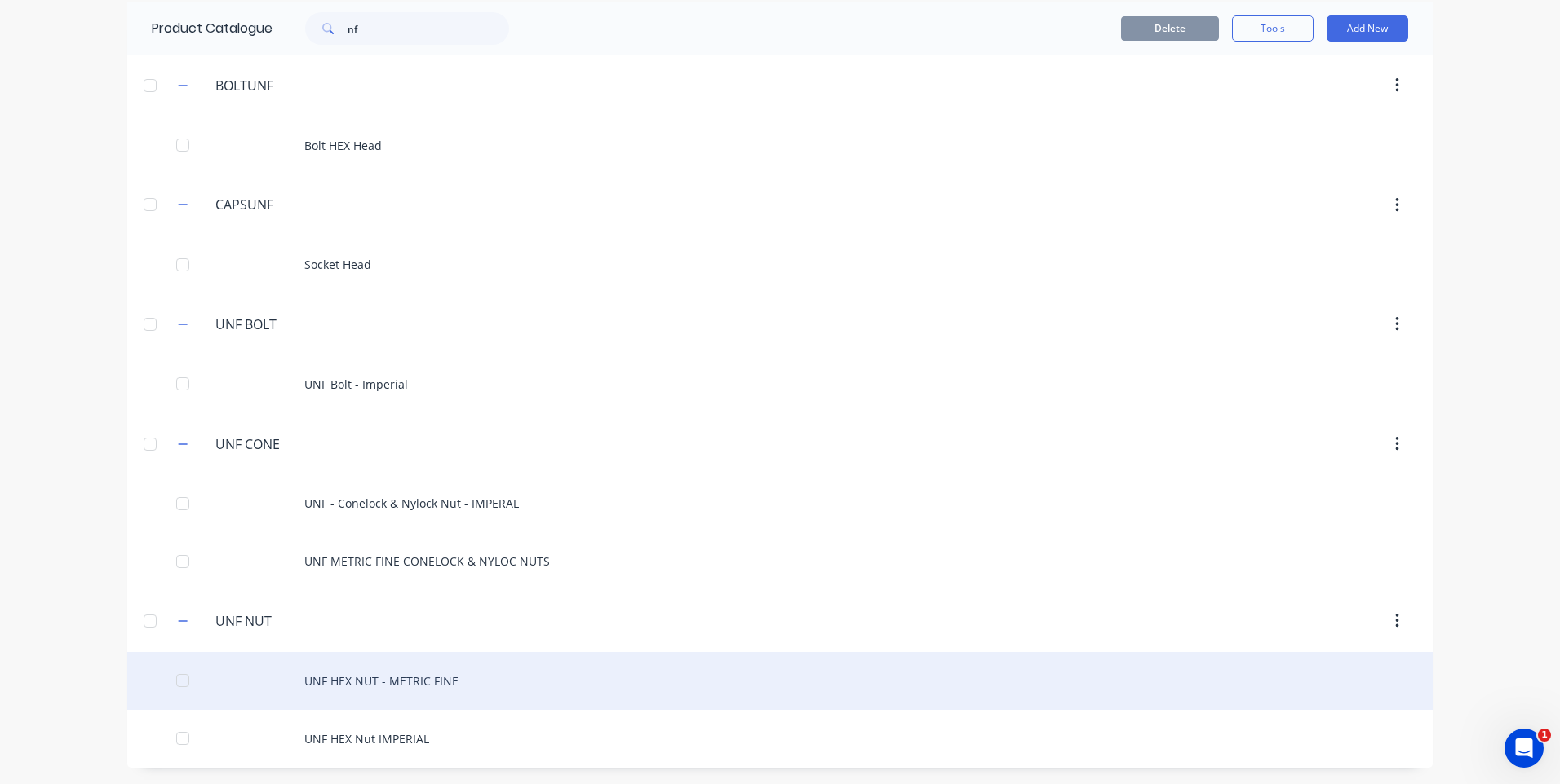
click at [417, 670] on div "UNF HEX NUT - METRIC FINE" at bounding box center [780, 681] width 1305 height 58
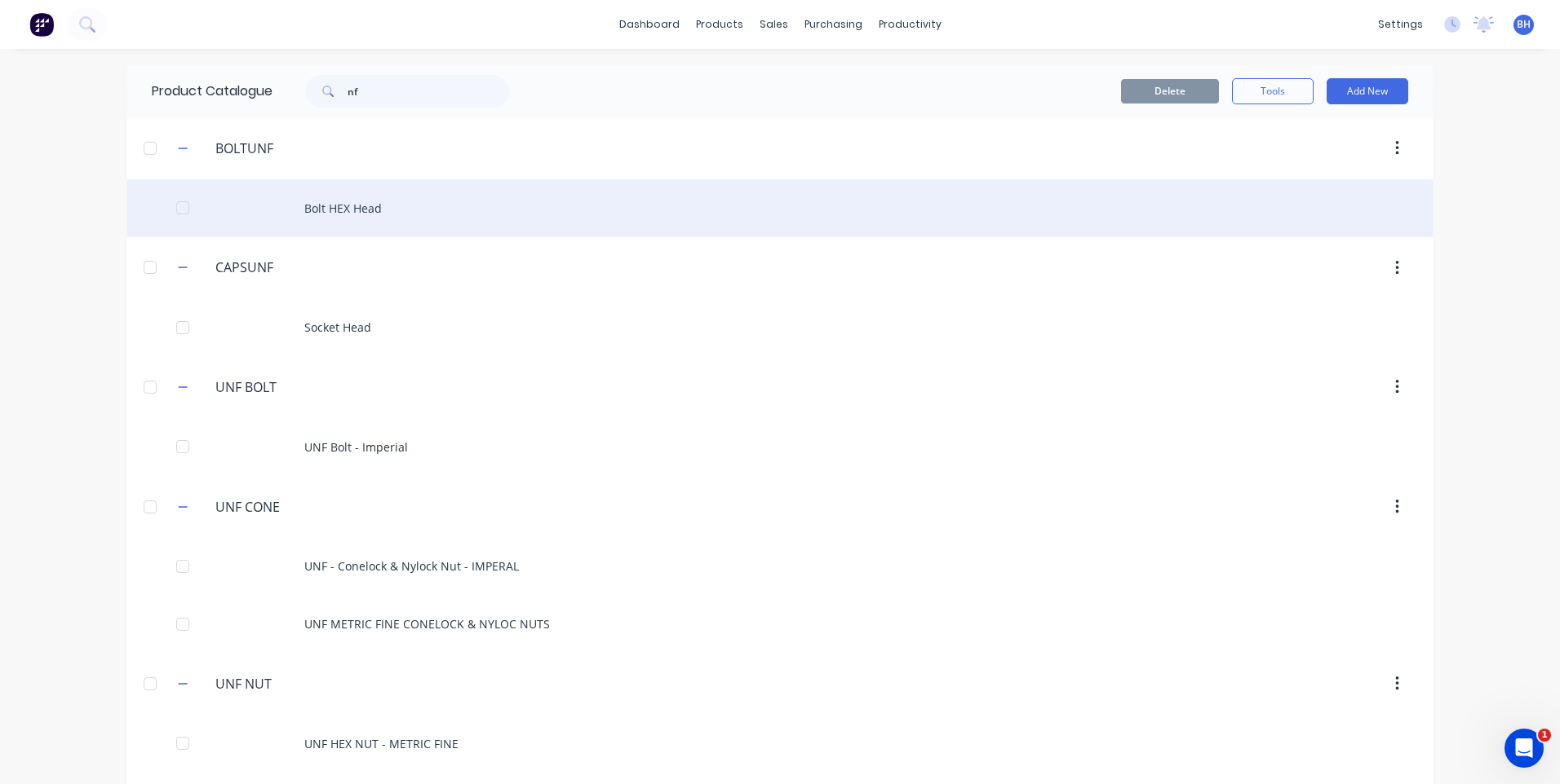
click at [332, 196] on div "Bolt HEX Head" at bounding box center [780, 208] width 1305 height 58
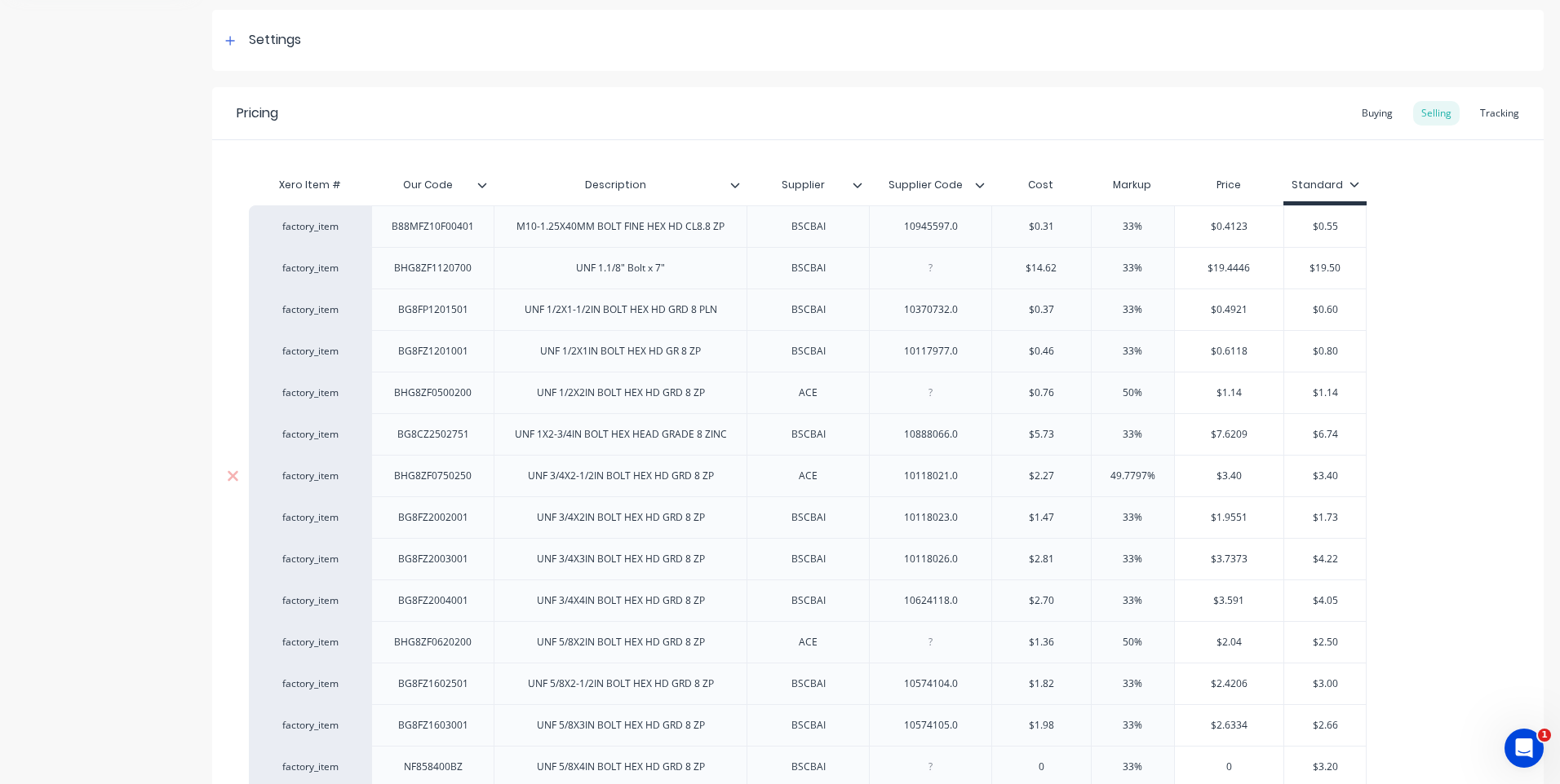
scroll to position [244, 0]
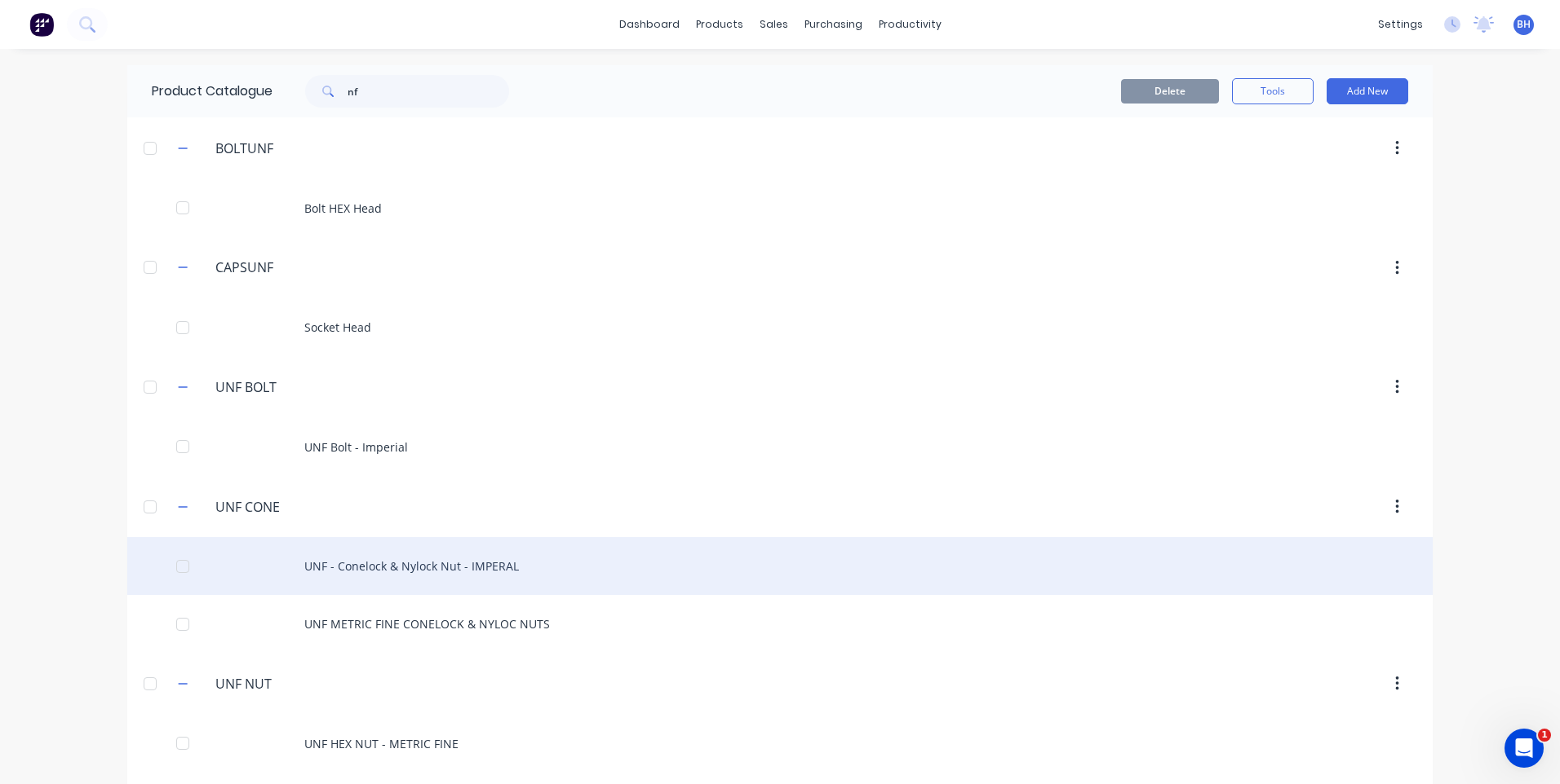
click at [402, 562] on div "UNF - Conelock & Nylock Nut - IMPERAL" at bounding box center [780, 566] width 1305 height 58
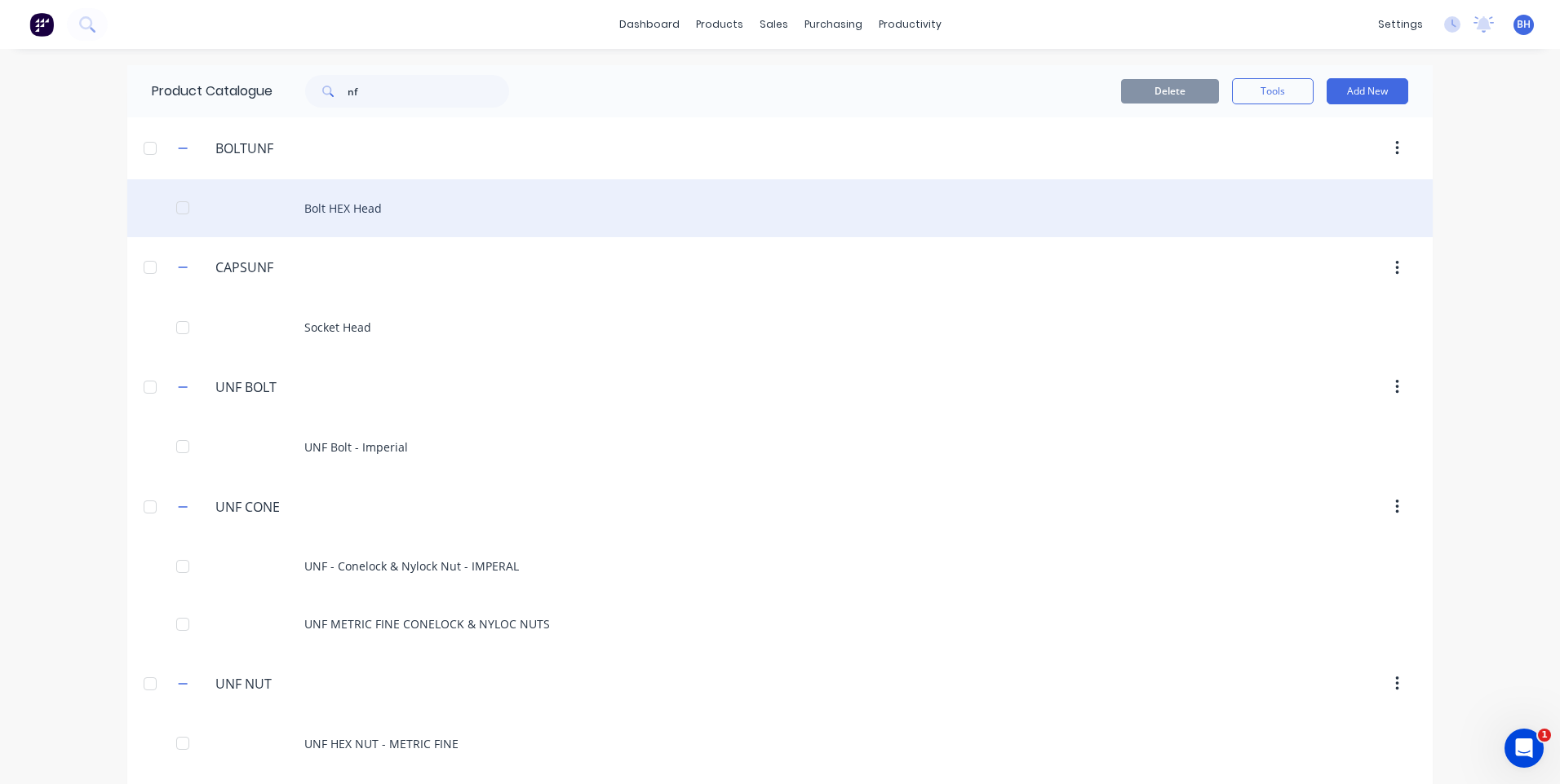
click at [345, 199] on div "Bolt HEX Head" at bounding box center [780, 208] width 1305 height 58
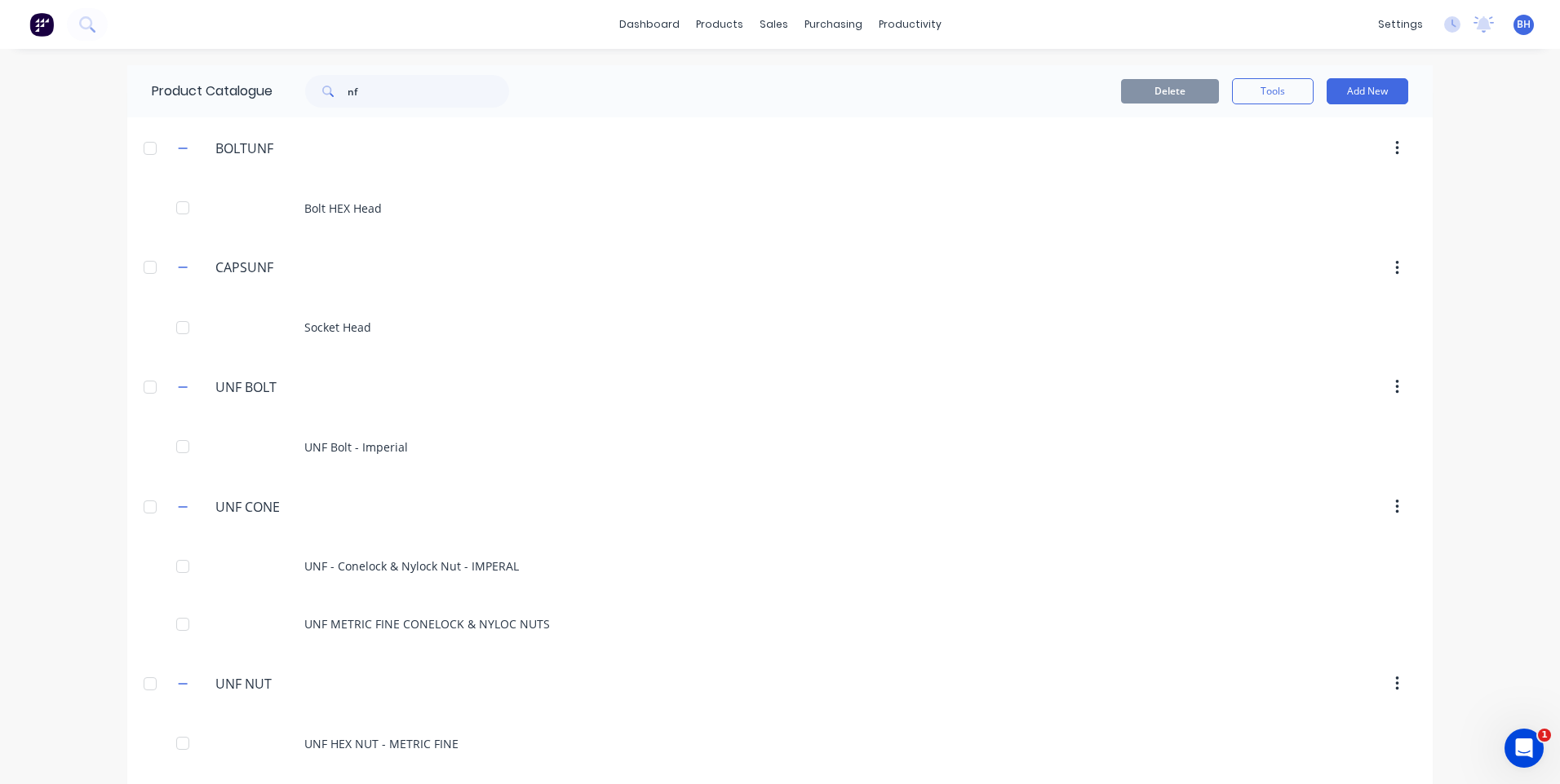
scroll to position [63, 0]
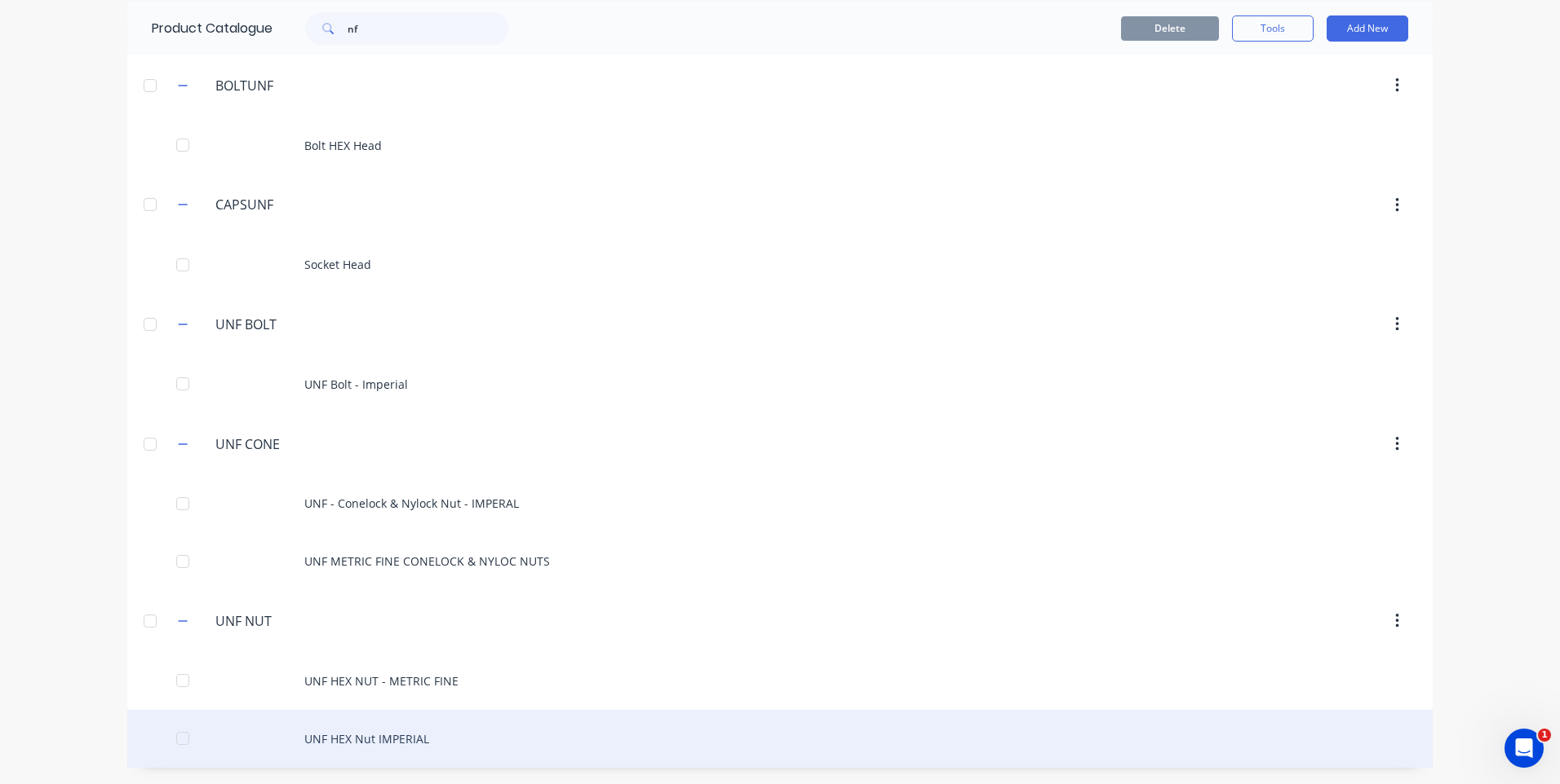
click at [400, 735] on div "UNF HEX Nut IMPERIAL" at bounding box center [780, 739] width 1305 height 58
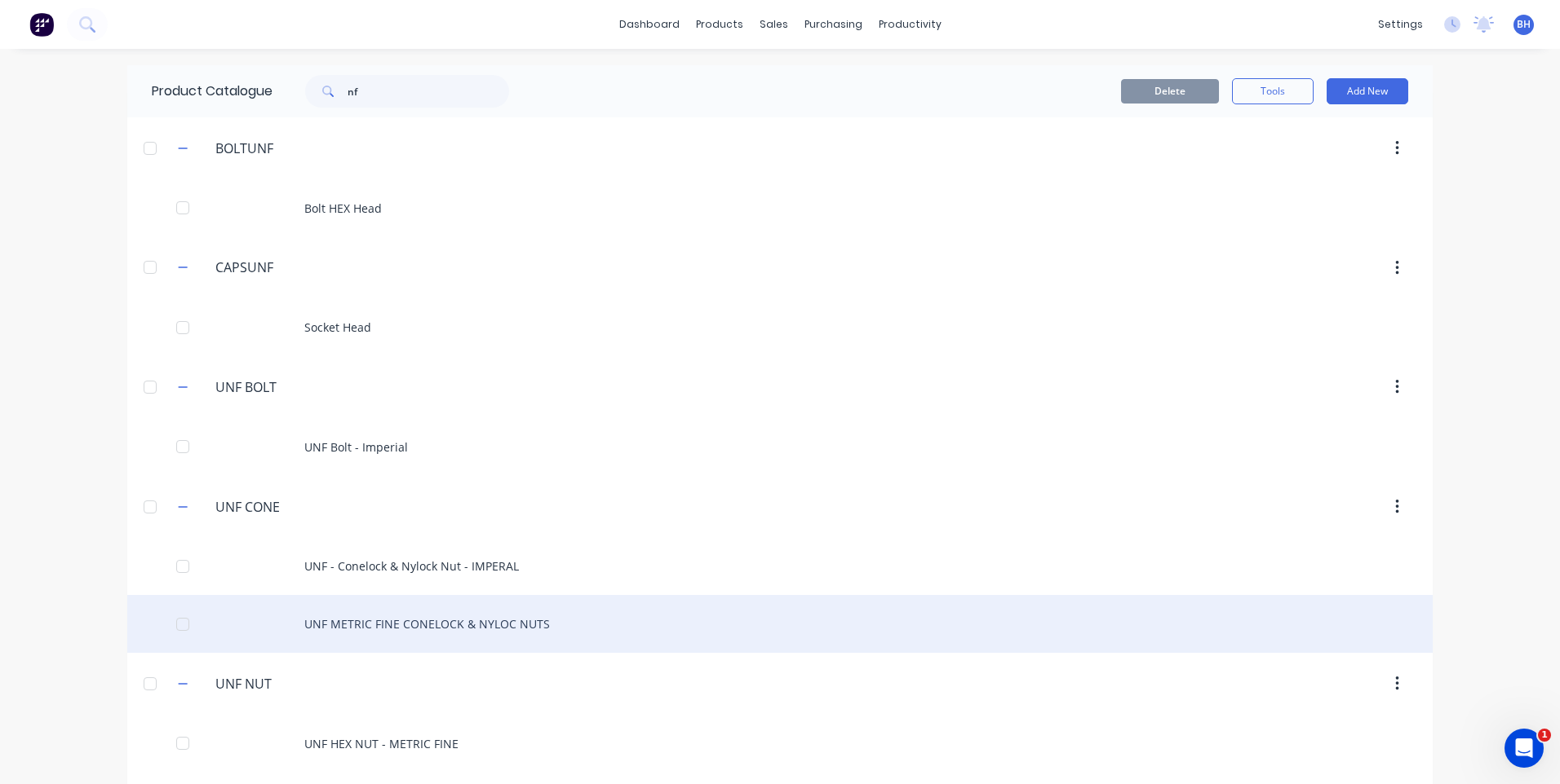
click at [380, 624] on div "UNF METRIC FINE CONELOCK & NYLOC NUTS" at bounding box center [780, 624] width 1305 height 58
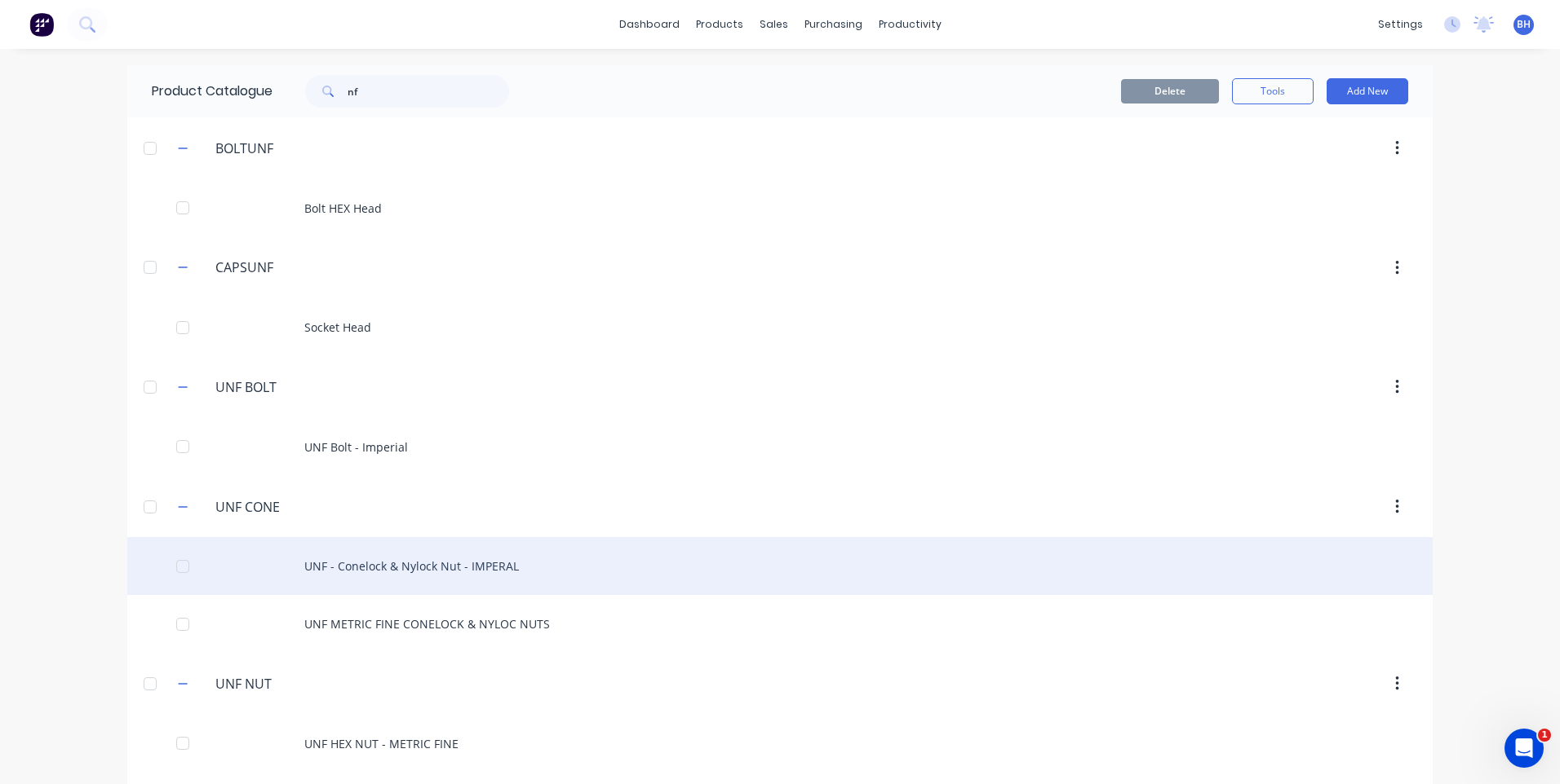
click at [416, 568] on div "UNF - Conelock & Nylock Nut - IMPERAL" at bounding box center [780, 566] width 1305 height 58
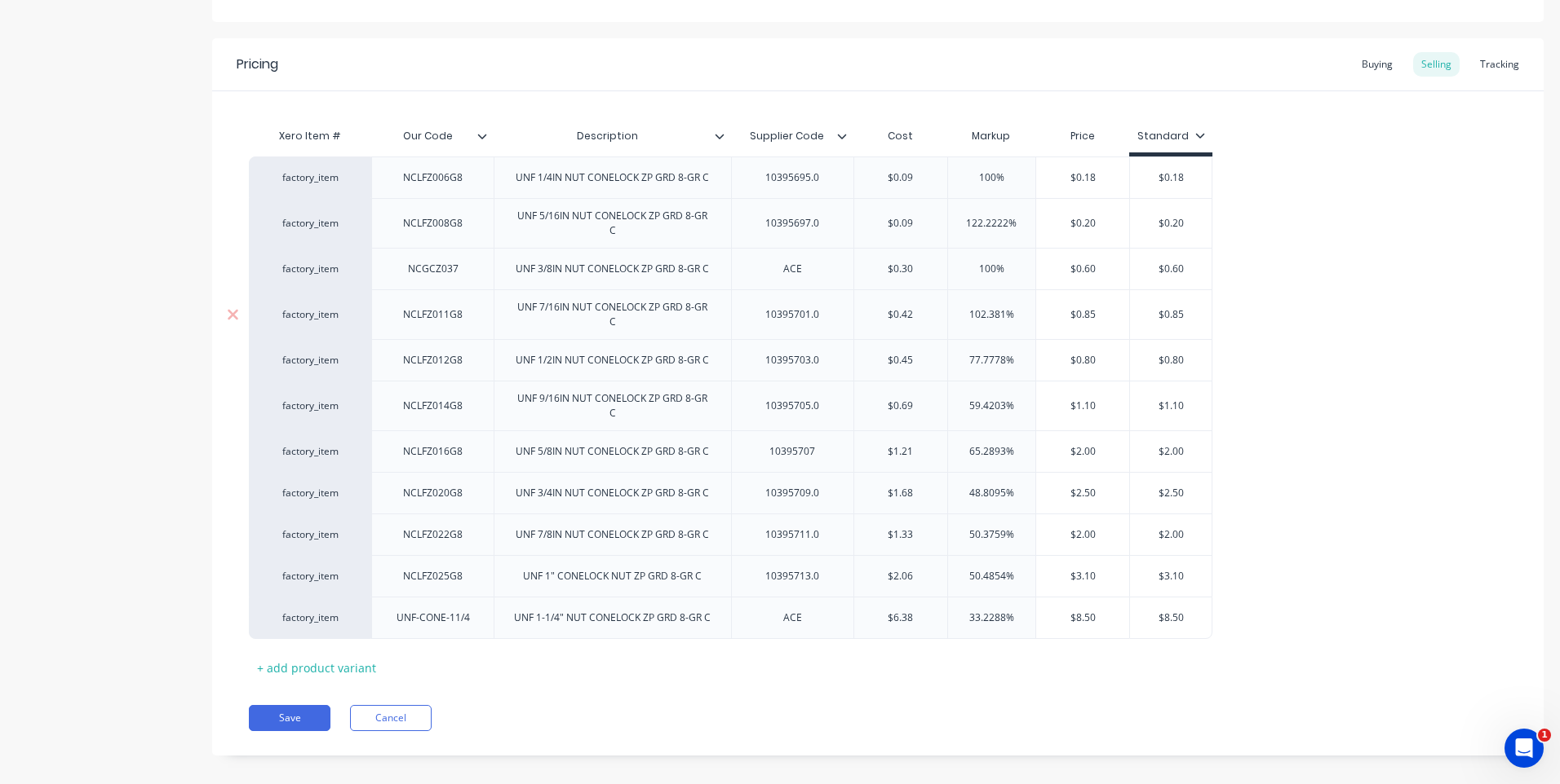
scroll to position [296, 0]
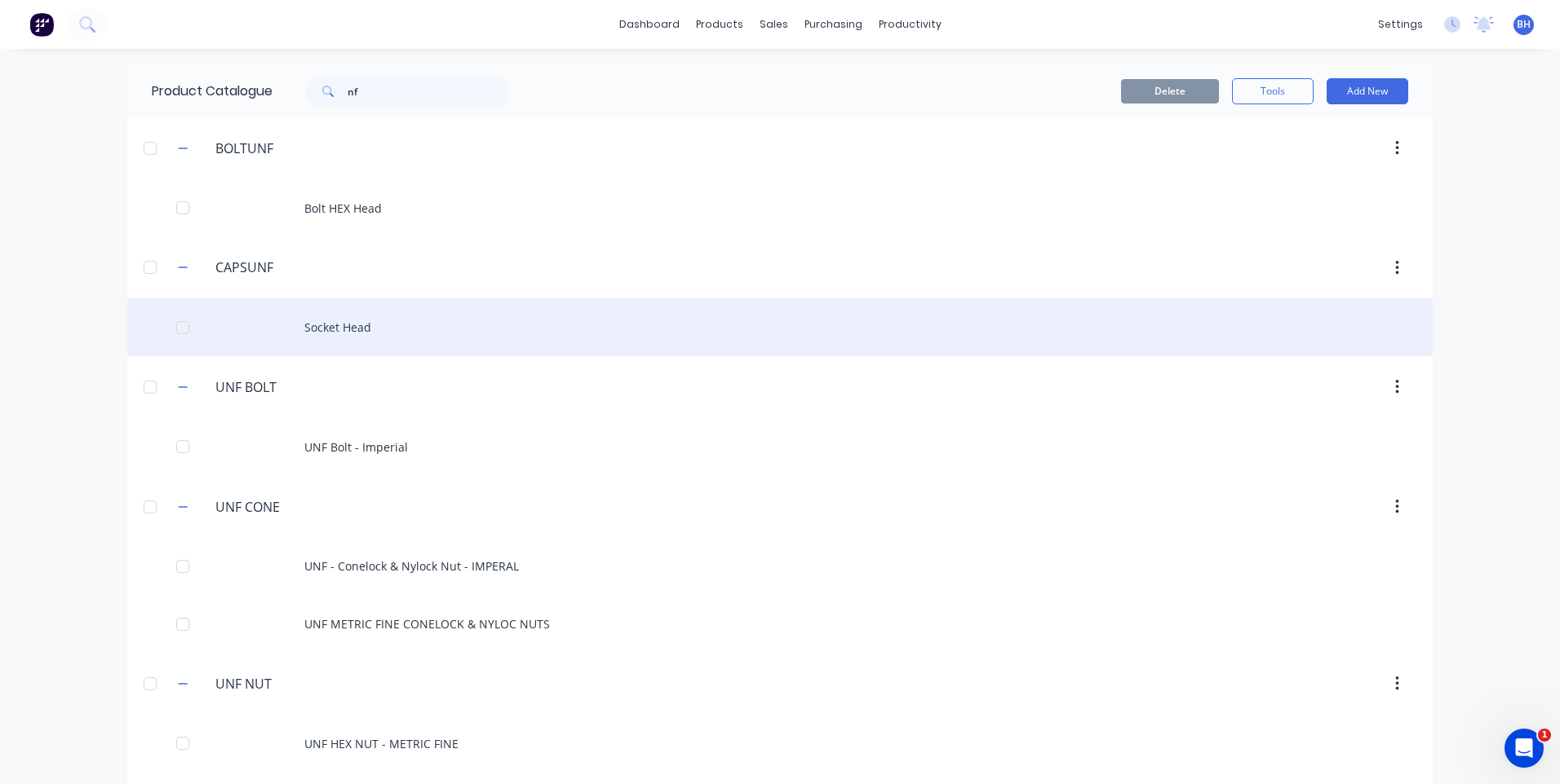
click at [326, 319] on div "Socket Head" at bounding box center [780, 327] width 1305 height 58
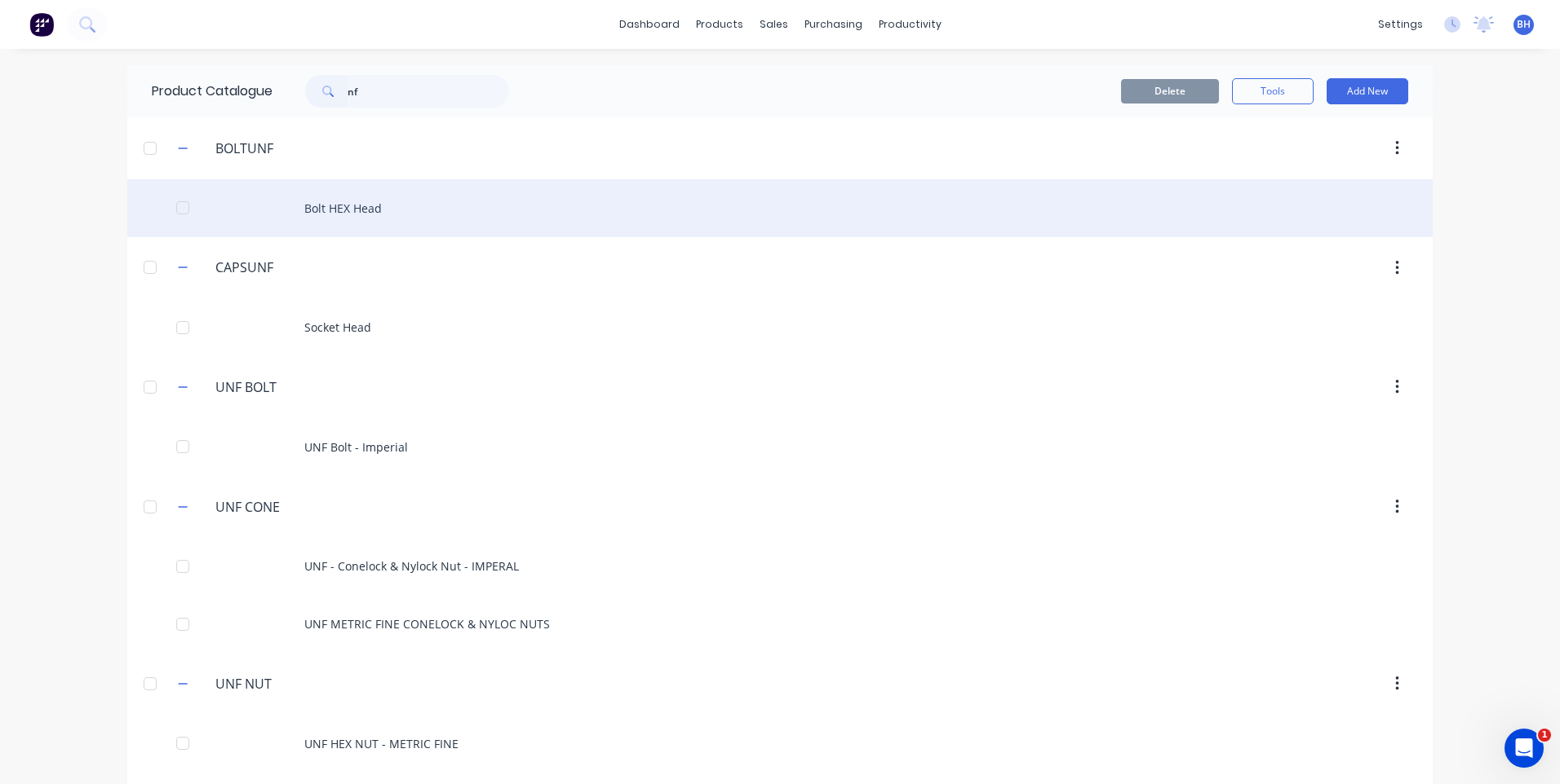
click at [328, 214] on div "Bolt HEX Head" at bounding box center [780, 208] width 1305 height 58
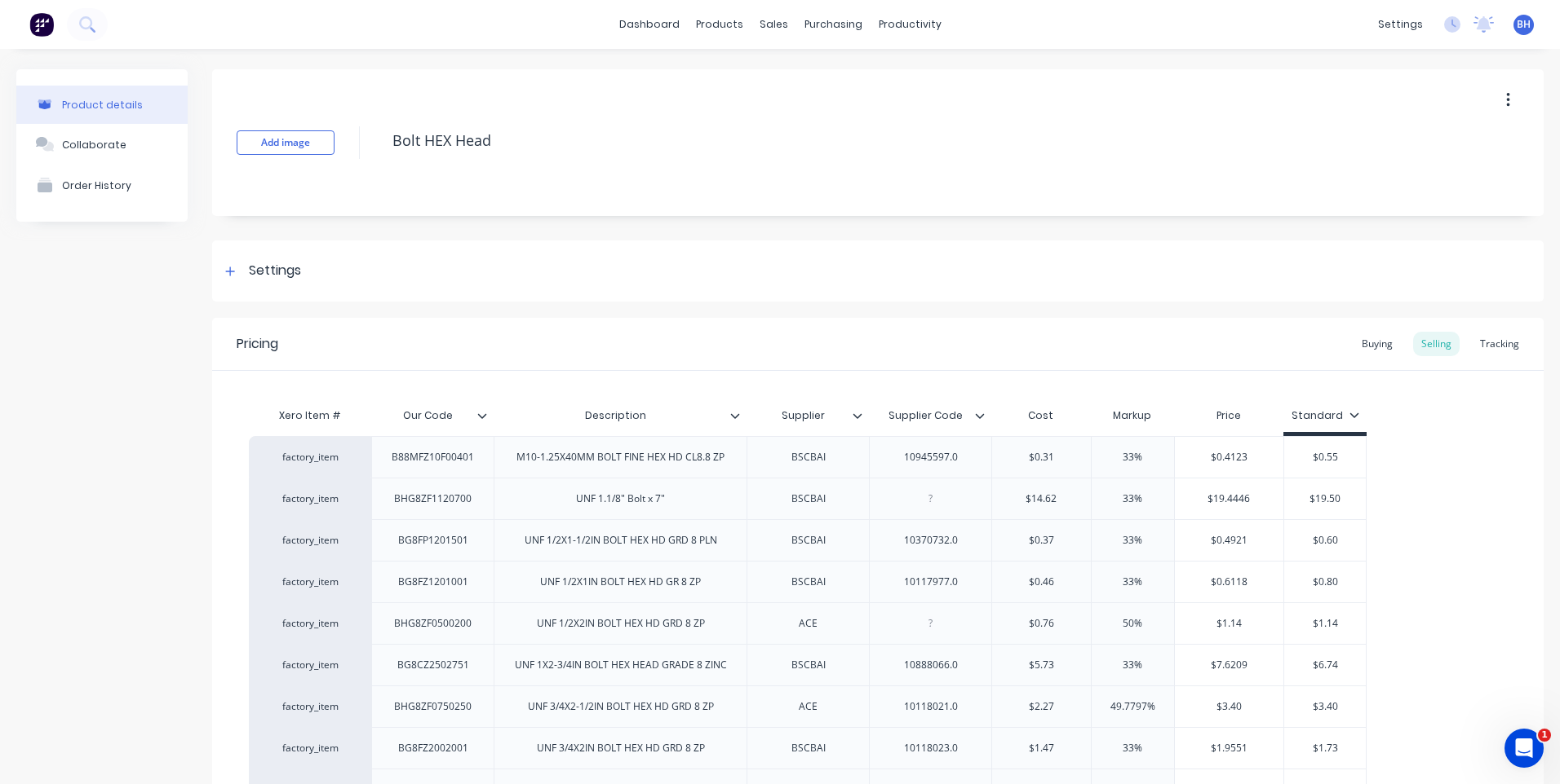
type textarea "x"
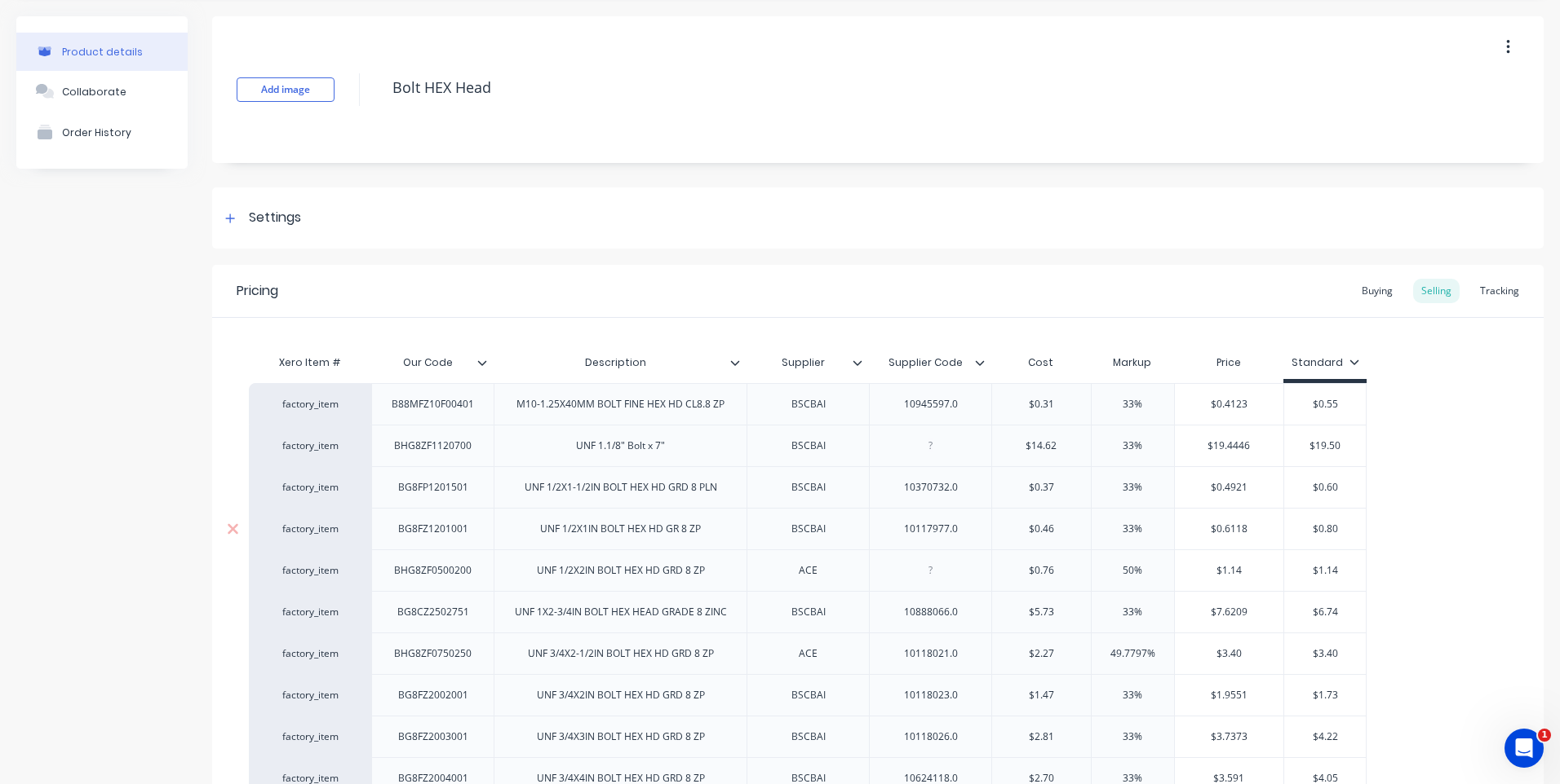
scroll to position [81, 0]
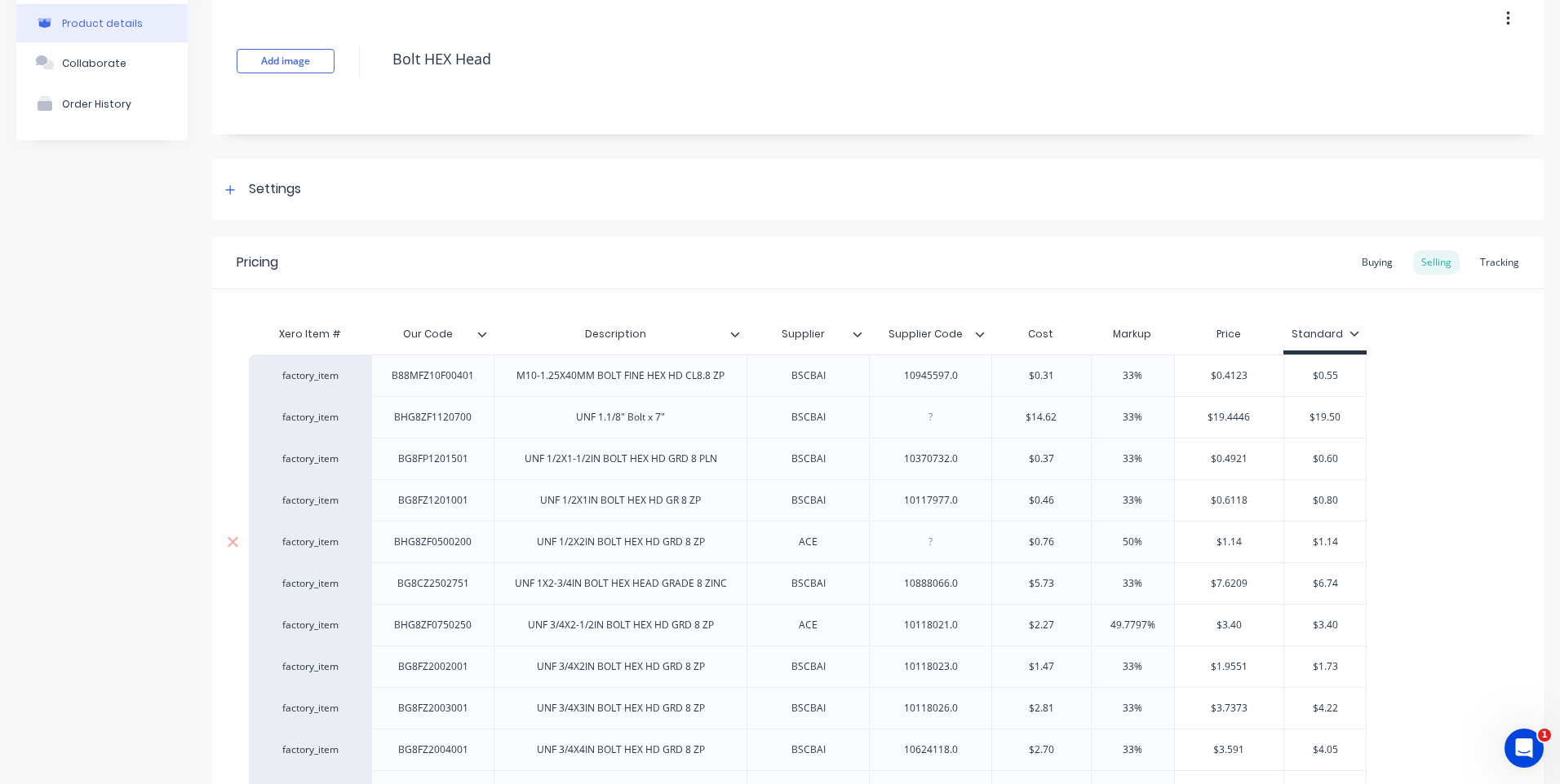
click at [1323, 533] on div "$1.14" at bounding box center [1324, 542] width 81 height 41
type input "$1.14"
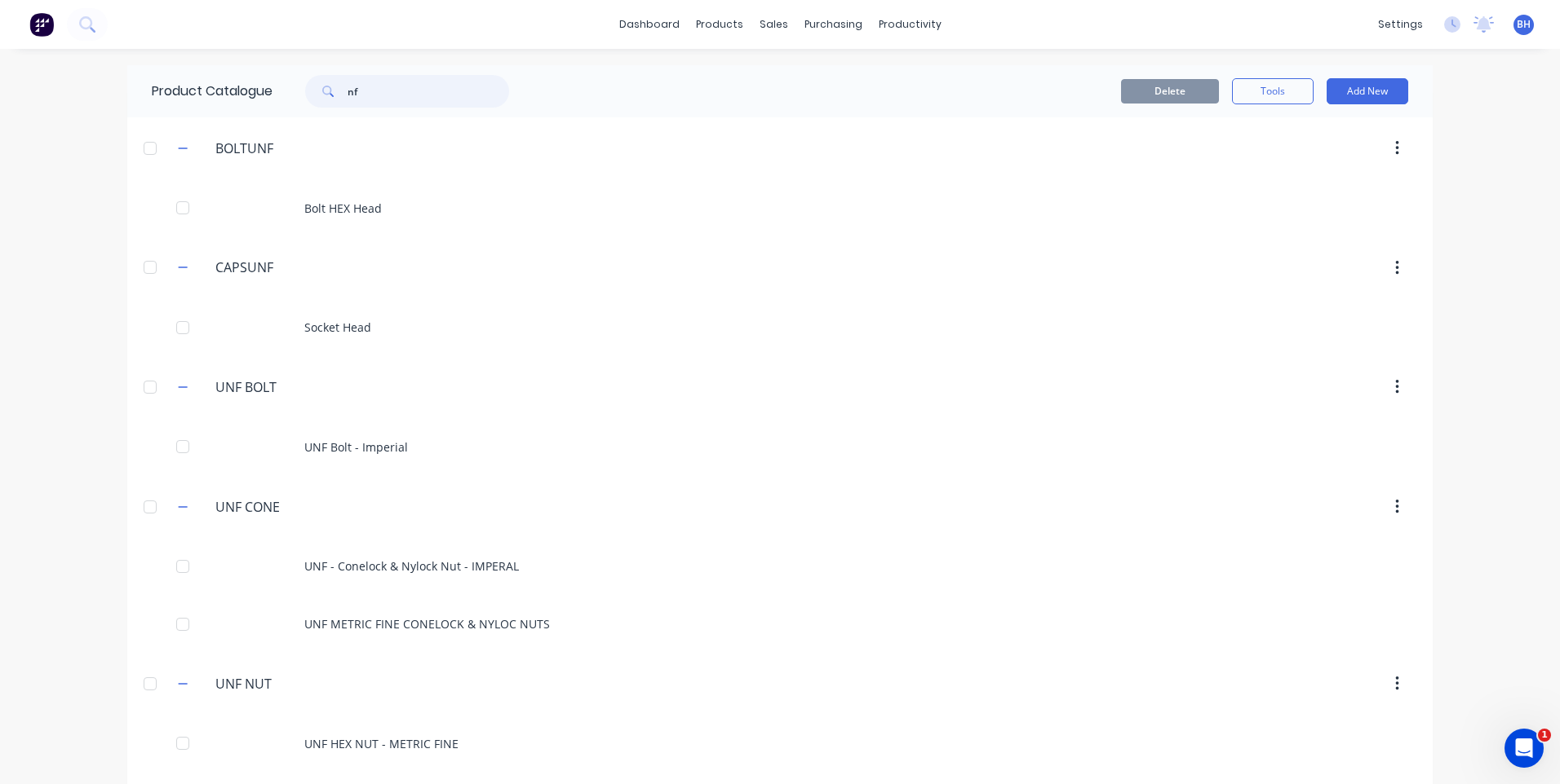
type input "n"
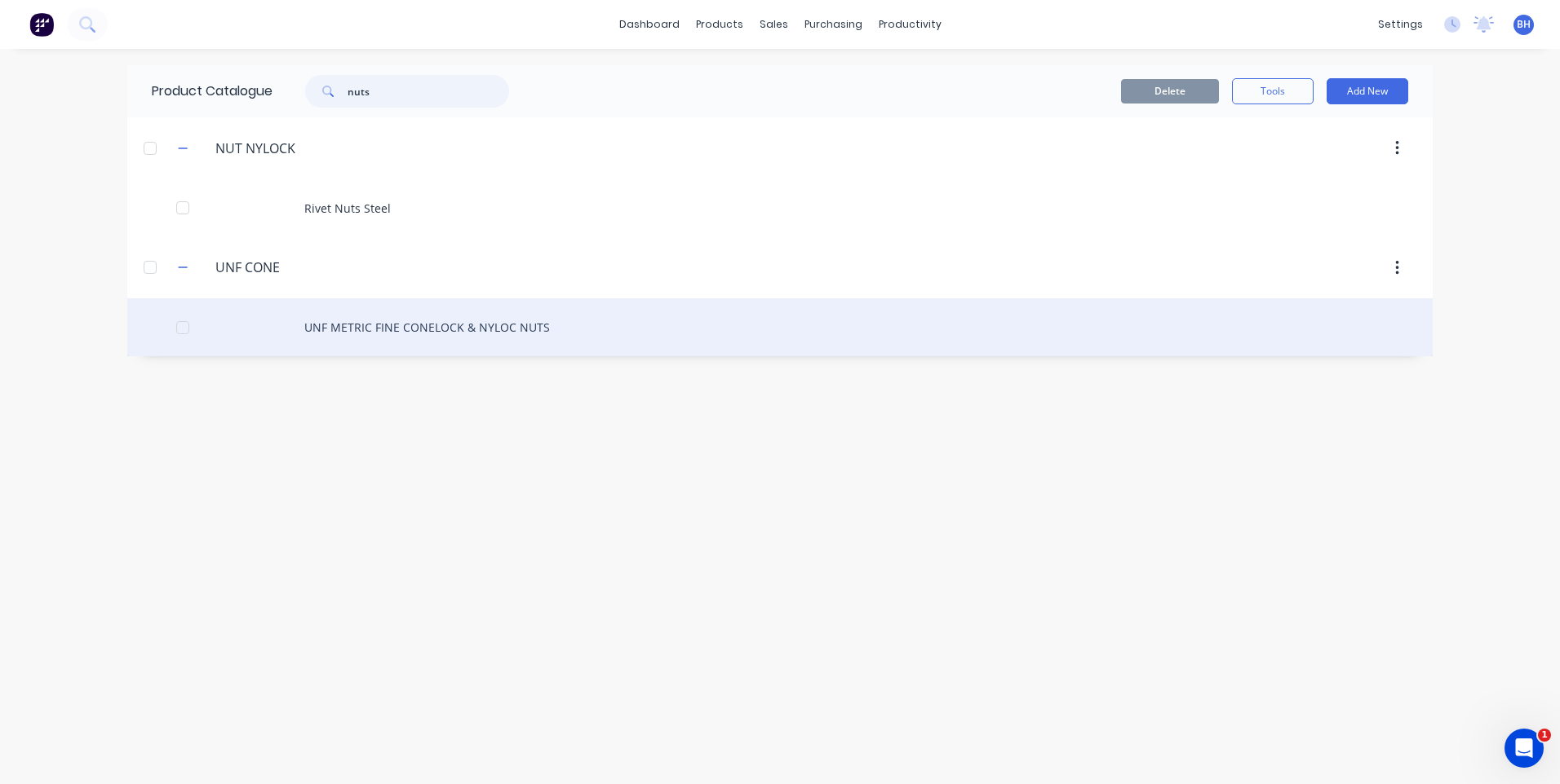
type input "nuts"
click at [462, 324] on div "UNF METRIC FINE CONELOCK & NYLOC NUTS" at bounding box center [780, 327] width 1305 height 58
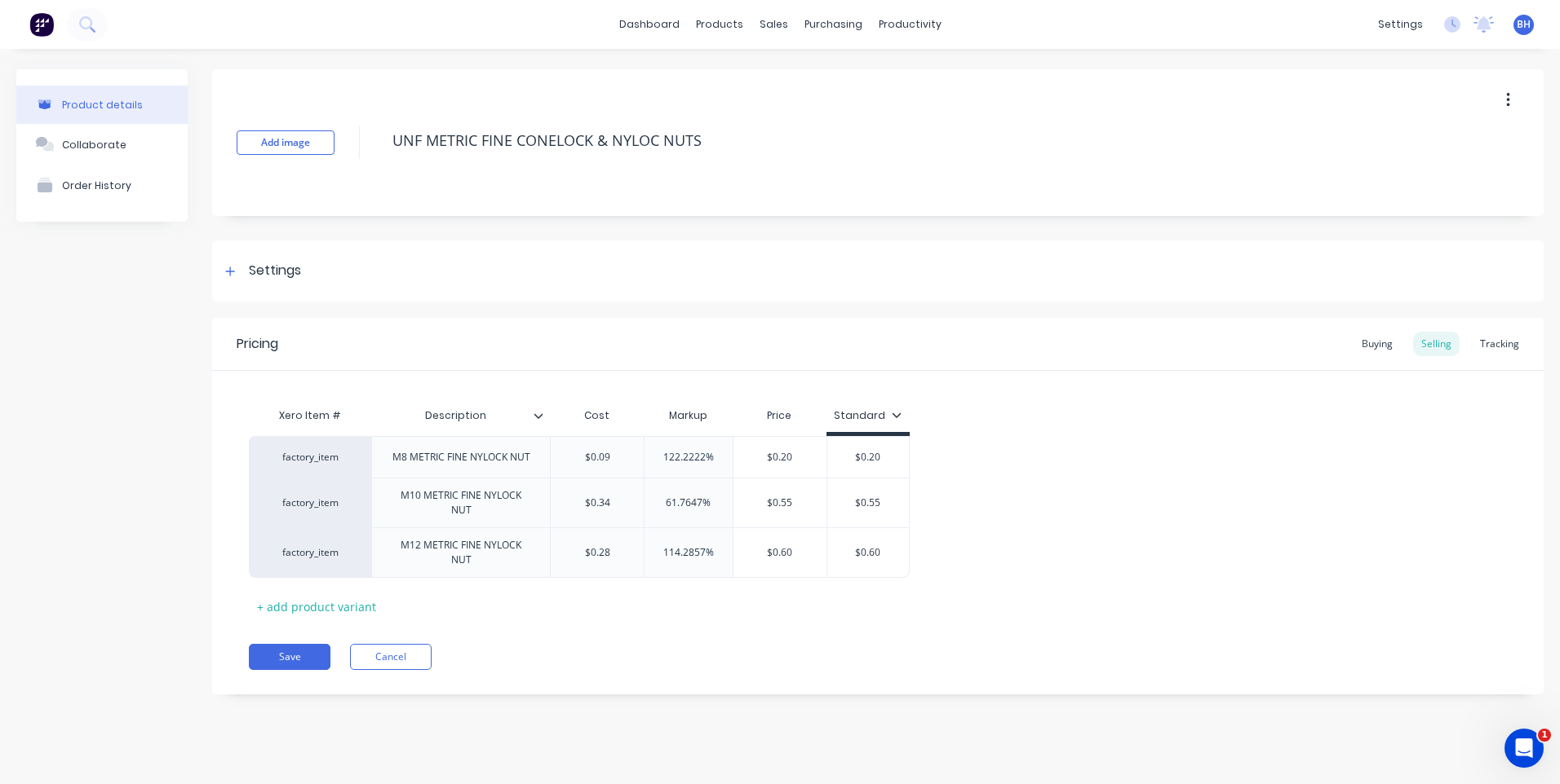
type textarea "x"
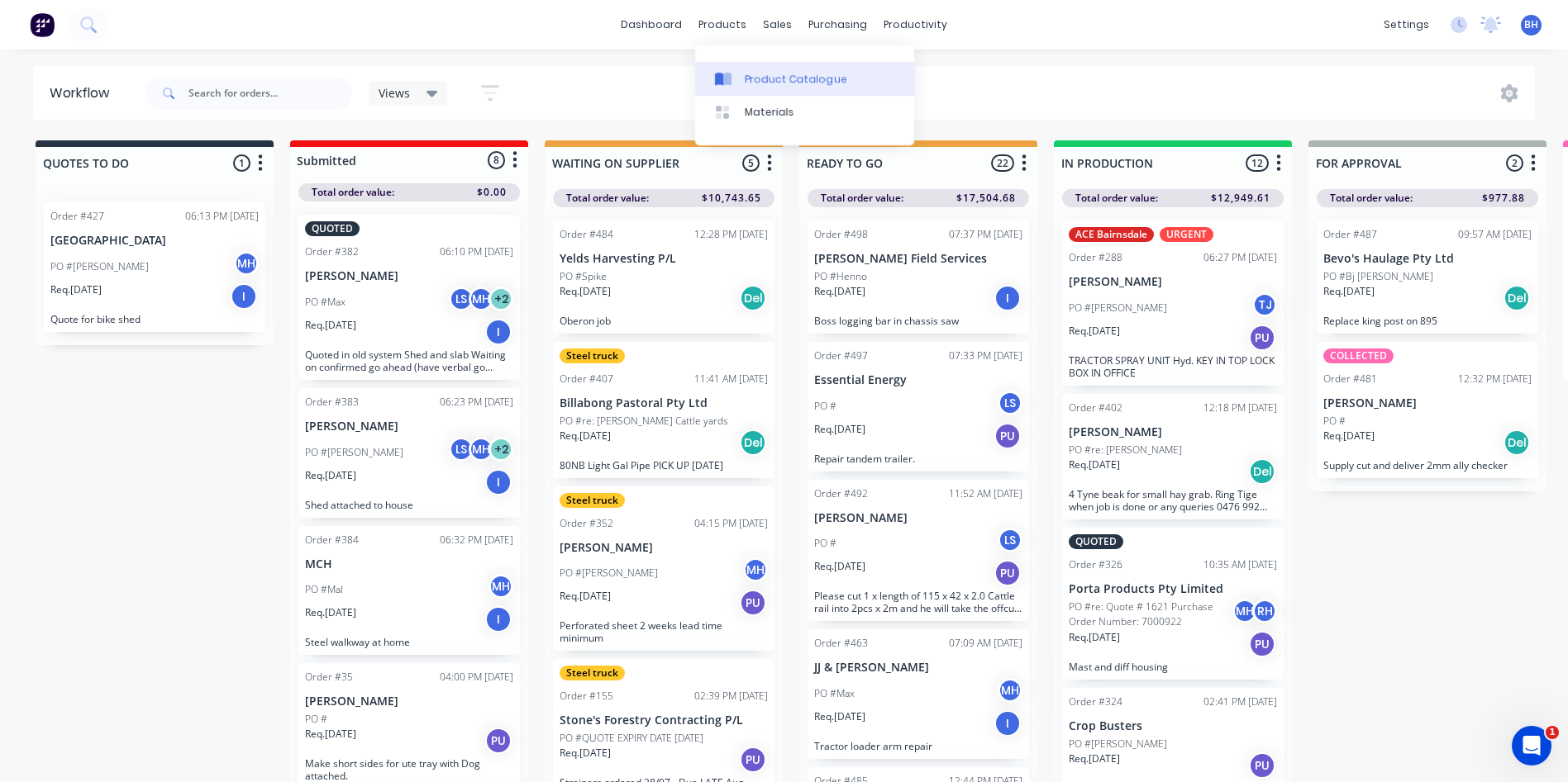
click at [753, 79] on div "Product Catalogue" at bounding box center [795, 79] width 103 height 15
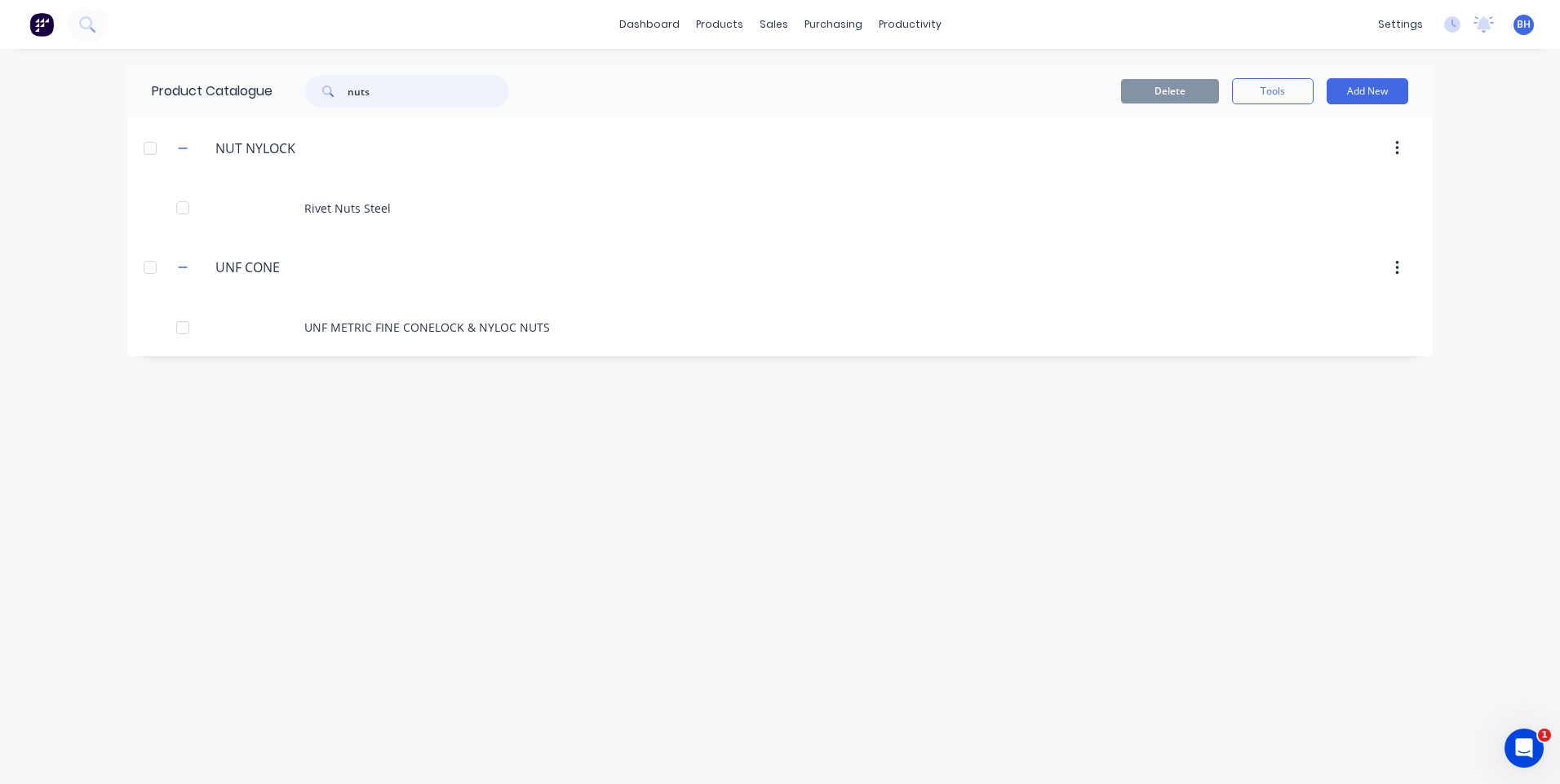
click at [377, 98] on input "nuts" at bounding box center [428, 91] width 161 height 32
type input "n"
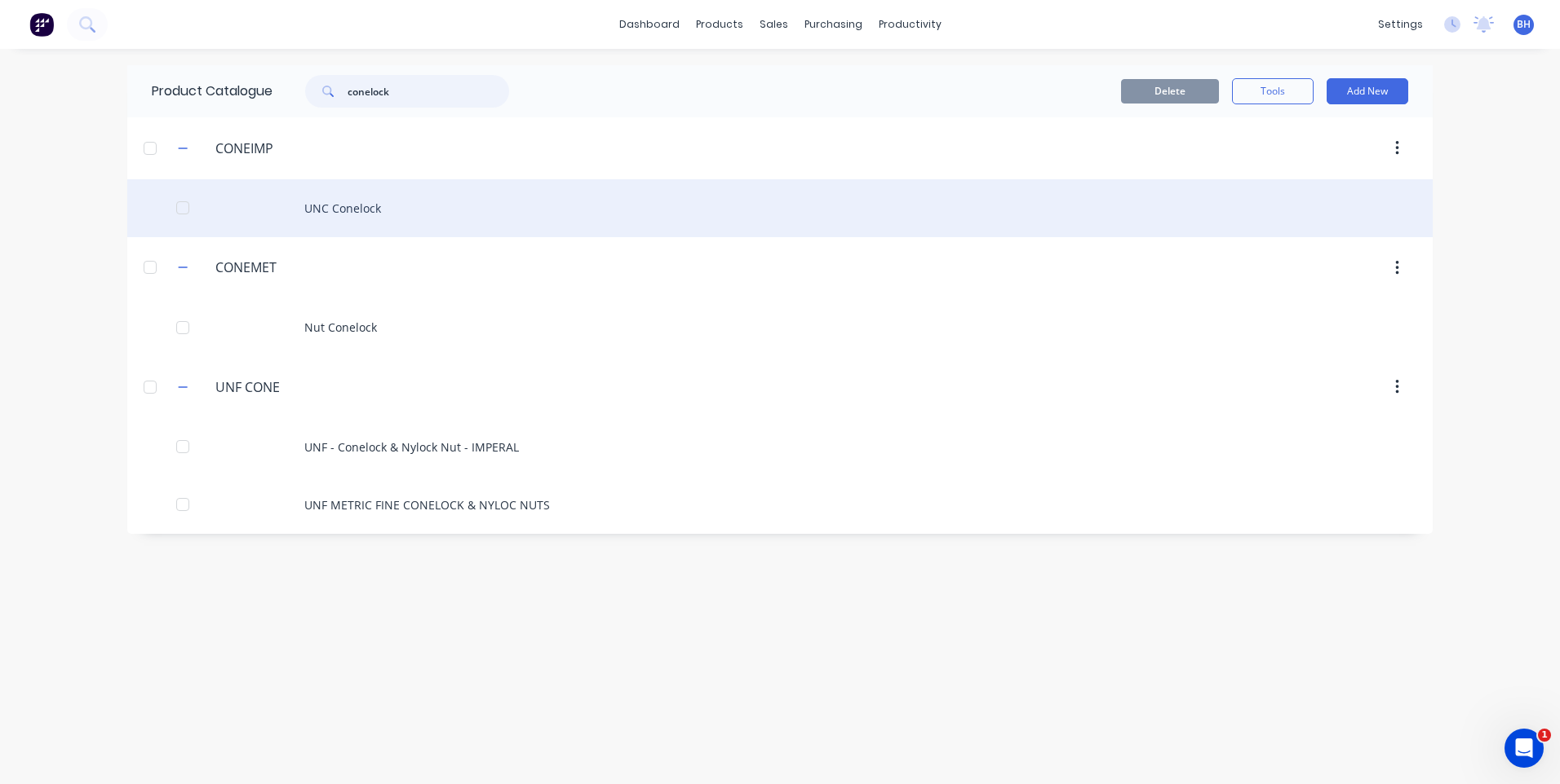
type input "conelock"
click at [387, 207] on div "UNC Conelock" at bounding box center [780, 208] width 1305 height 58
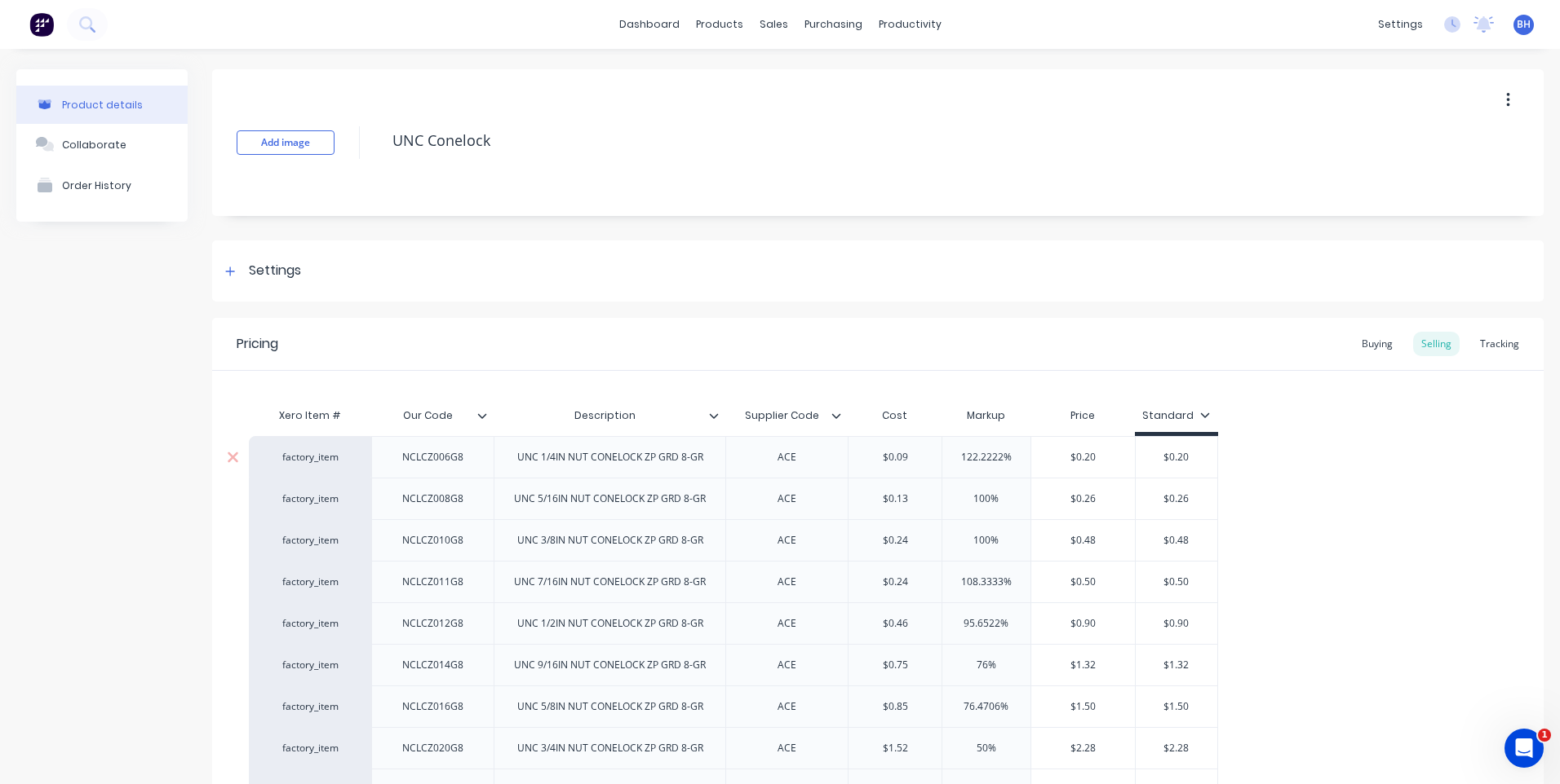
type textarea "x"
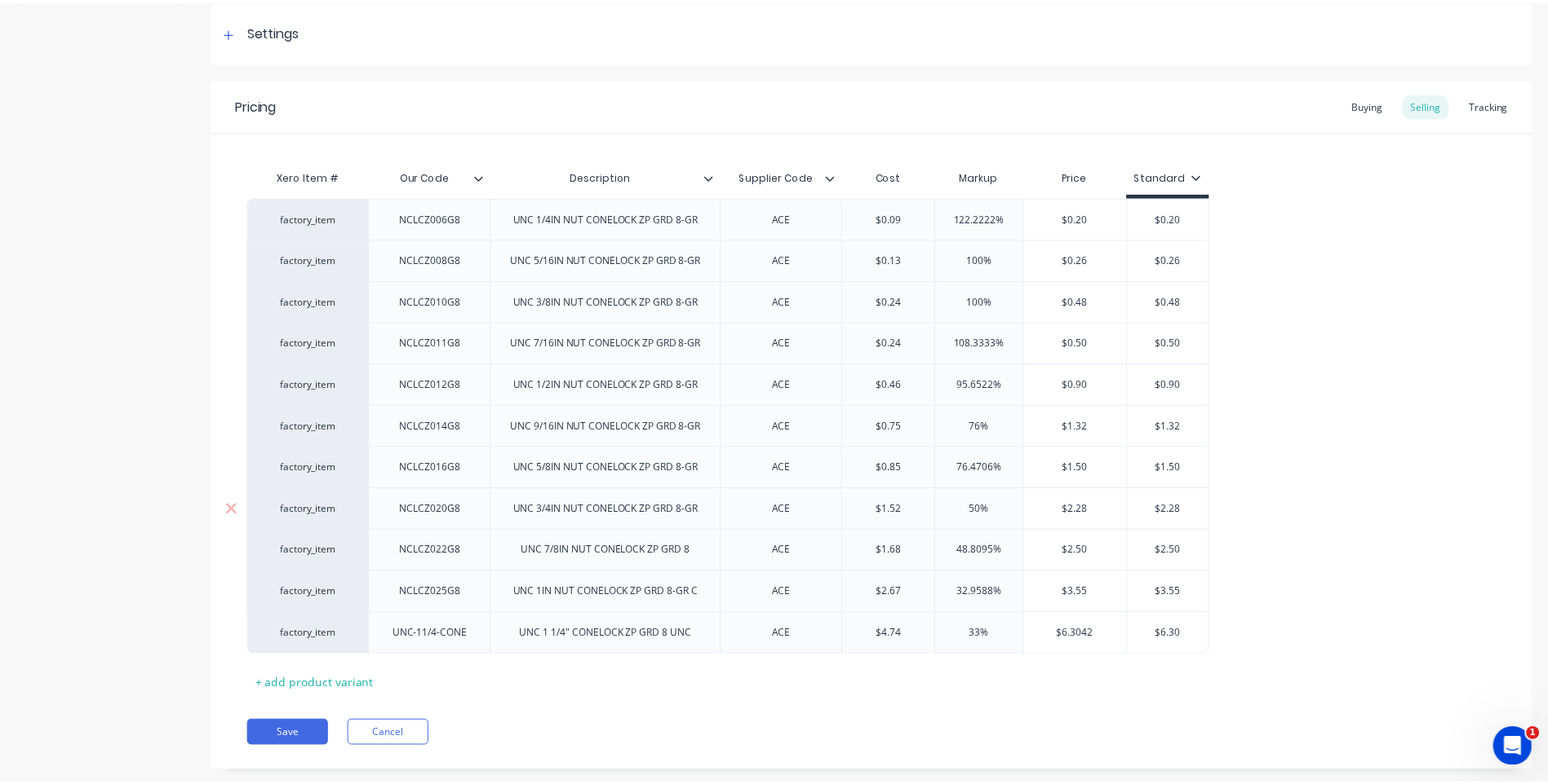
scroll to position [244, 0]
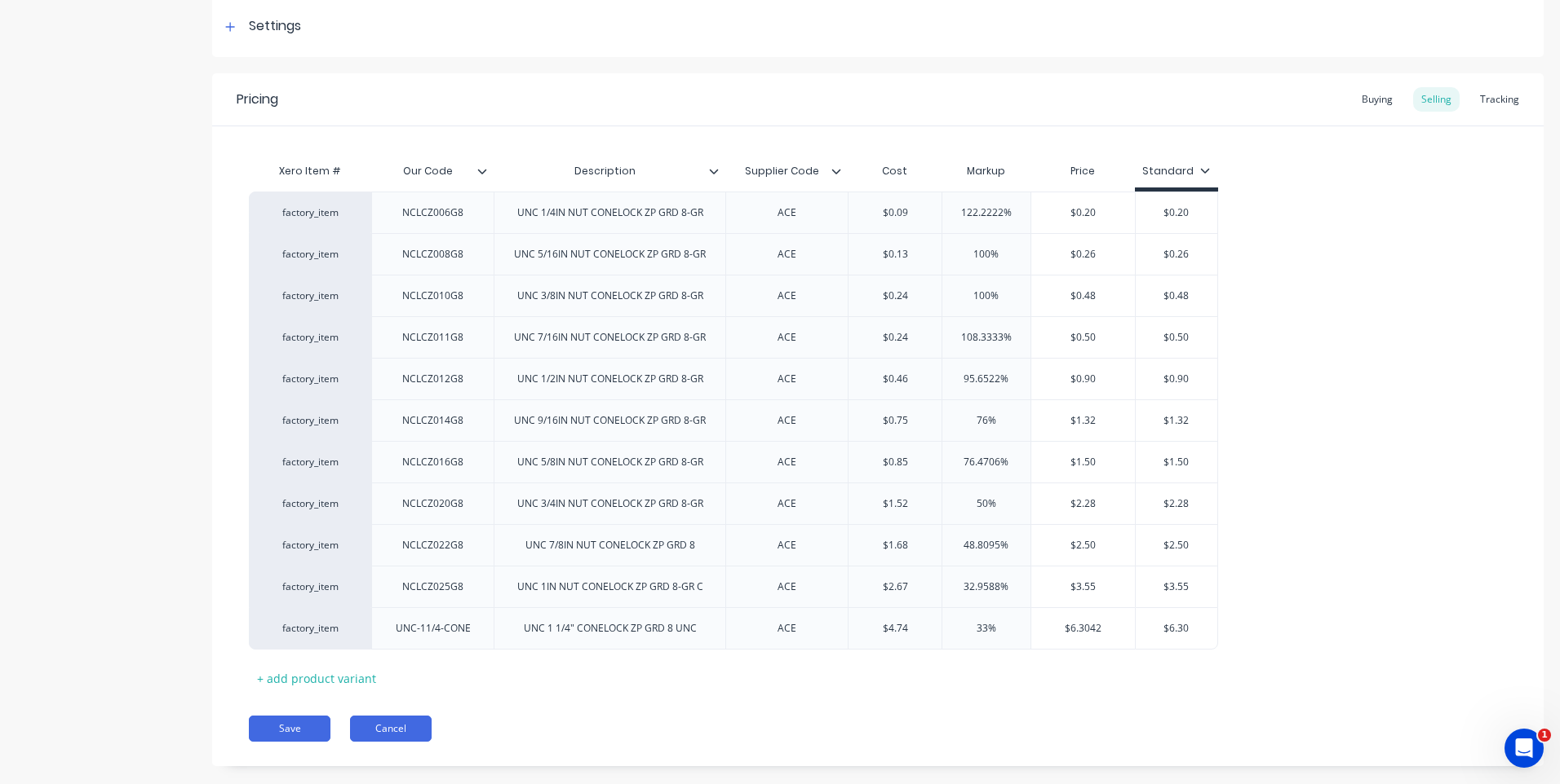
click at [377, 729] on button "Cancel" at bounding box center [390, 729] width 81 height 26
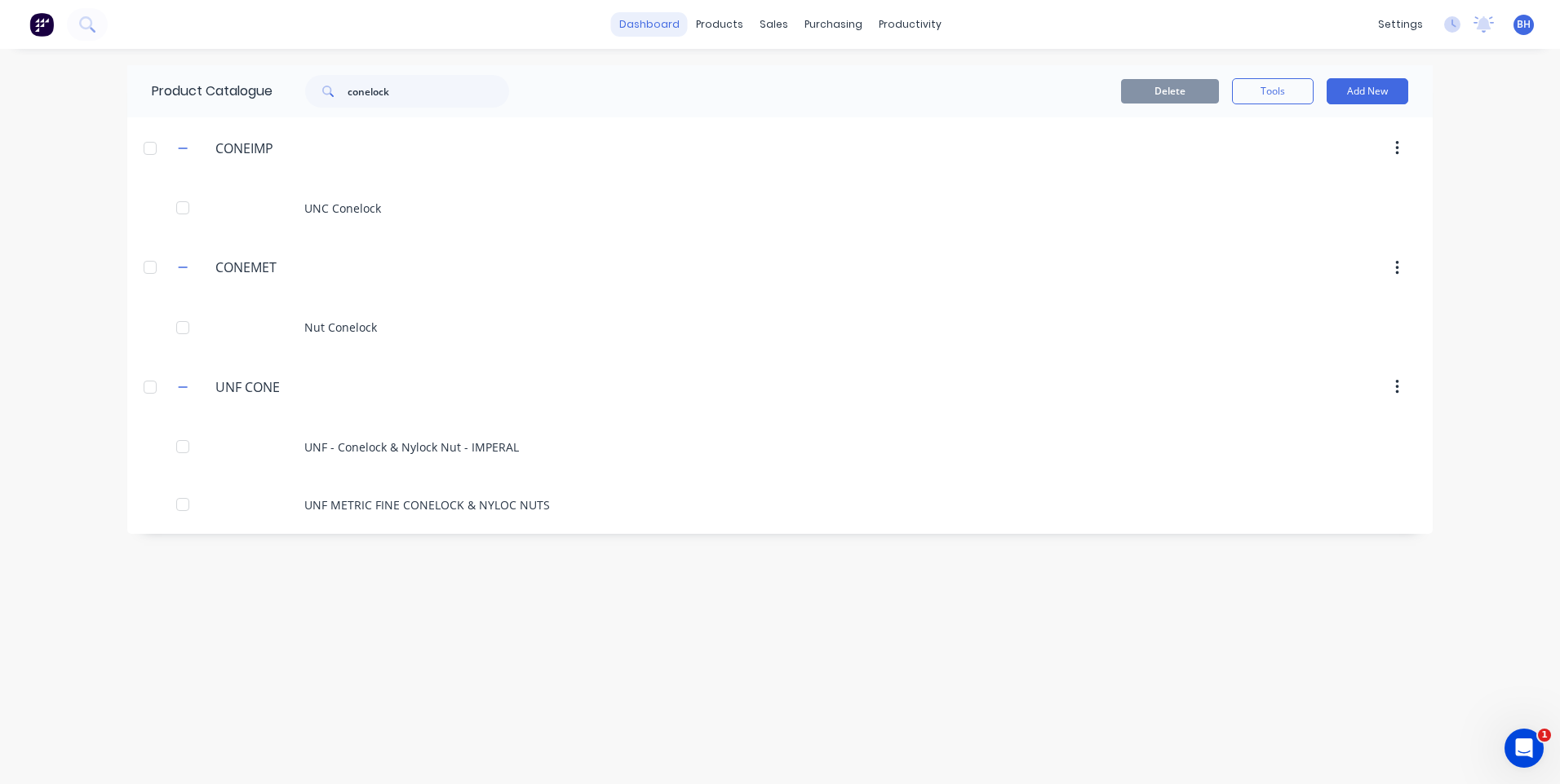
click at [654, 18] on link "dashboard" at bounding box center [649, 24] width 77 height 24
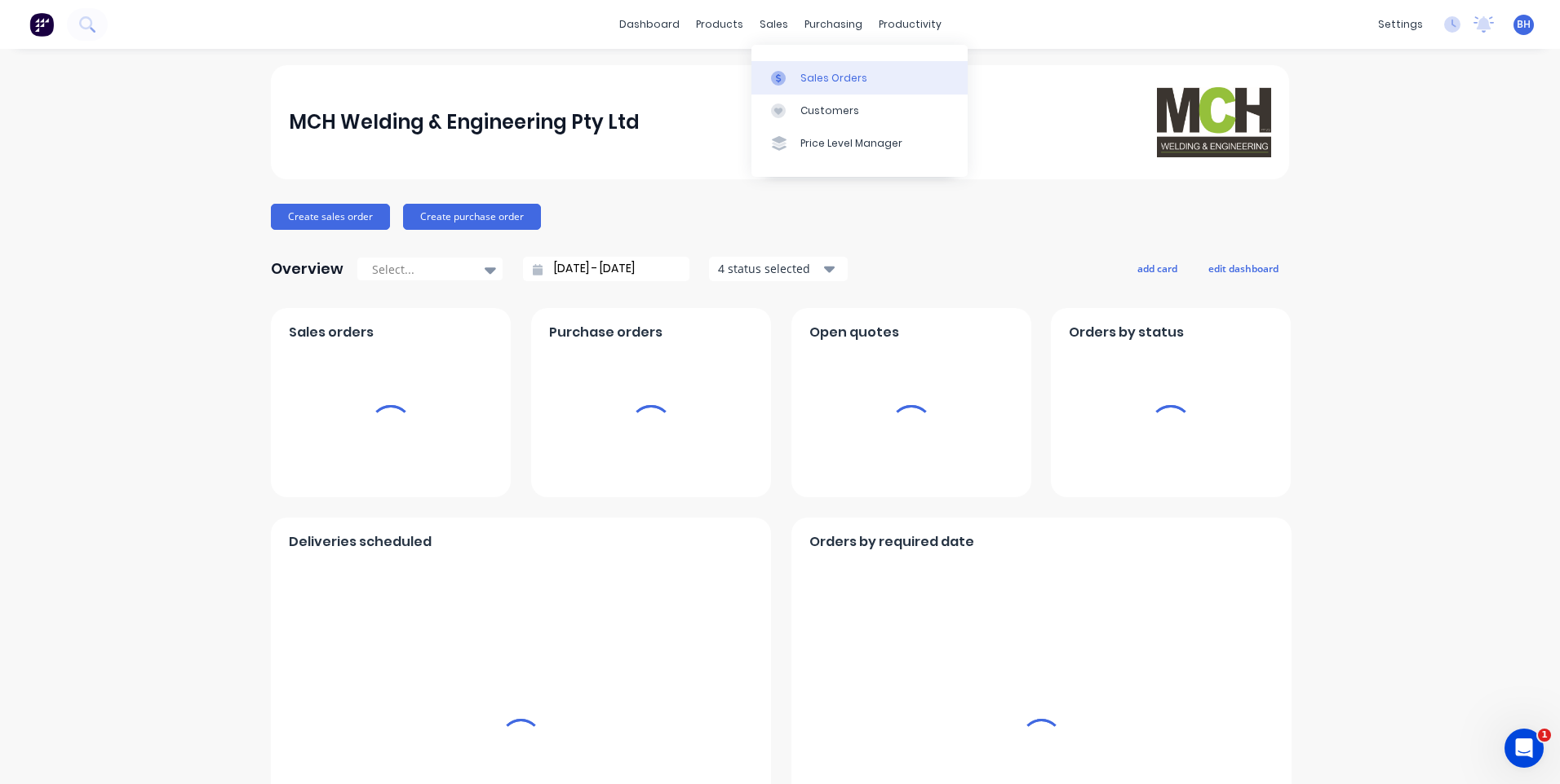
click at [837, 69] on link "Sales Orders" at bounding box center [859, 77] width 216 height 32
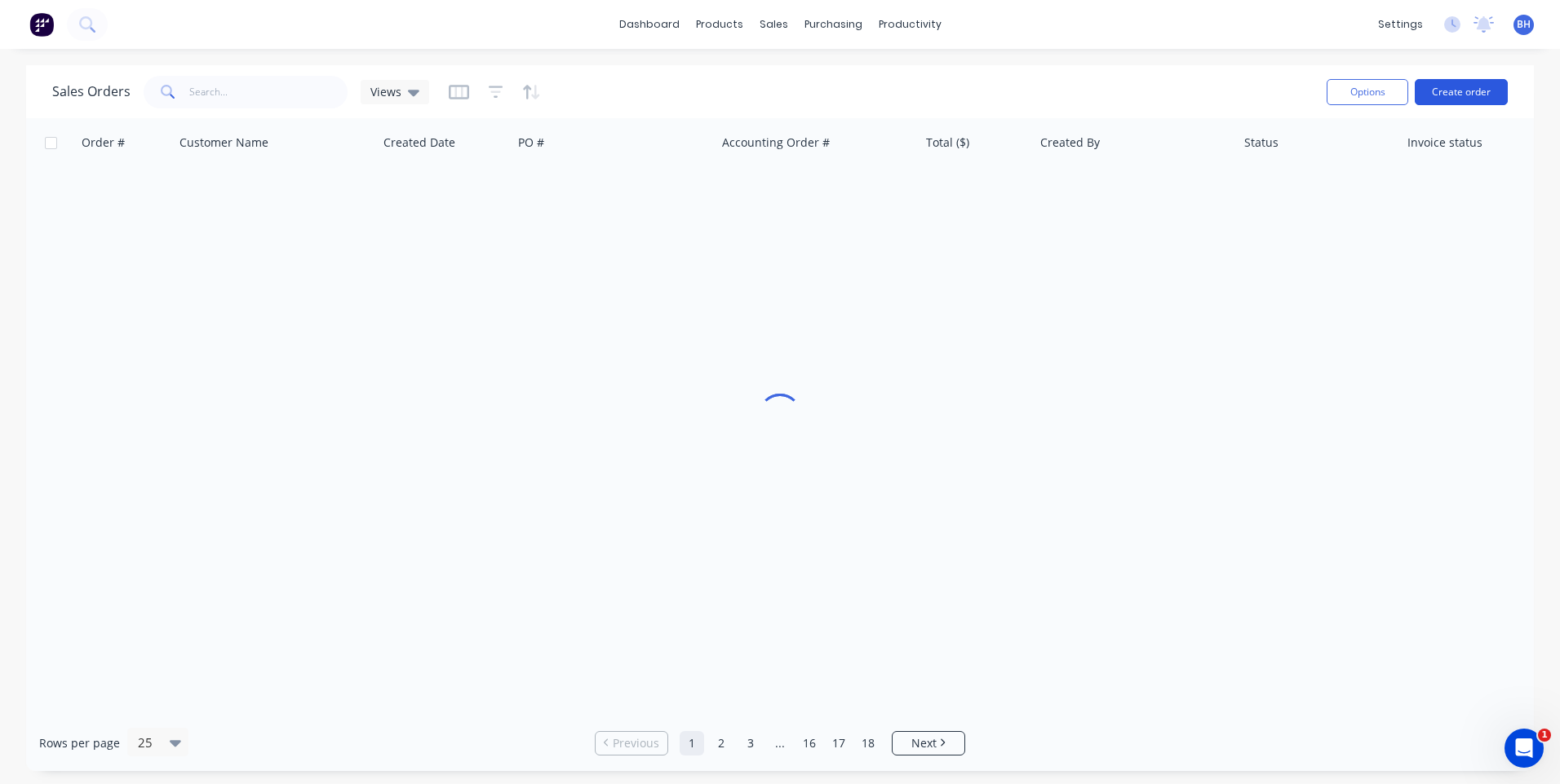
click at [1462, 92] on button "Create order" at bounding box center [1461, 92] width 93 height 26
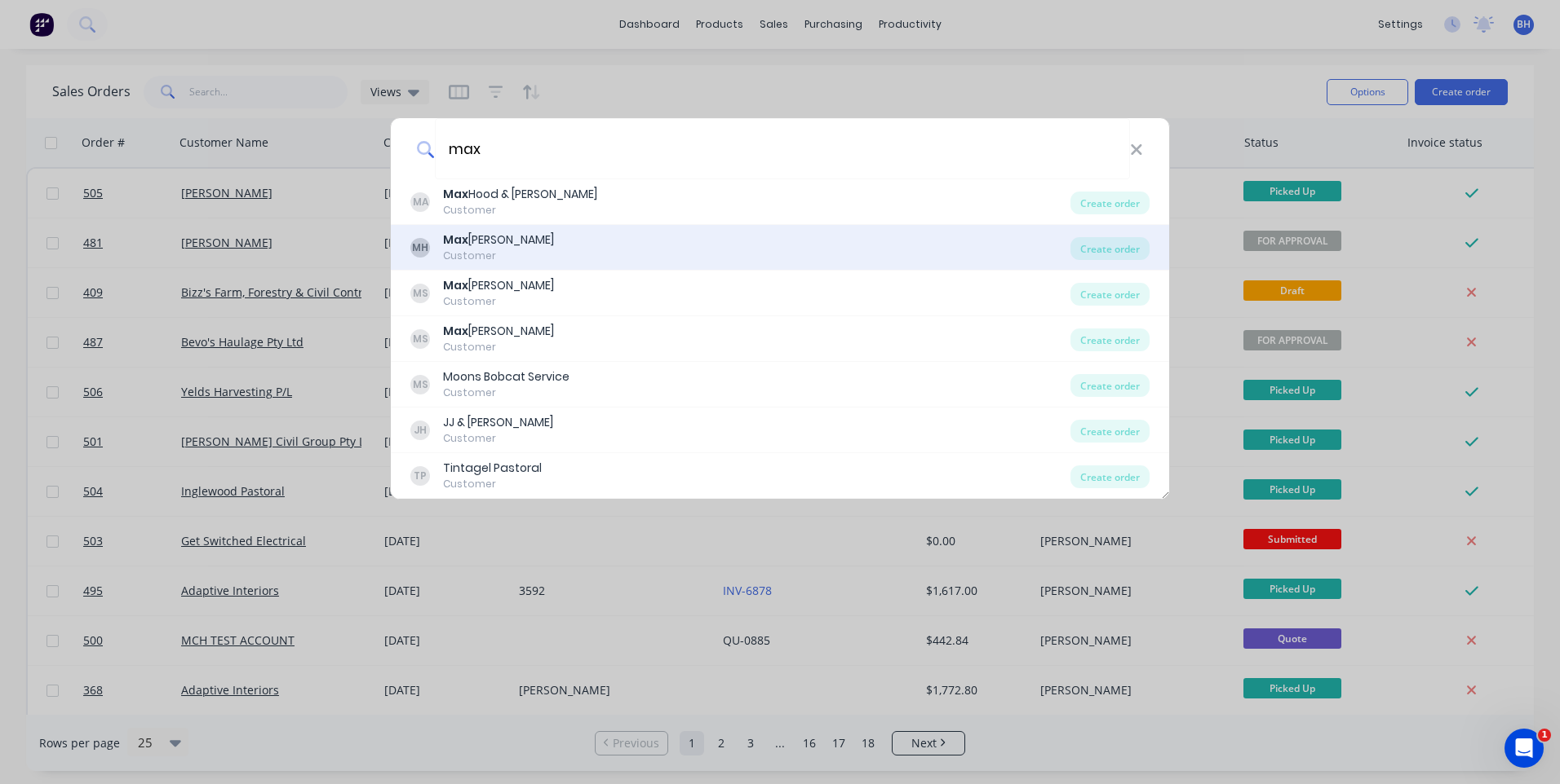
type input "max"
click at [540, 242] on div "MH [PERSON_NAME] Customer" at bounding box center [740, 248] width 660 height 31
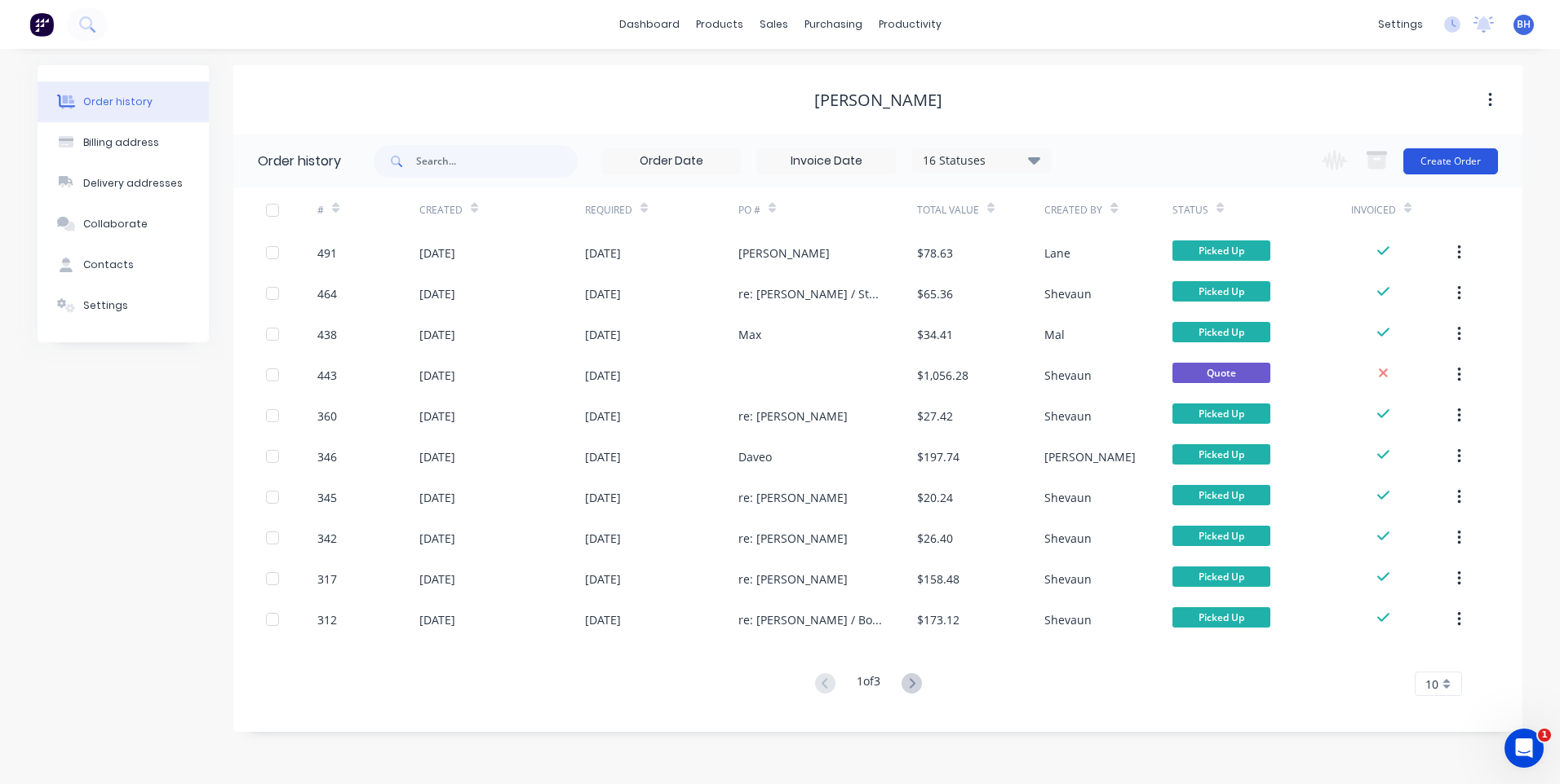
click at [1425, 160] on button "Create Order" at bounding box center [1450, 161] width 94 height 26
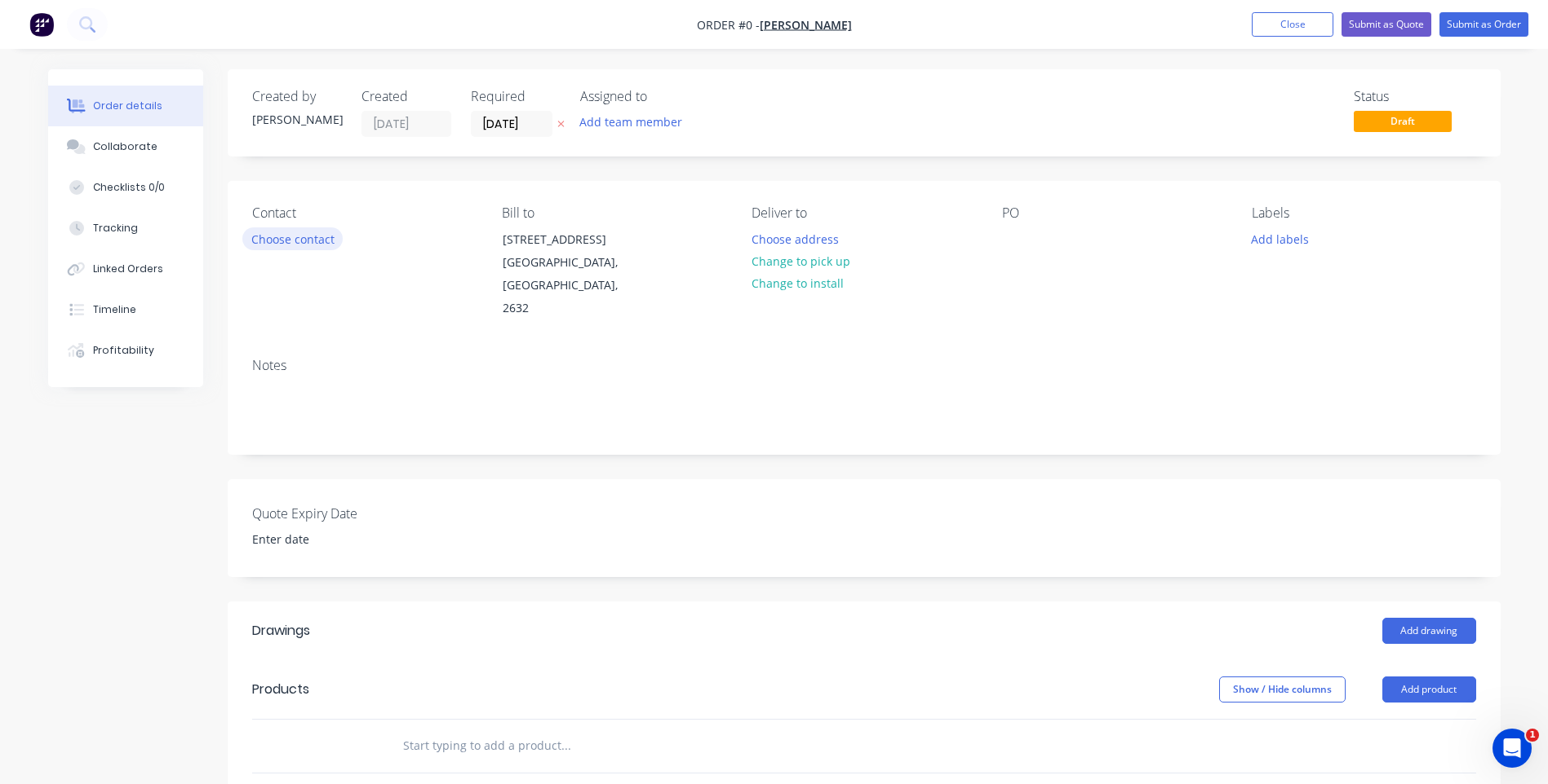
click at [273, 238] on button "Choose contact" at bounding box center [292, 238] width 100 height 22
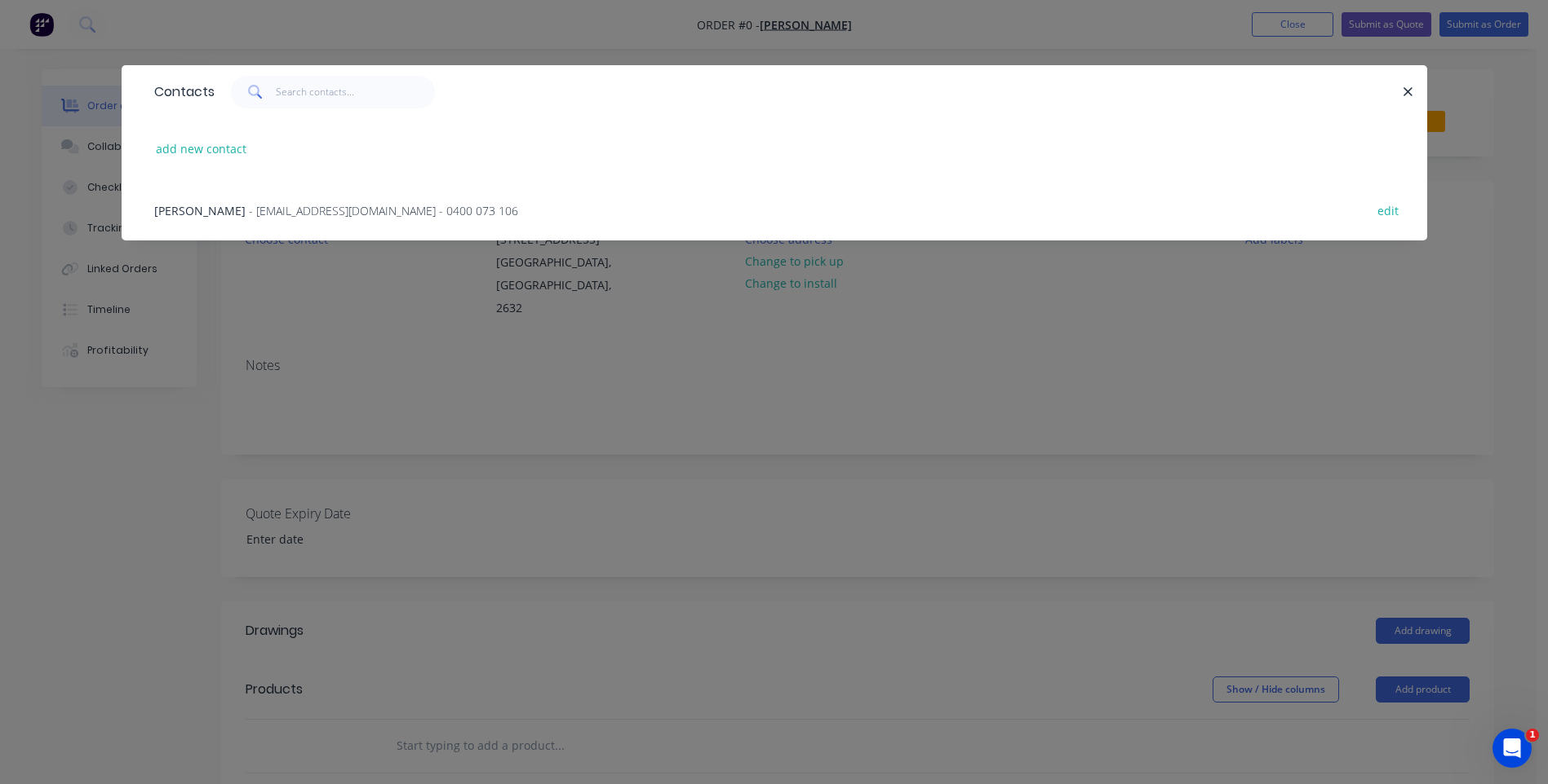
click at [271, 204] on span "- [EMAIL_ADDRESS][DOMAIN_NAME] - 0400 073 106" at bounding box center [383, 211] width 270 height 16
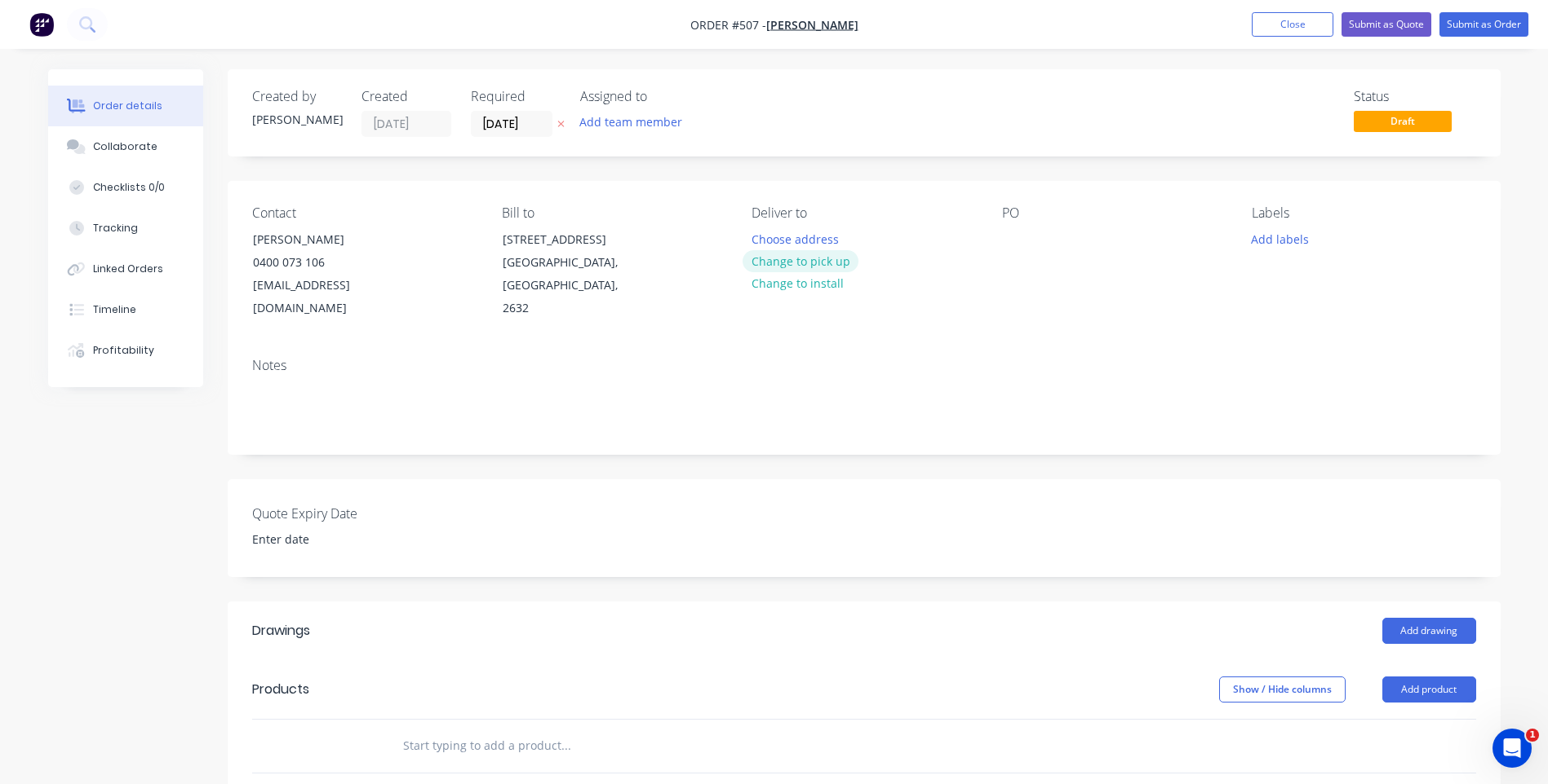
click at [824, 257] on button "Change to pick up" at bounding box center [800, 261] width 116 height 22
click at [1428, 677] on button "Add product" at bounding box center [1429, 690] width 94 height 26
click at [1388, 719] on div "Product catalogue" at bounding box center [1399, 731] width 126 height 24
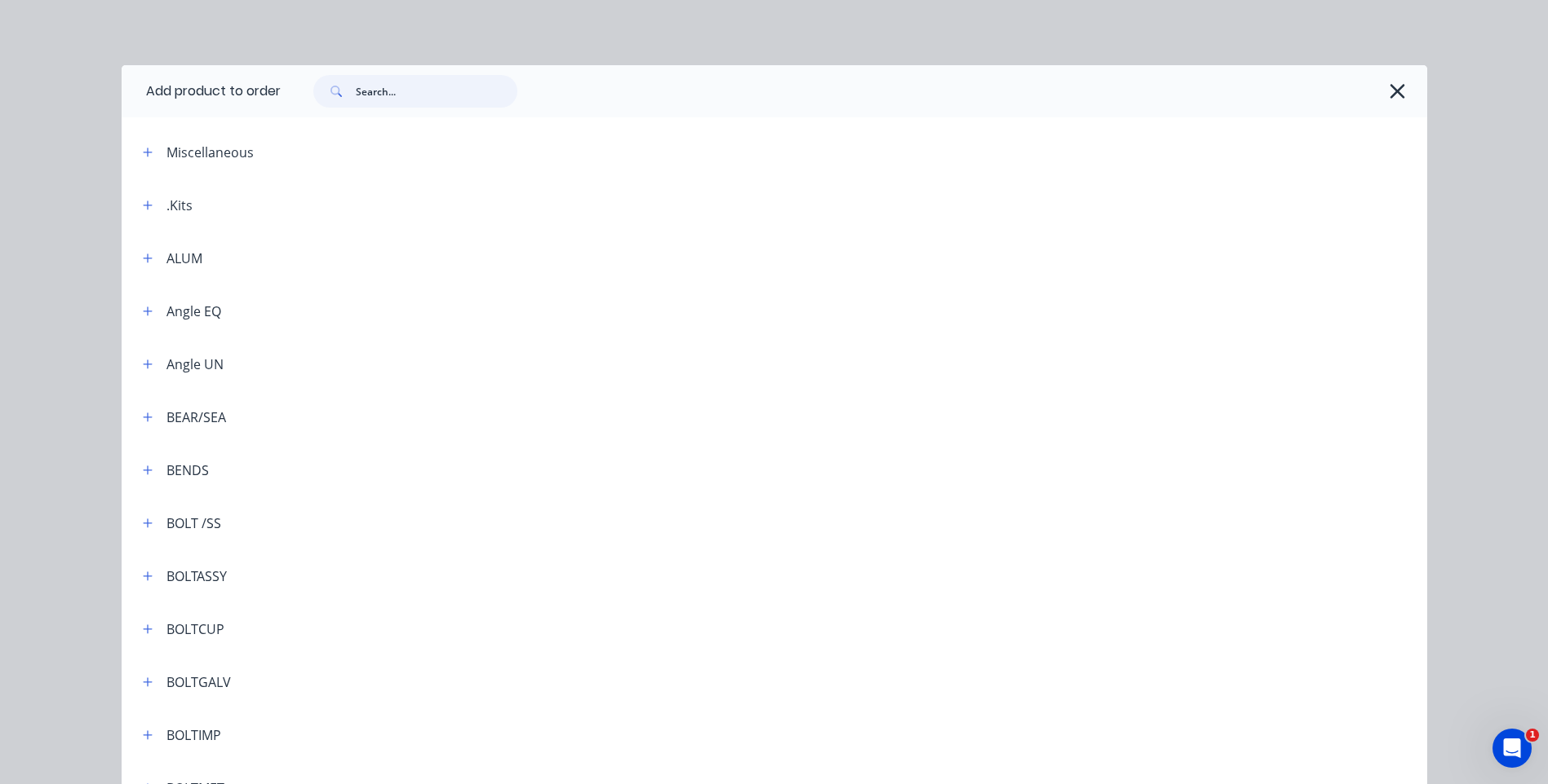
click at [431, 106] on input "text" at bounding box center [436, 91] width 161 height 32
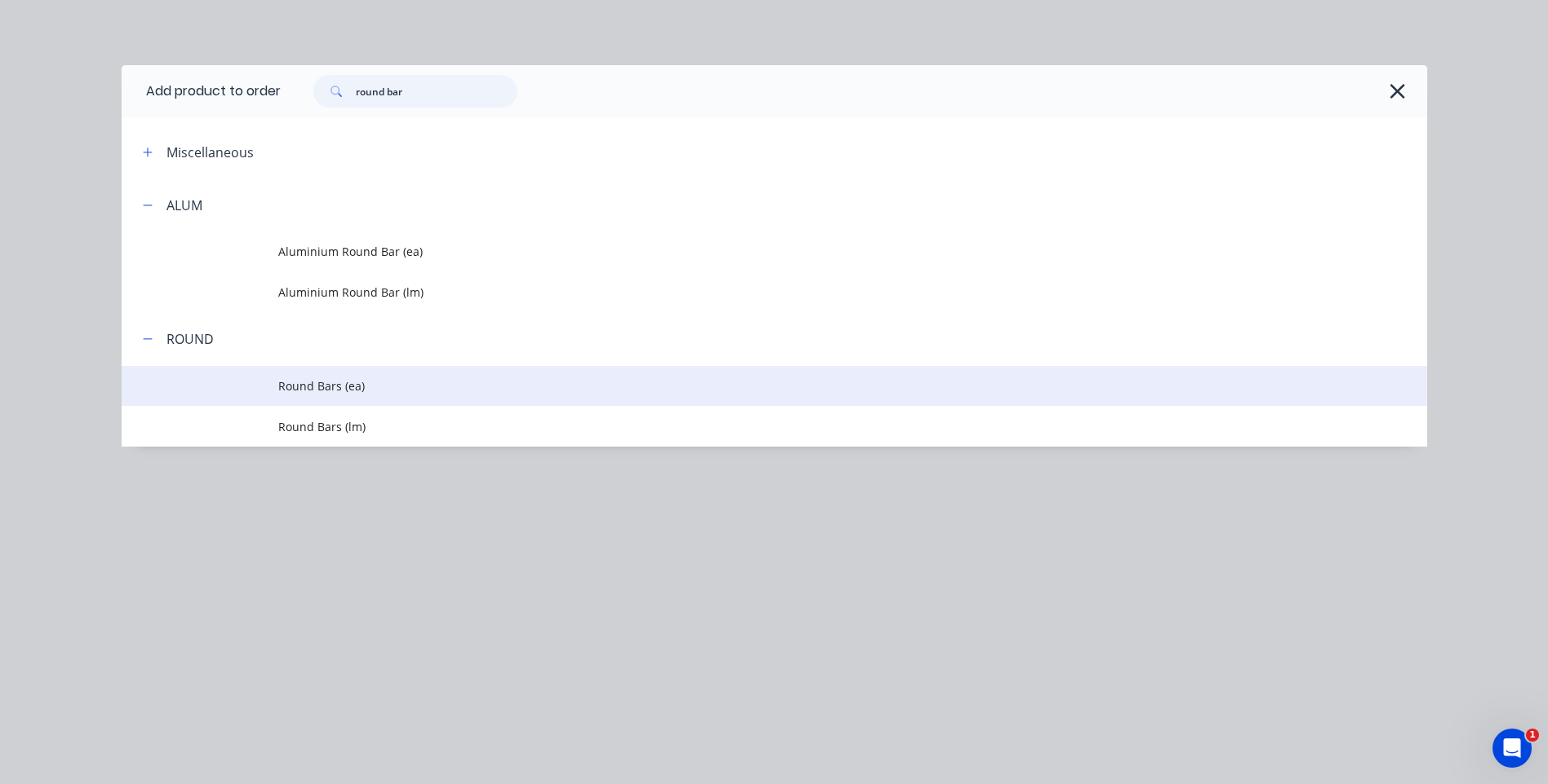
type input "round bar"
click at [298, 379] on span "Round Bars (ea)" at bounding box center [737, 386] width 919 height 17
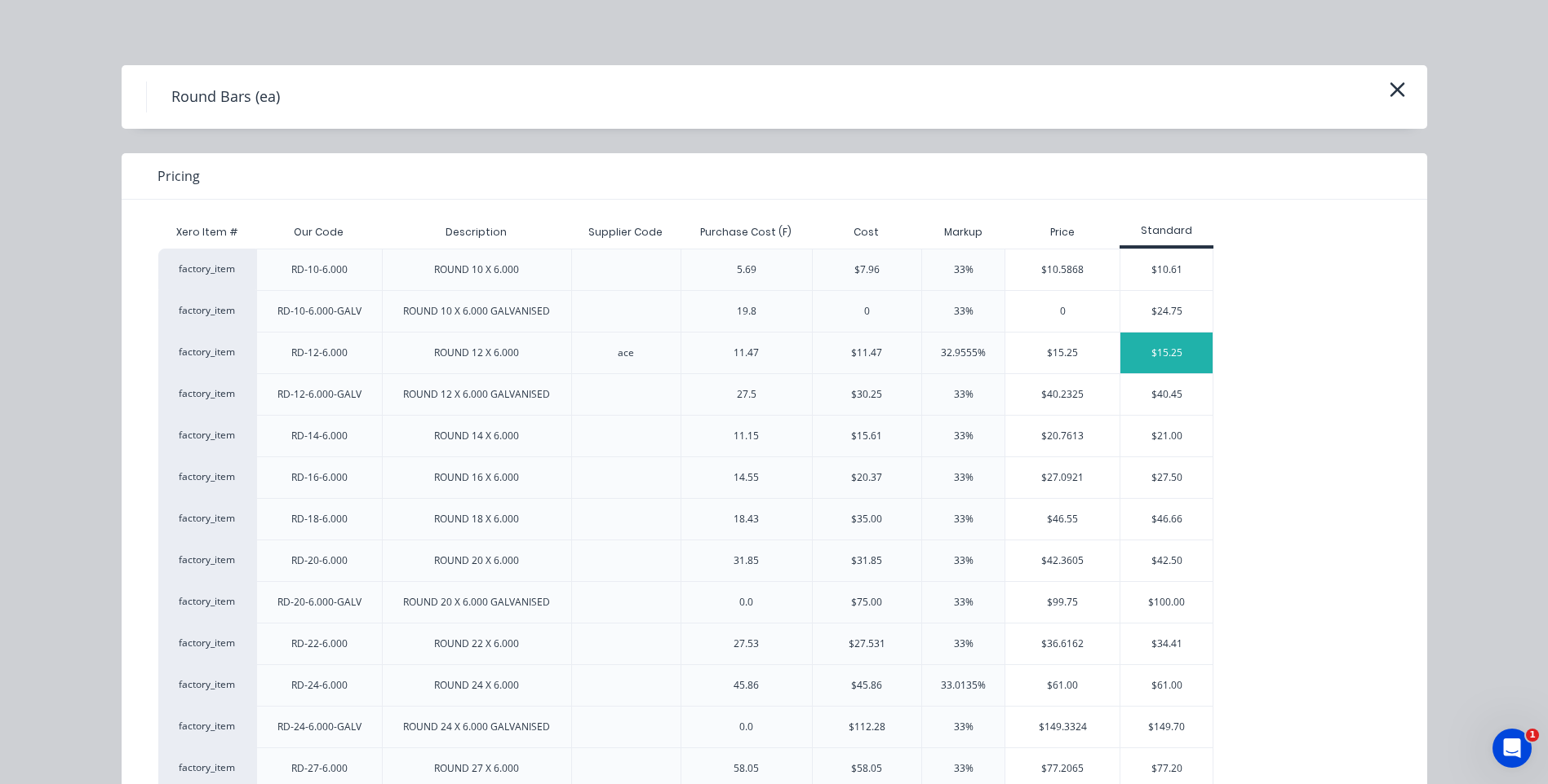
click at [1169, 347] on div "$15.25" at bounding box center [1167, 352] width 92 height 41
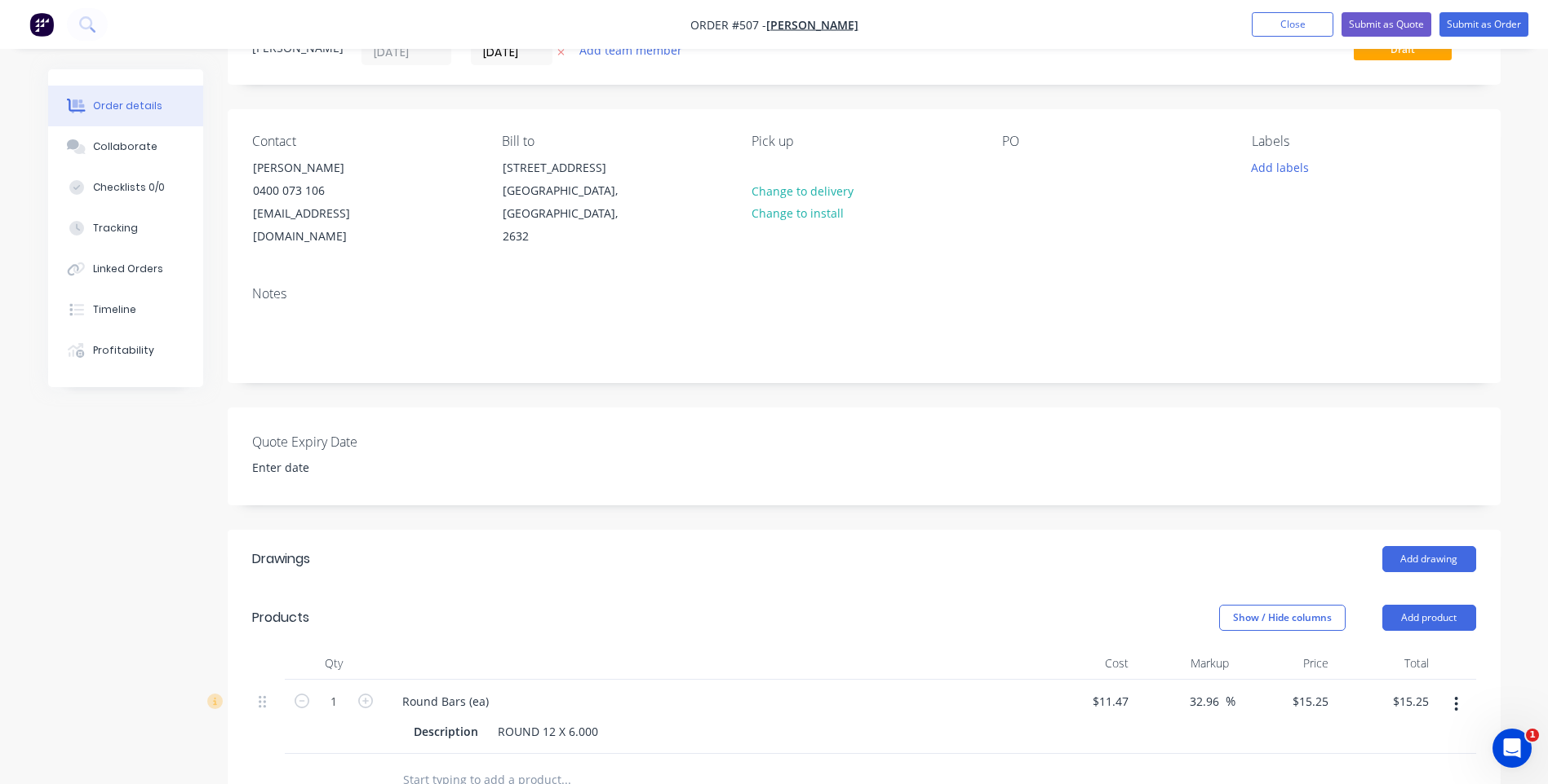
scroll to position [163, 0]
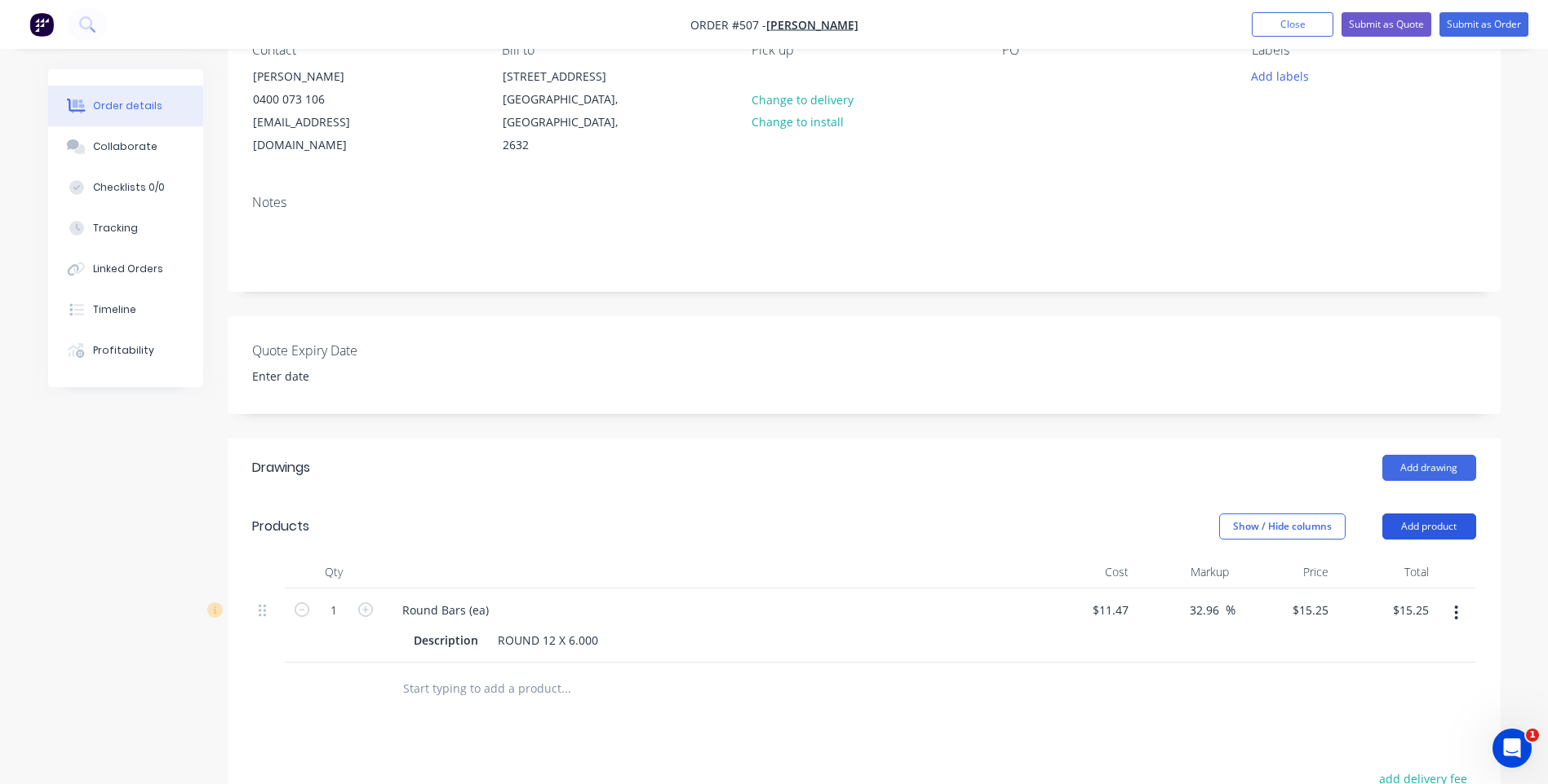
click at [1456, 514] on button "Add product" at bounding box center [1429, 527] width 94 height 26
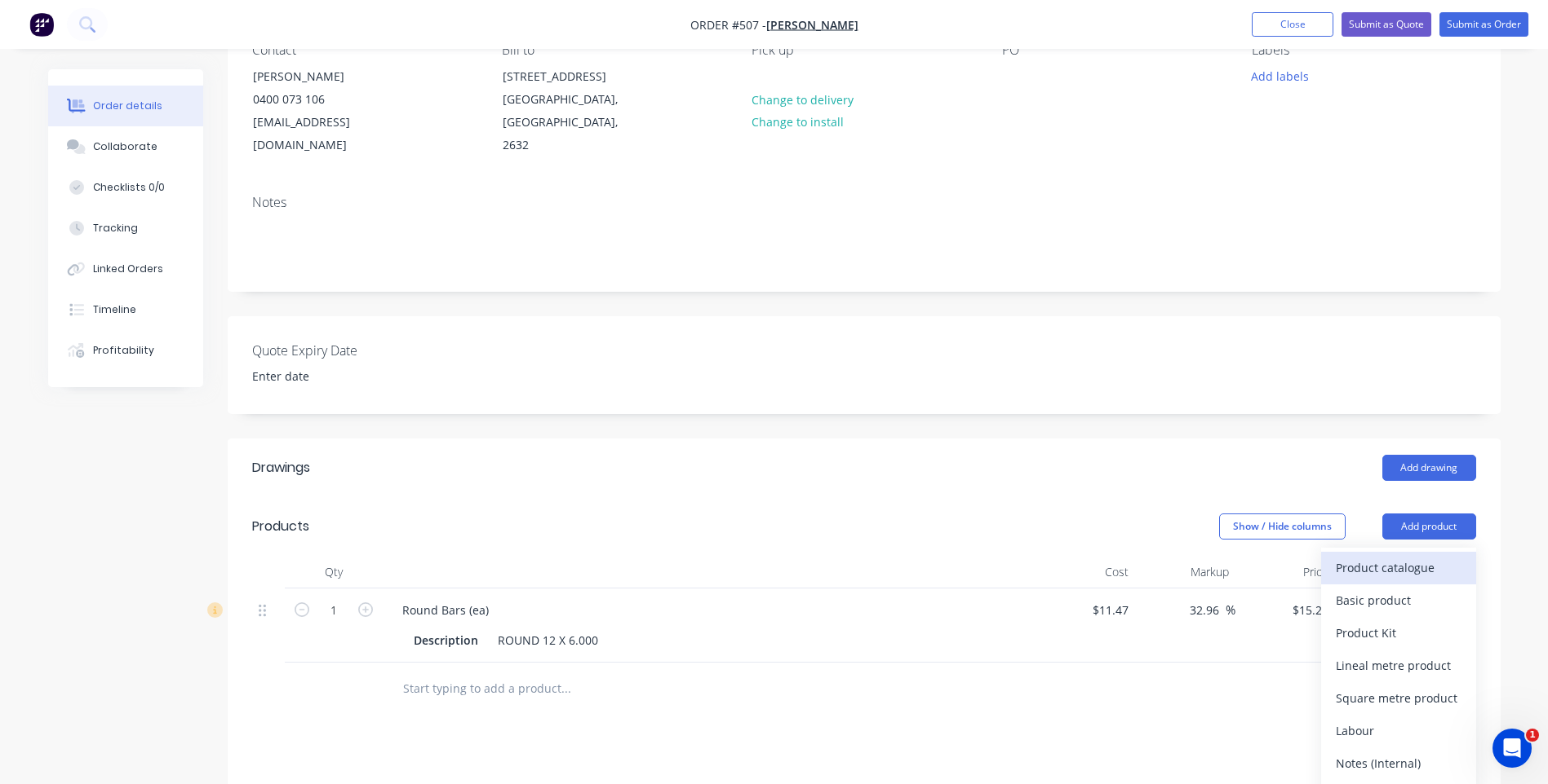
click at [1416, 556] on div "Product catalogue" at bounding box center [1399, 568] width 126 height 24
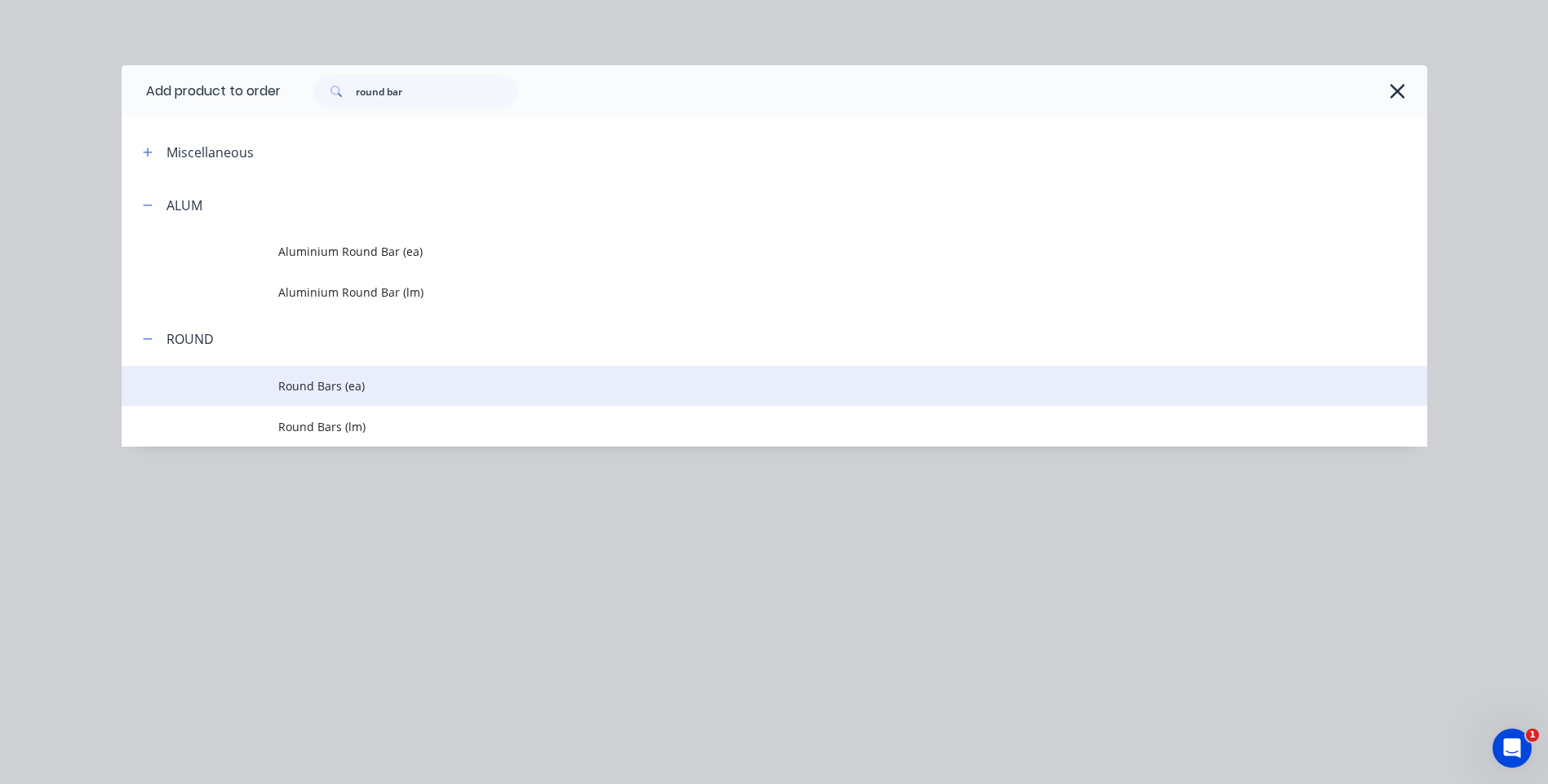
click at [319, 383] on span "Round Bars (ea)" at bounding box center [737, 386] width 919 height 17
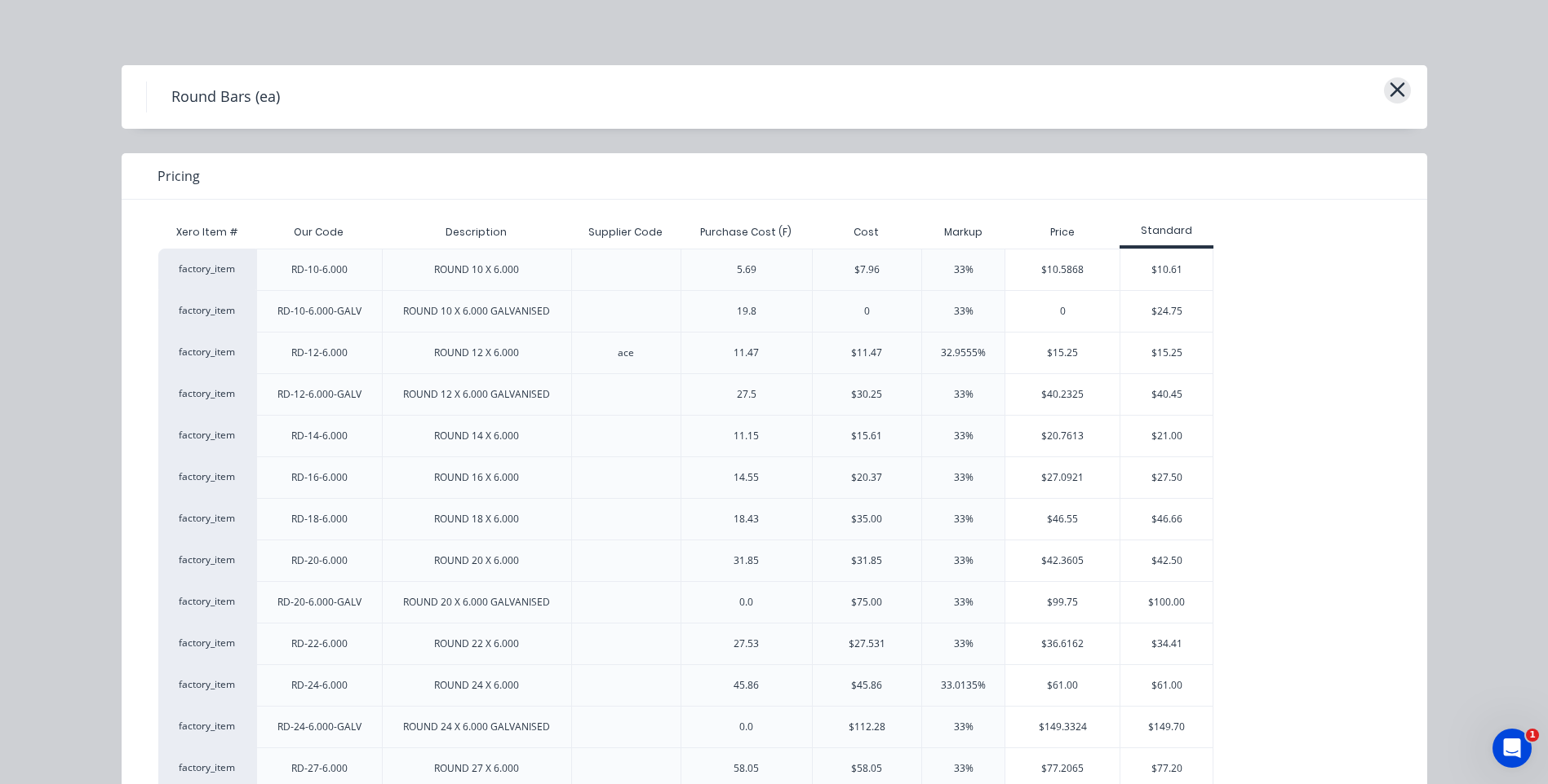
click at [1389, 84] on icon "button" at bounding box center [1396, 89] width 15 height 15
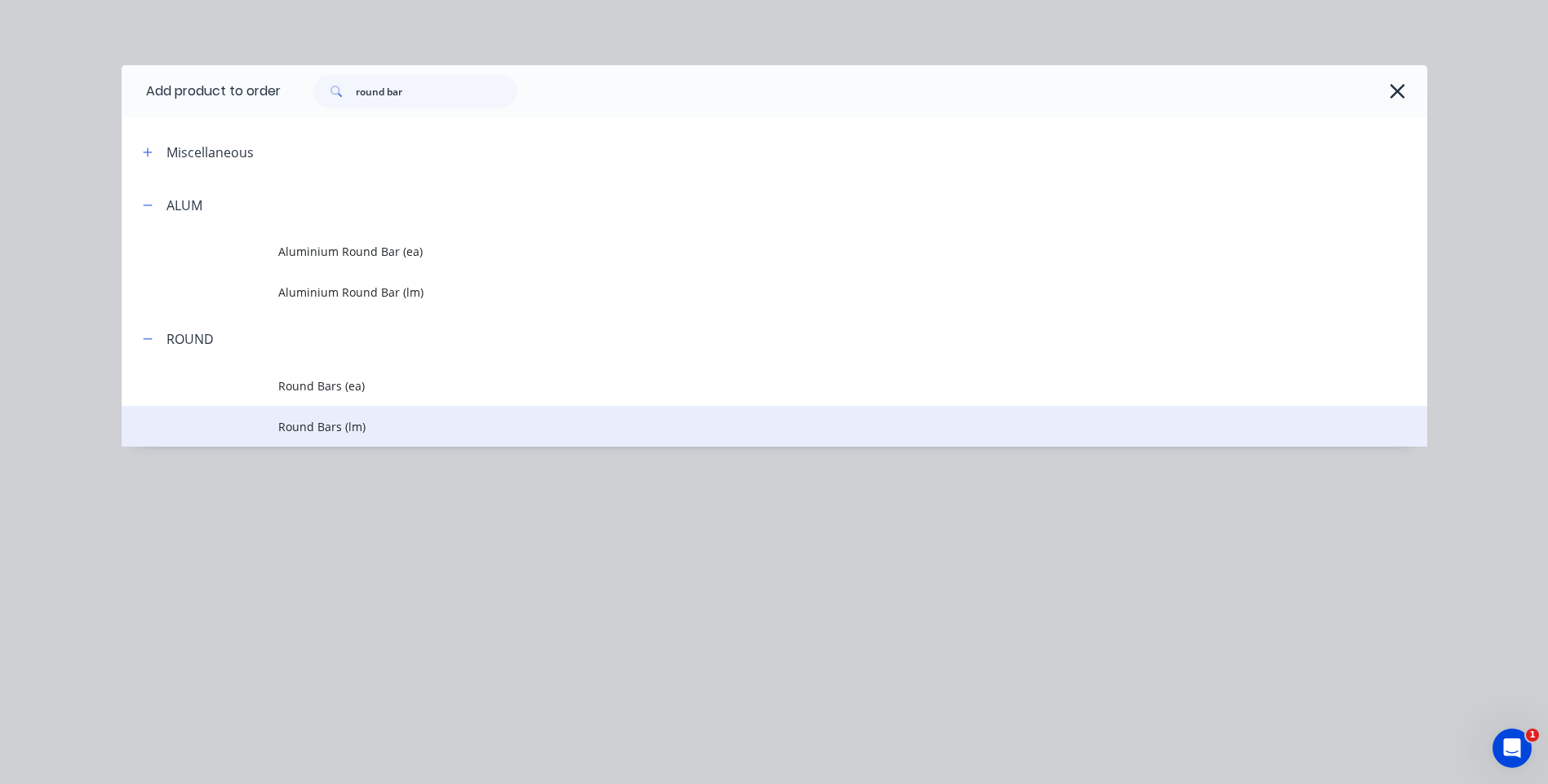
click at [295, 421] on span "Round Bars (lm)" at bounding box center [737, 427] width 919 height 17
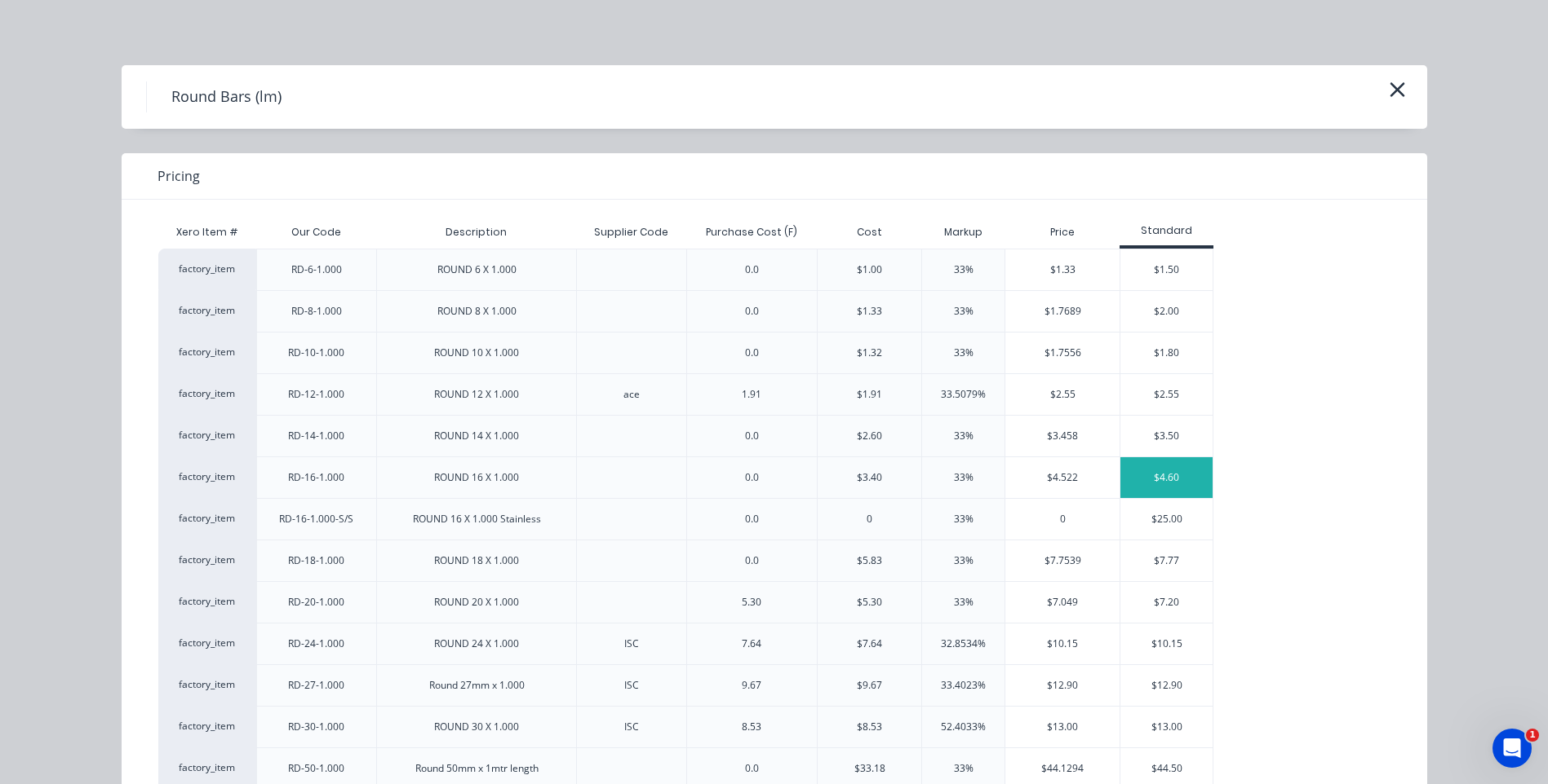
click at [1168, 470] on div "$4.60" at bounding box center [1167, 478] width 92 height 41
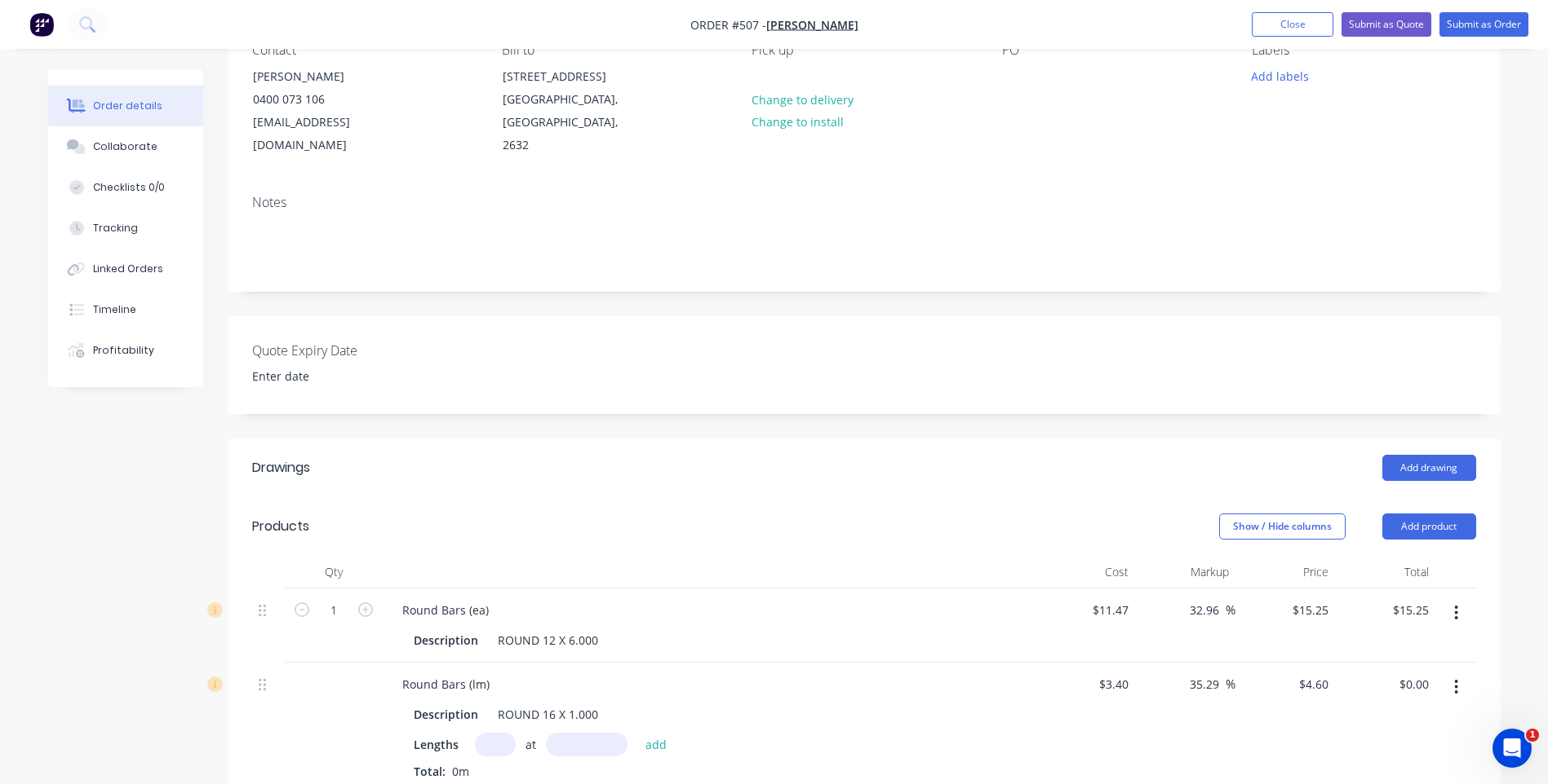
click at [502, 733] on input "text" at bounding box center [495, 745] width 41 height 24
type input "1"
click at [563, 733] on input "text" at bounding box center [586, 745] width 81 height 24
type input "3300mm"
click at [649, 733] on button "add" at bounding box center [656, 744] width 38 height 22
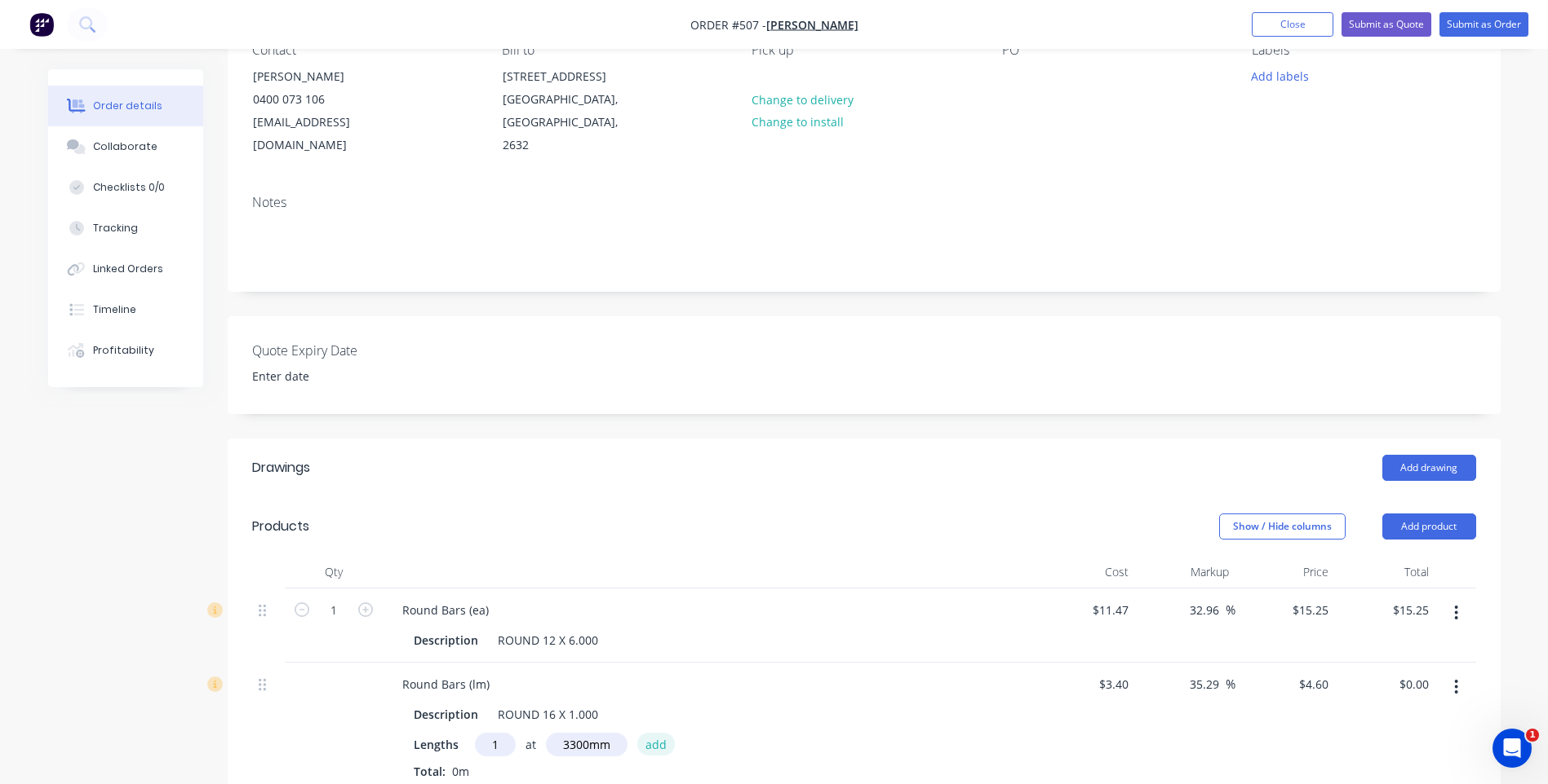
type input "$15.18"
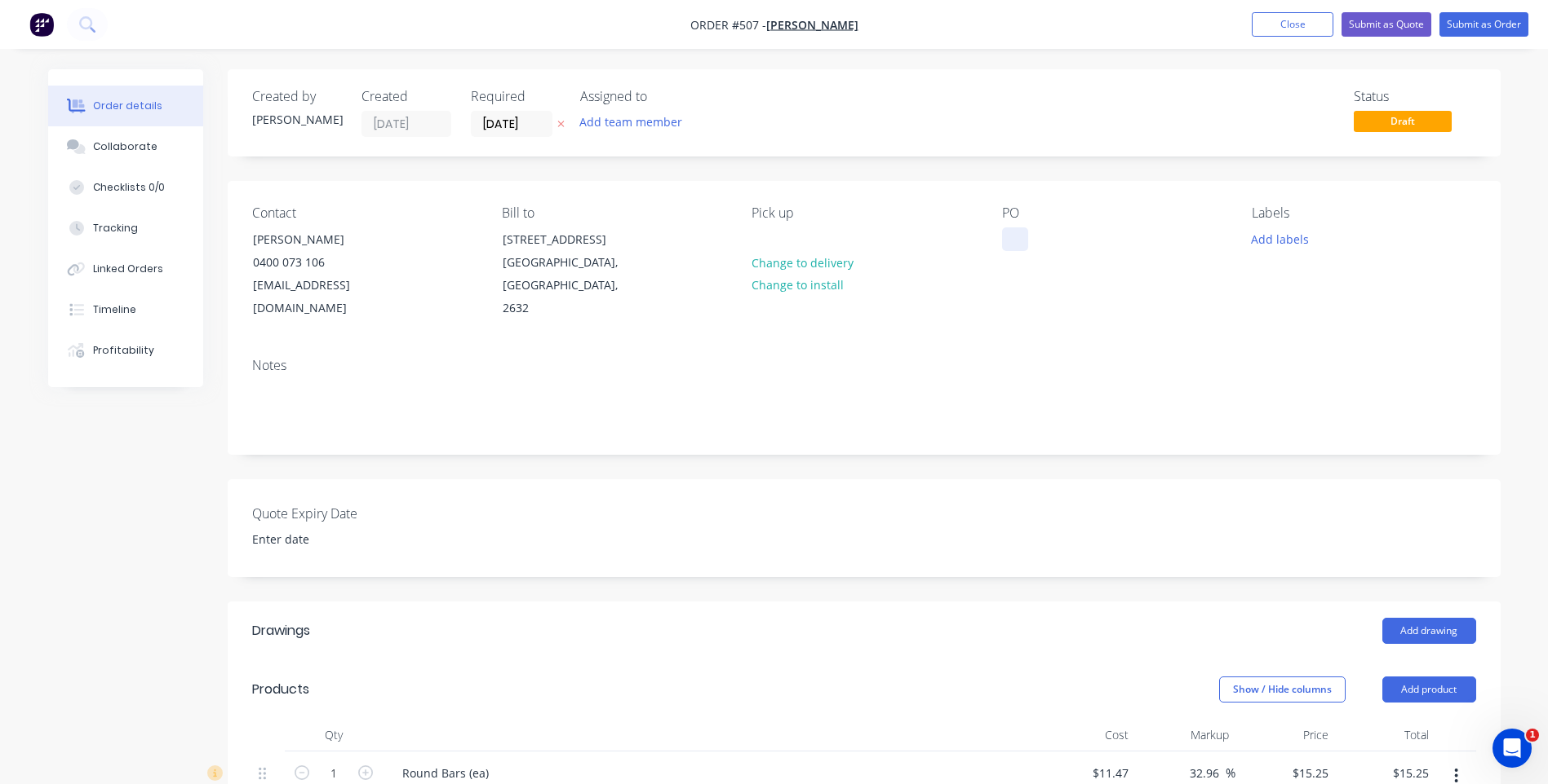
click at [1009, 234] on div at bounding box center [1015, 239] width 26 height 24
click at [1458, 19] on button "Submit as Order" at bounding box center [1483, 24] width 89 height 24
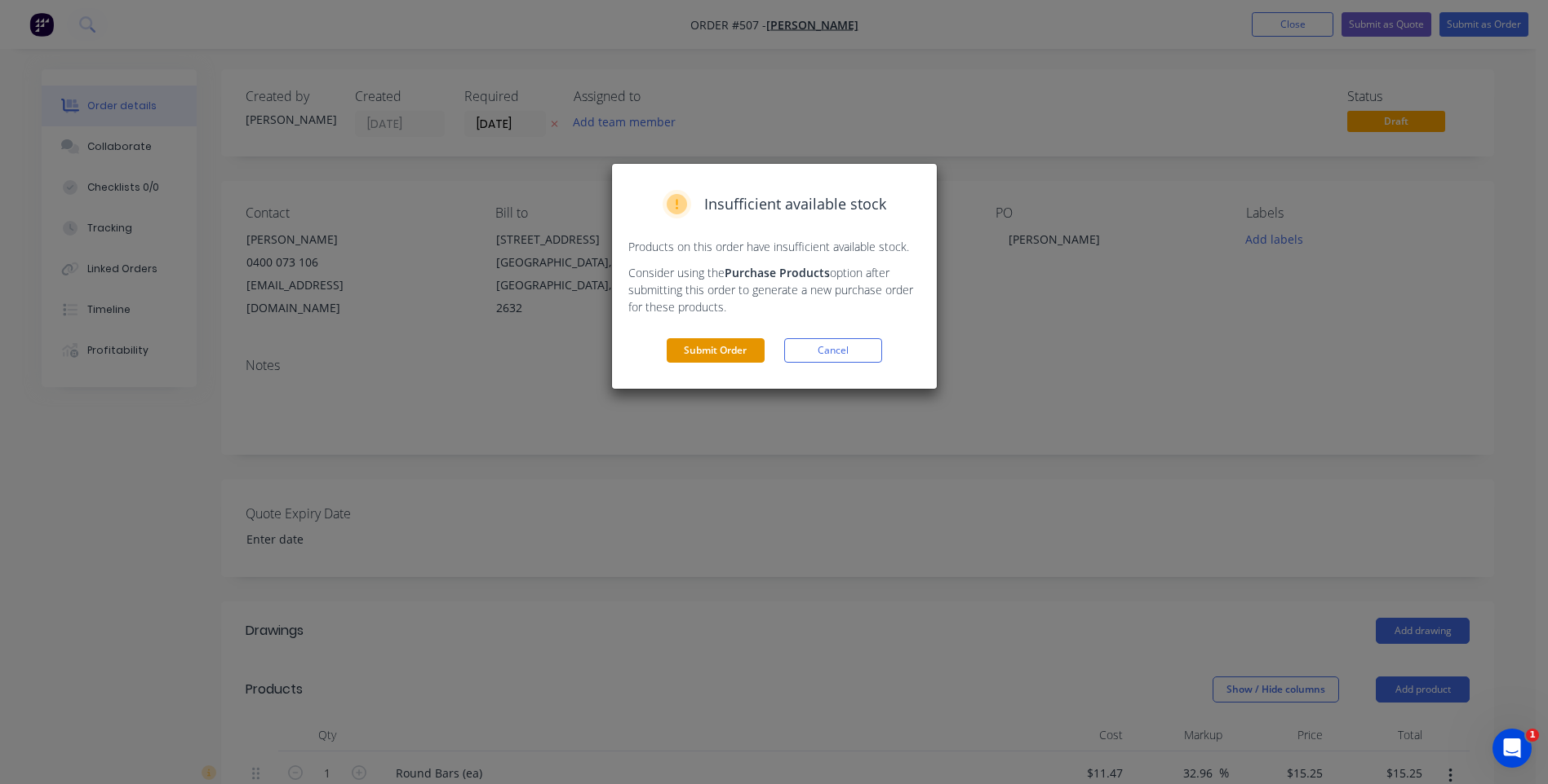
click at [687, 345] on button "Submit Order" at bounding box center [716, 351] width 98 height 24
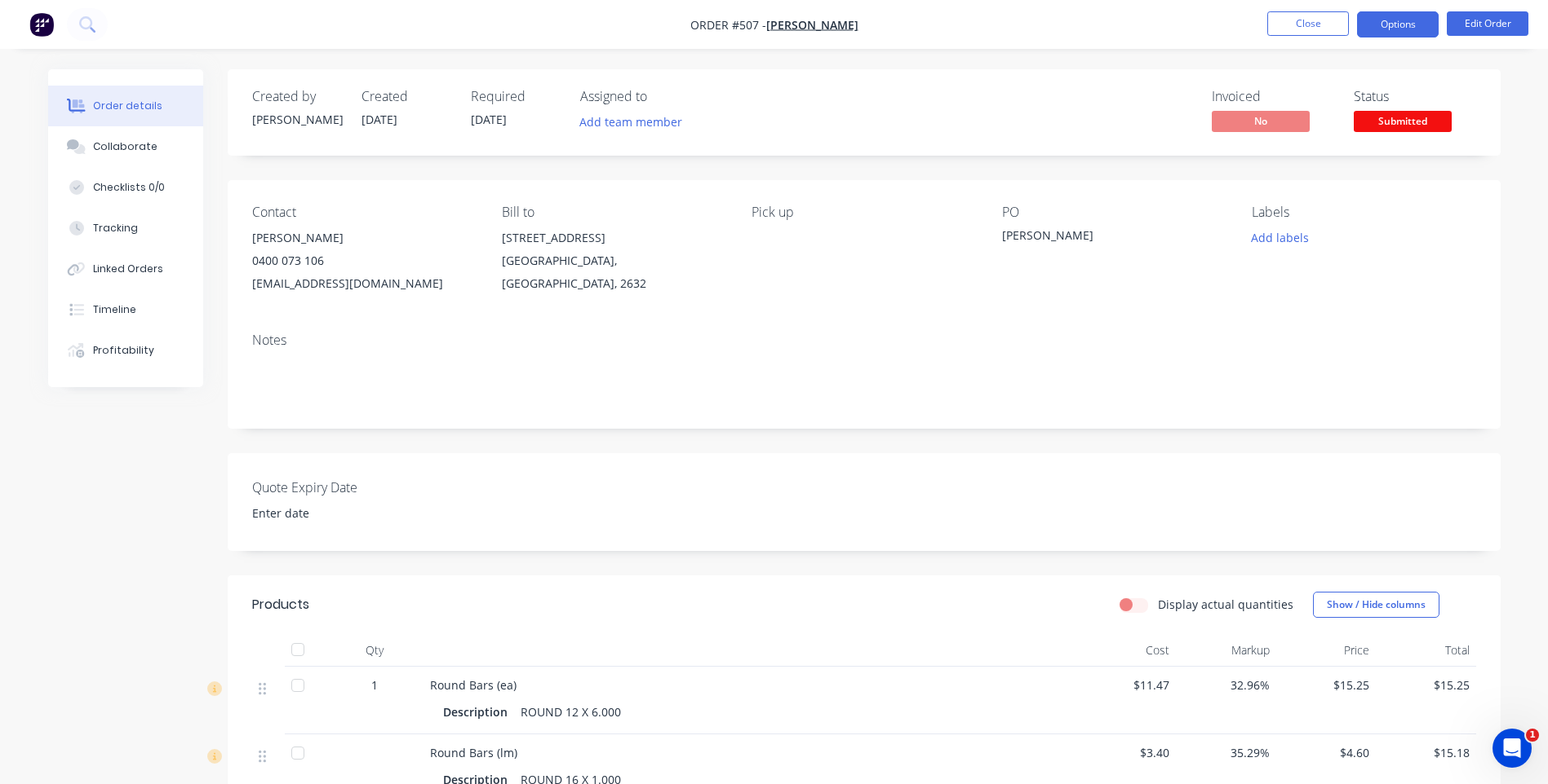
click at [1399, 29] on button "Options" at bounding box center [1397, 24] width 81 height 26
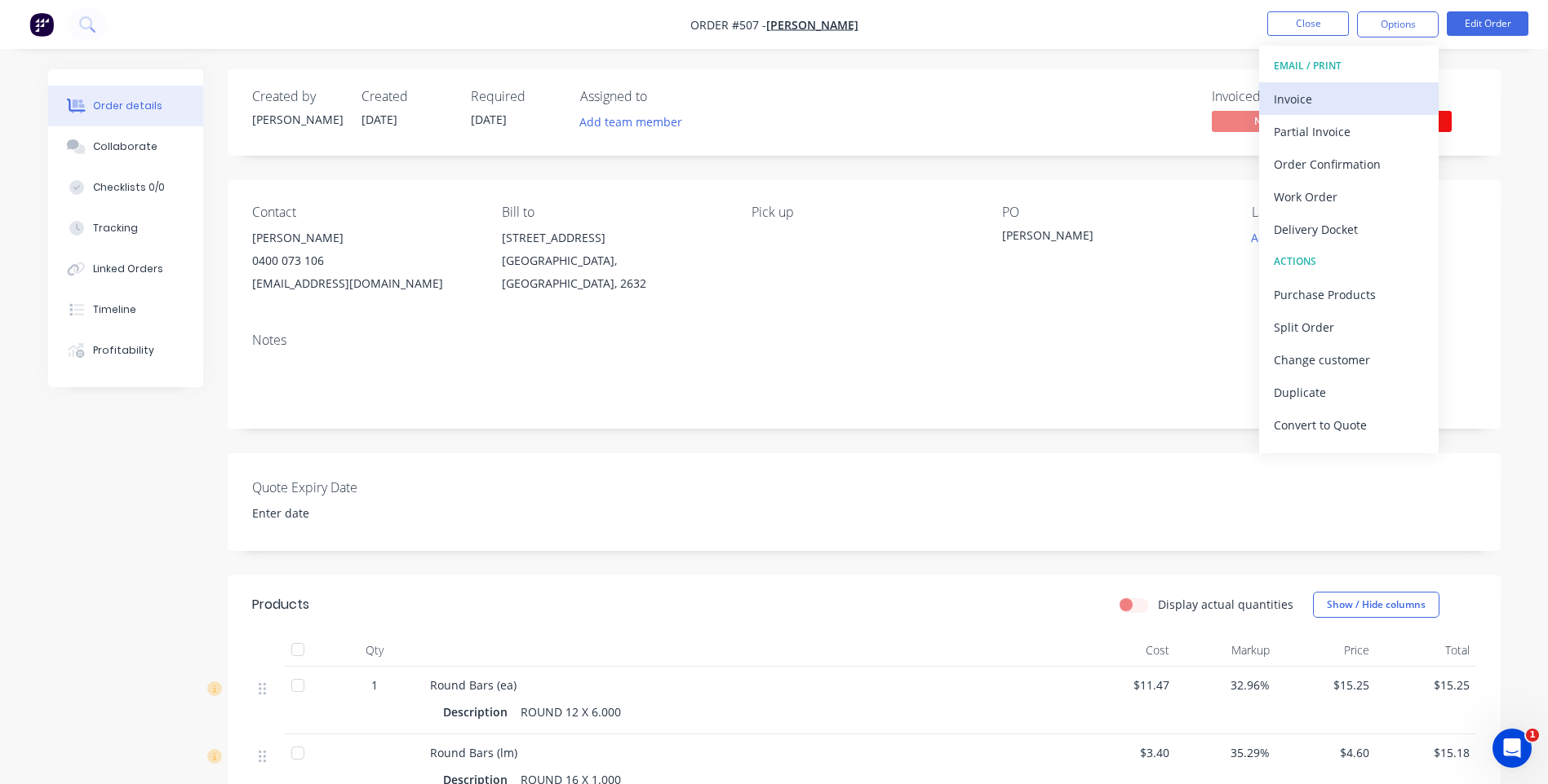
click at [1307, 98] on div "Invoice" at bounding box center [1349, 99] width 150 height 24
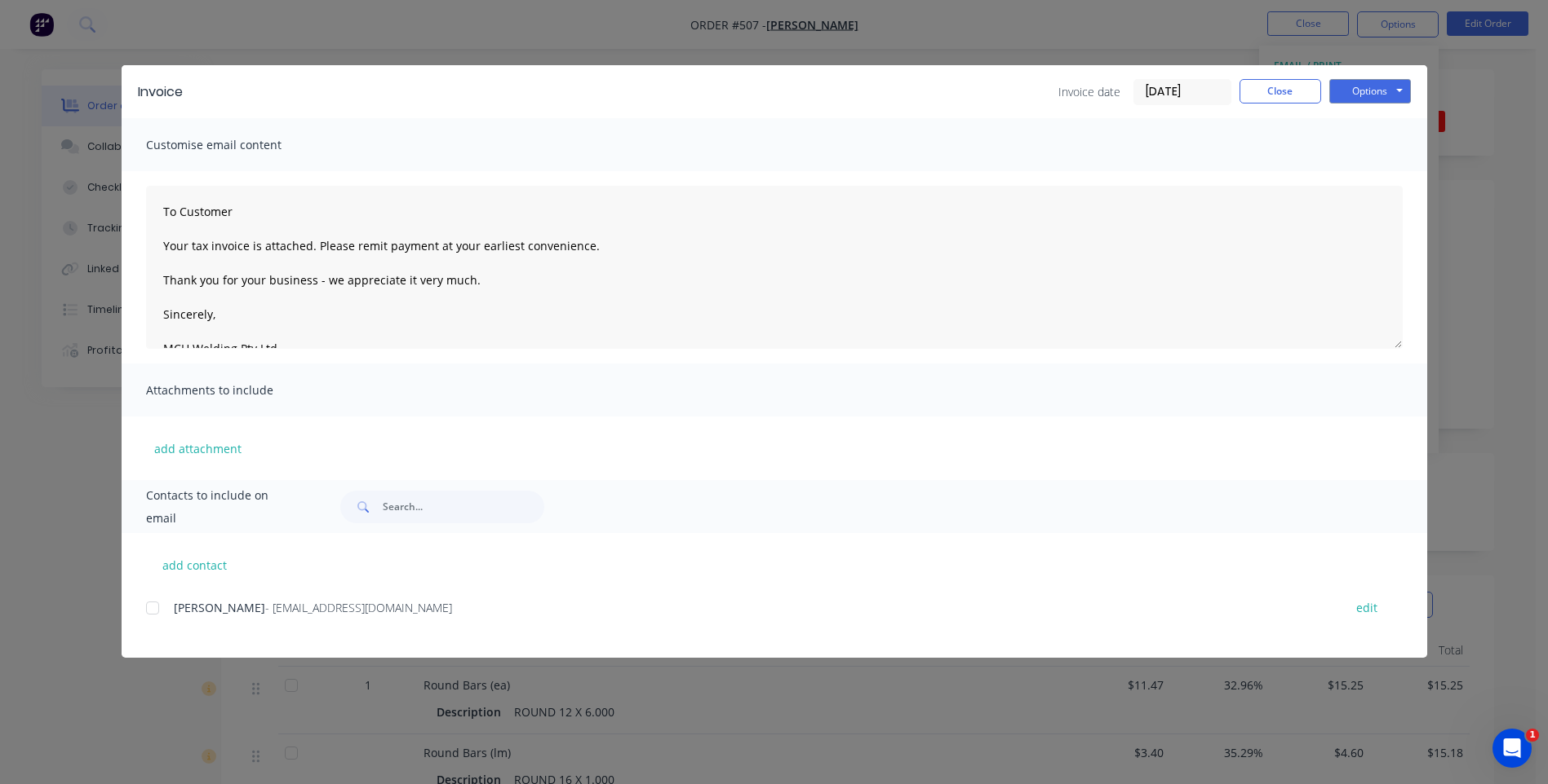
click at [146, 609] on div at bounding box center [152, 608] width 32 height 32
click at [1361, 87] on button "Options" at bounding box center [1369, 92] width 81 height 24
click at [1358, 174] on button "Email" at bounding box center [1381, 174] width 105 height 27
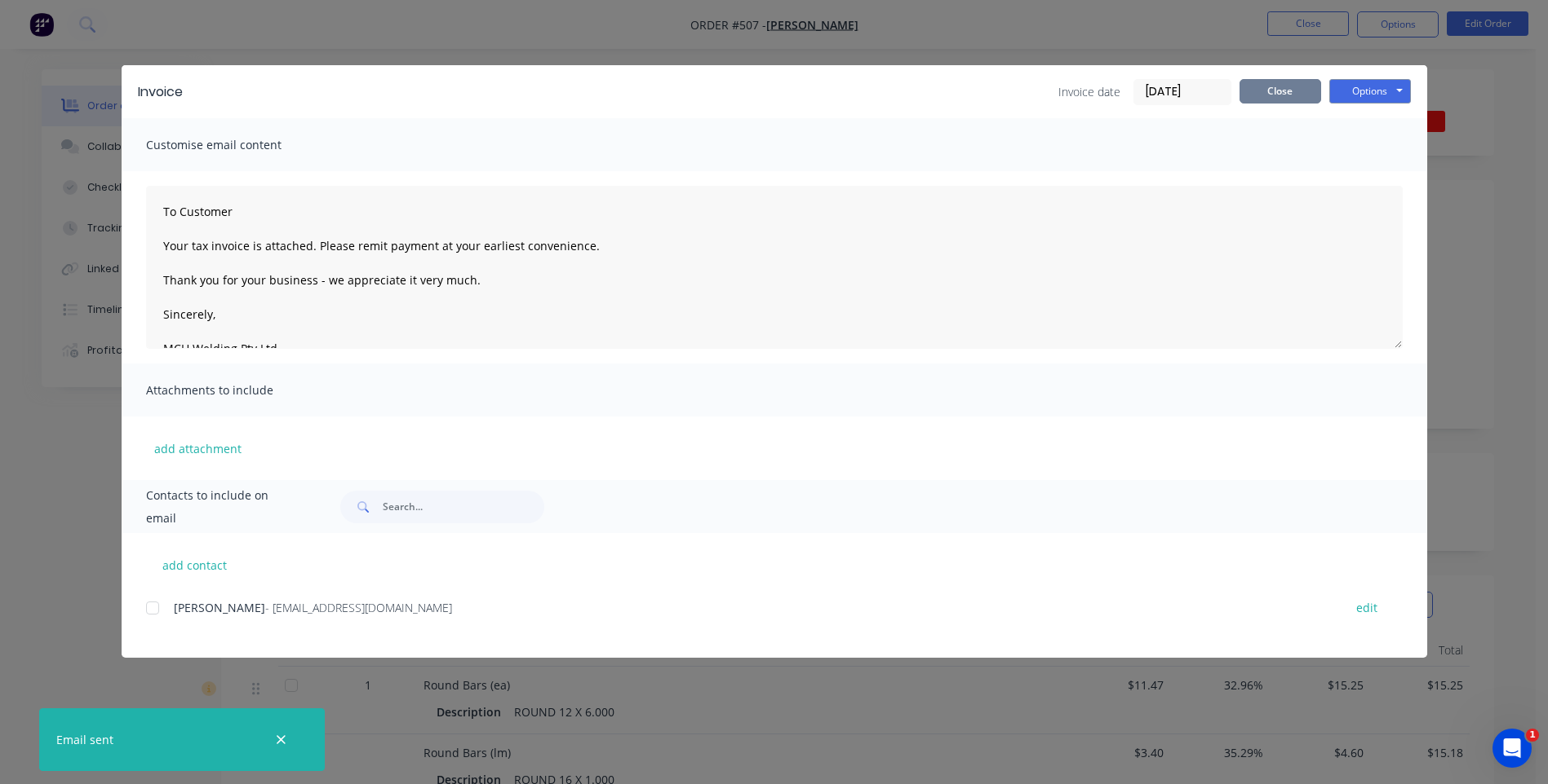
click at [1261, 84] on button "Close" at bounding box center [1279, 92] width 81 height 24
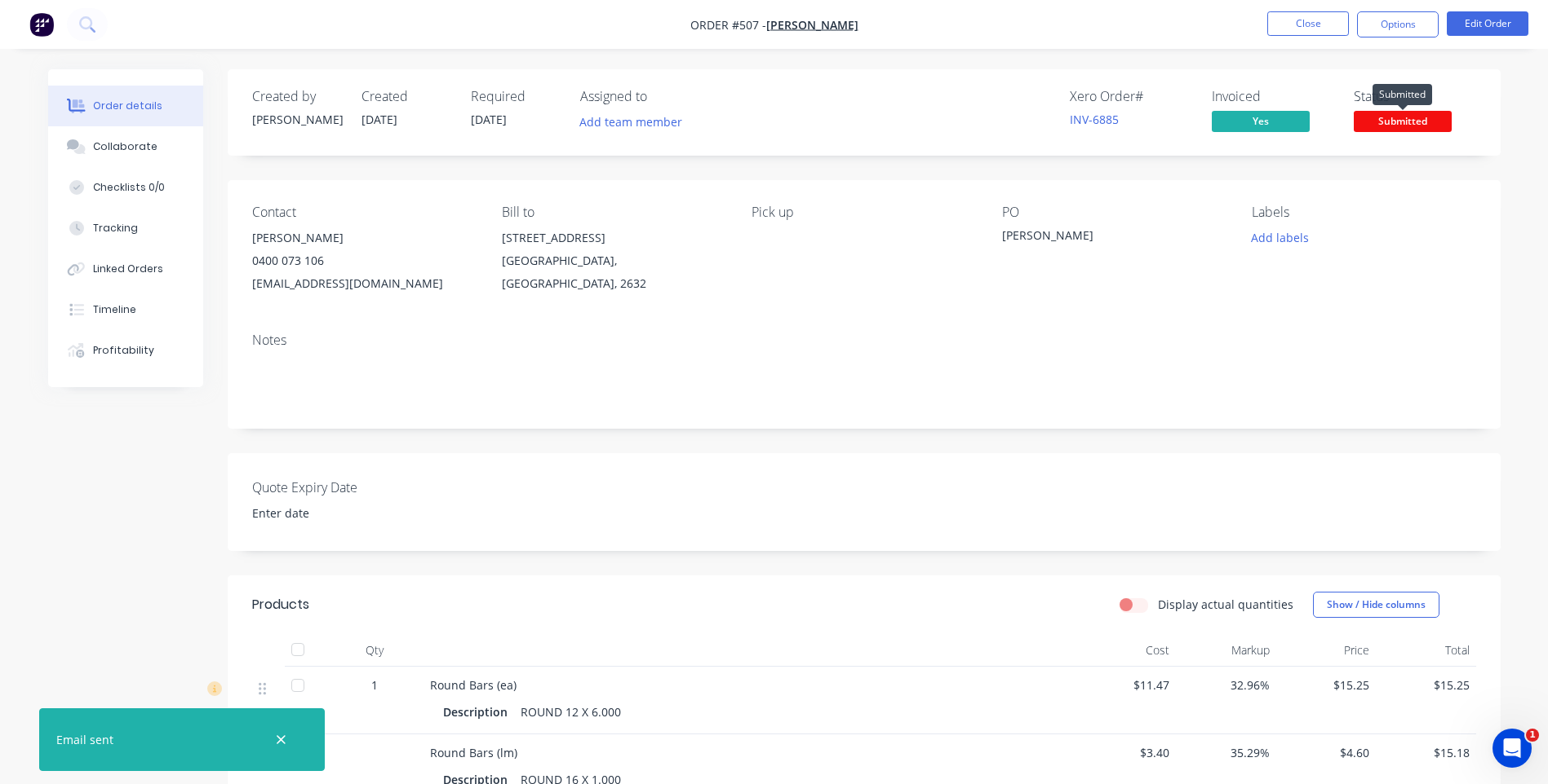
click at [1390, 119] on span "Submitted" at bounding box center [1402, 120] width 98 height 20
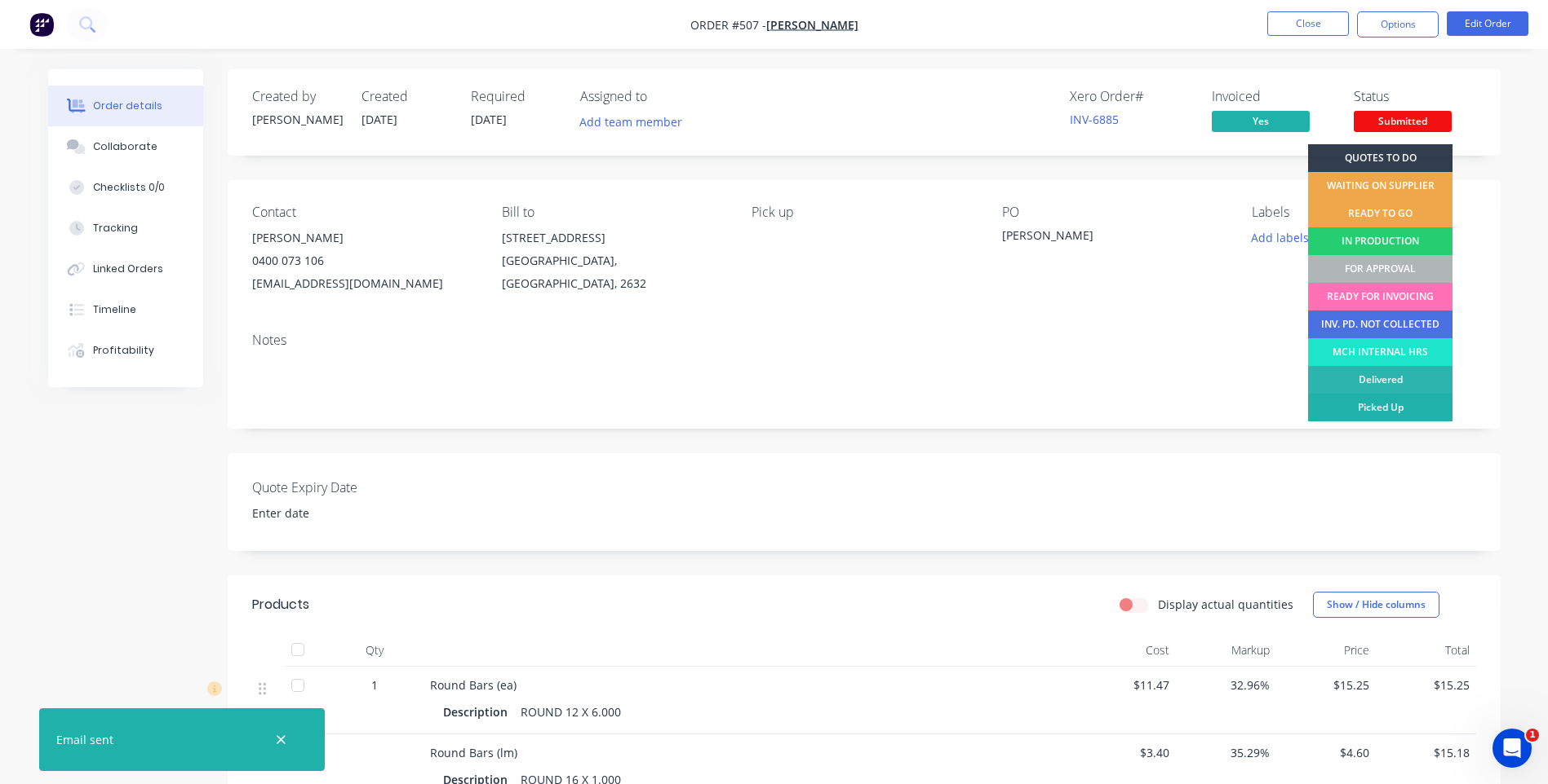
click at [1387, 404] on div "Picked Up" at bounding box center [1380, 408] width 144 height 28
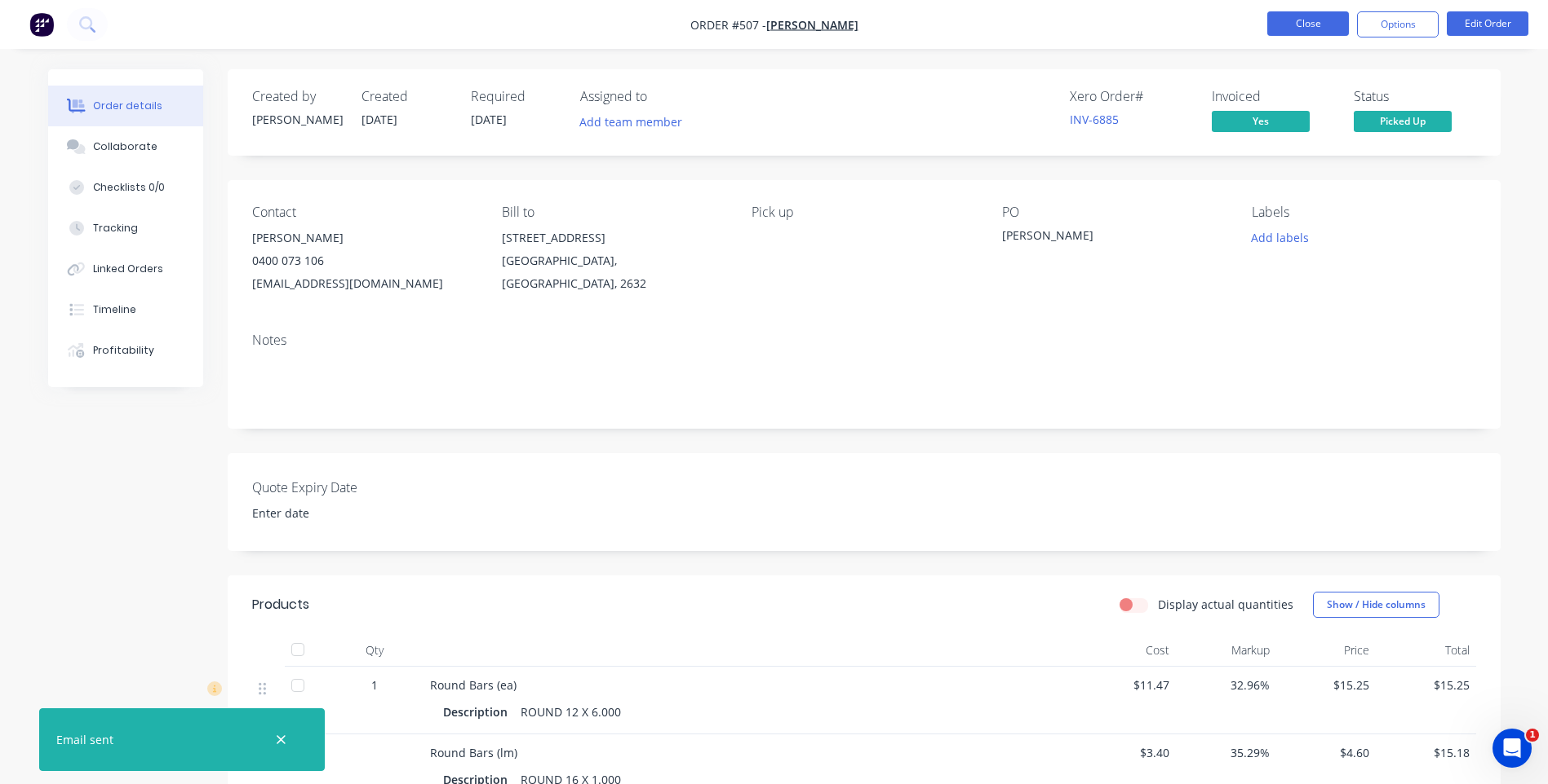
click at [1288, 24] on button "Close" at bounding box center [1307, 24] width 81 height 24
